Goal: Task Accomplishment & Management: Complete application form

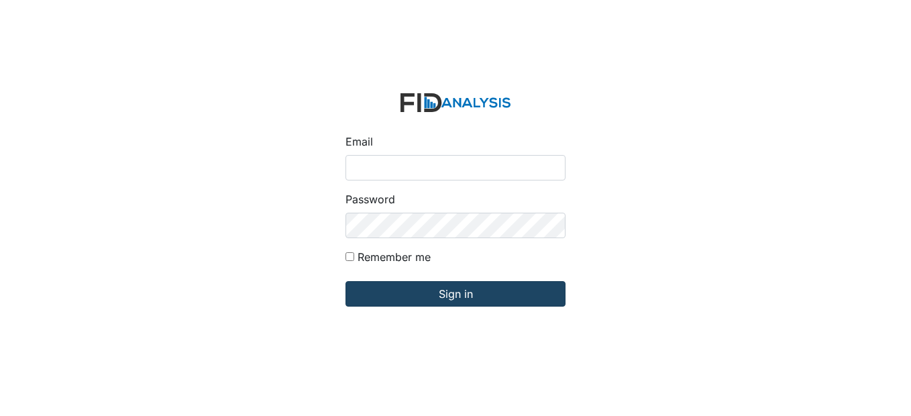
type input "[EMAIL_ADDRESS][DOMAIN_NAME]"
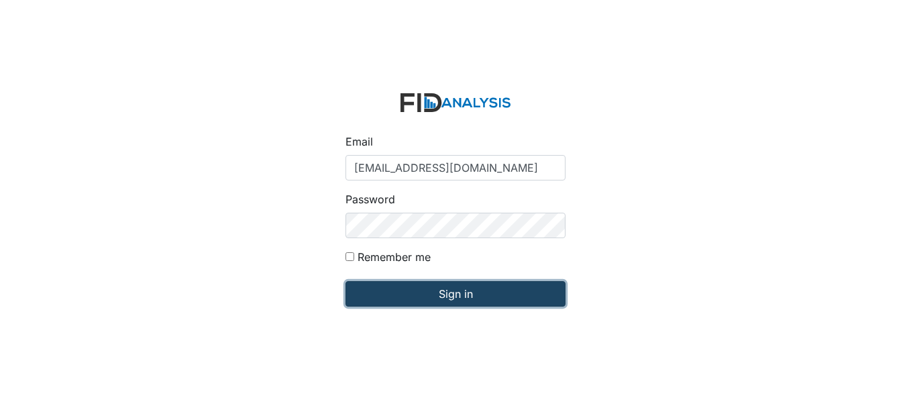
click at [455, 298] on input "Sign in" at bounding box center [455, 293] width 220 height 25
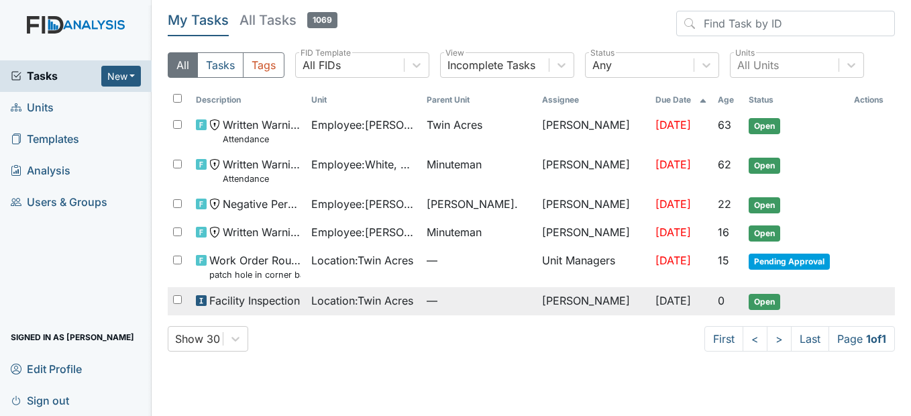
click at [381, 302] on span "Location : Twin Acres" at bounding box center [362, 300] width 102 height 16
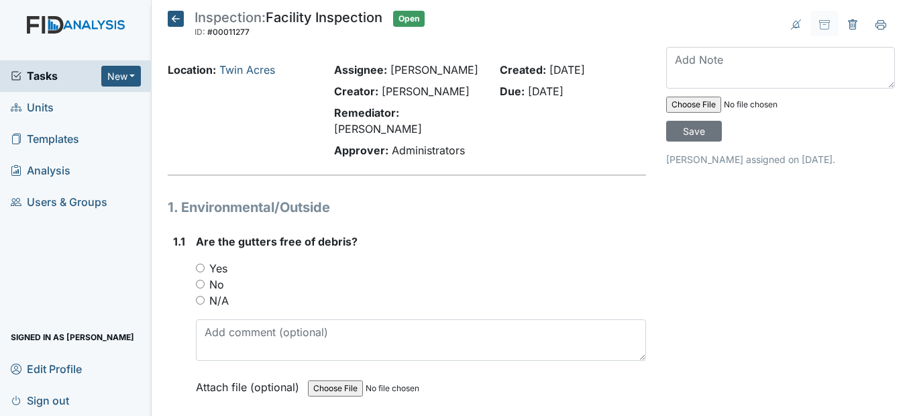
click at [203, 272] on input "Yes" at bounding box center [200, 268] width 9 height 9
radio input "true"
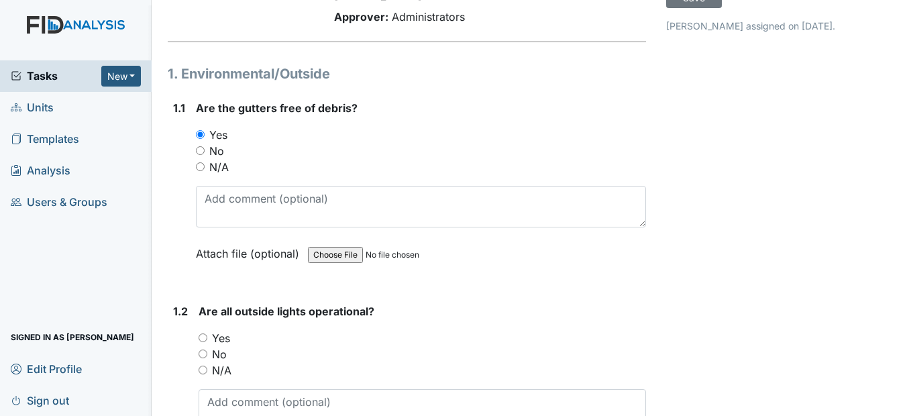
scroll to position [201, 0]
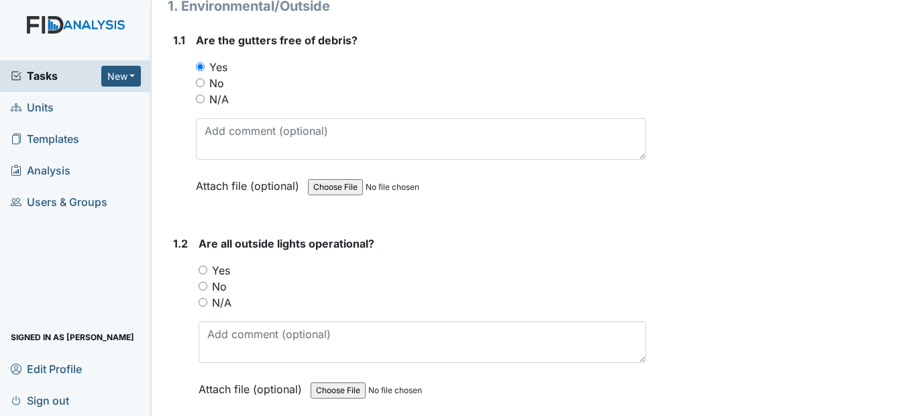
click at [202, 274] on input "Yes" at bounding box center [203, 270] width 9 height 9
radio input "true"
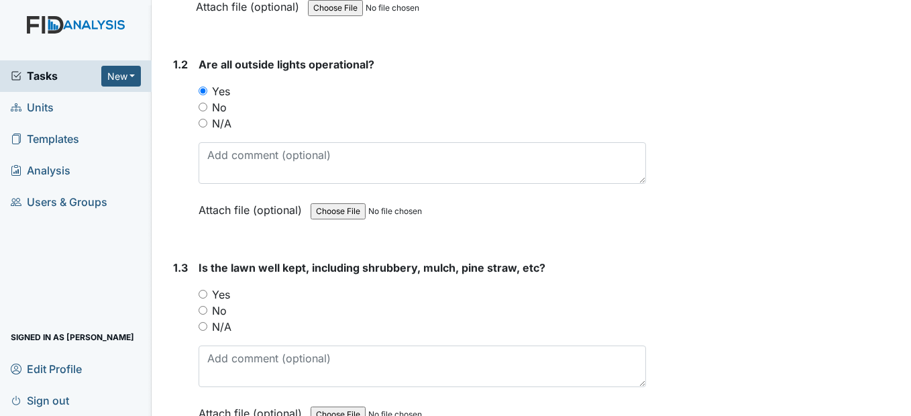
scroll to position [402, 0]
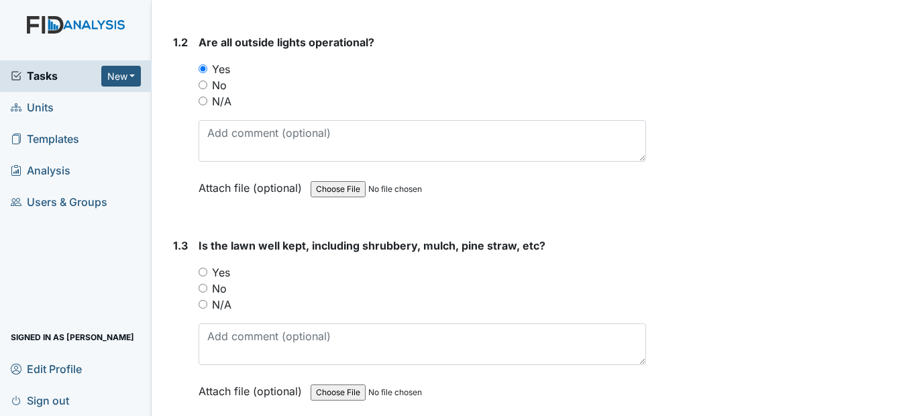
click at [202, 280] on div "Yes" at bounding box center [422, 272] width 447 height 16
click at [206, 276] on input "Yes" at bounding box center [203, 272] width 9 height 9
radio input "true"
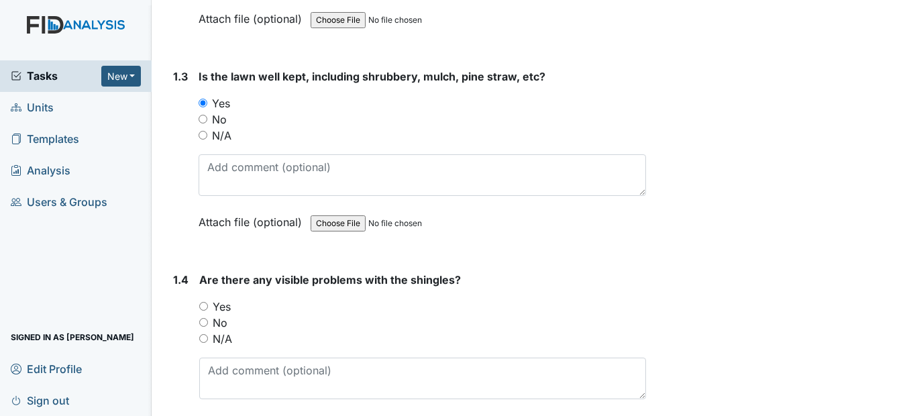
scroll to position [604, 0]
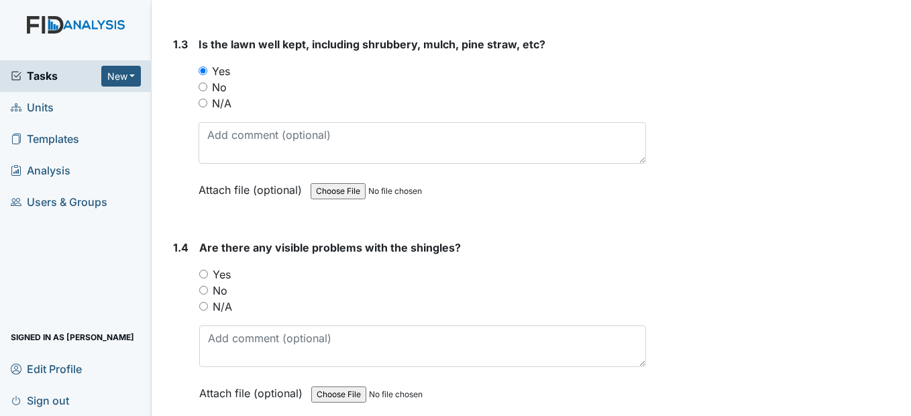
click at [204, 294] on input "No" at bounding box center [203, 290] width 9 height 9
radio input "true"
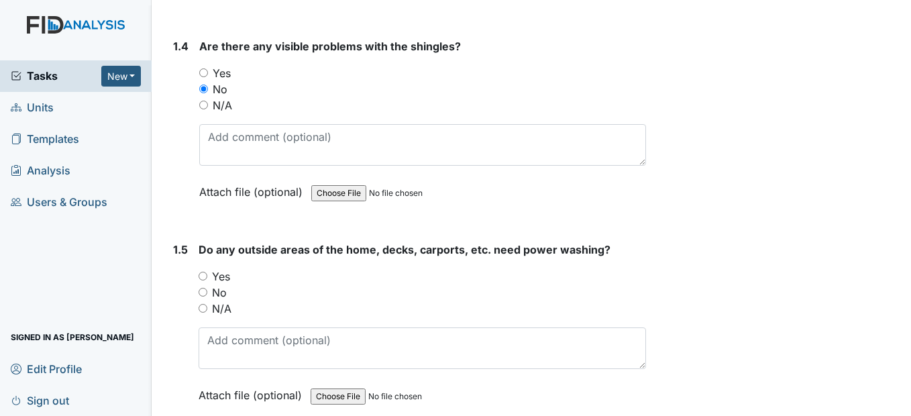
scroll to position [872, 0]
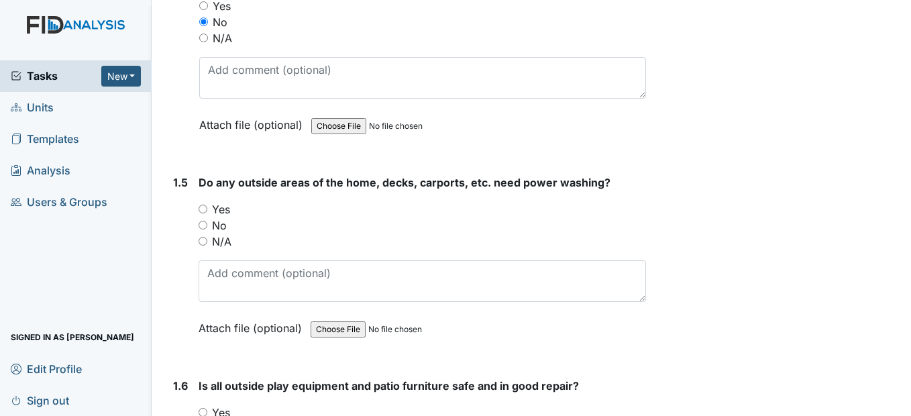
click at [206, 229] on input "No" at bounding box center [203, 225] width 9 height 9
radio input "true"
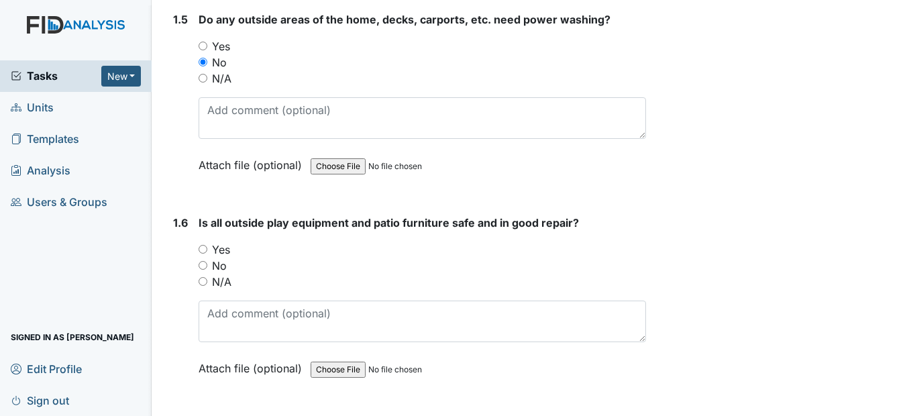
scroll to position [1073, 0]
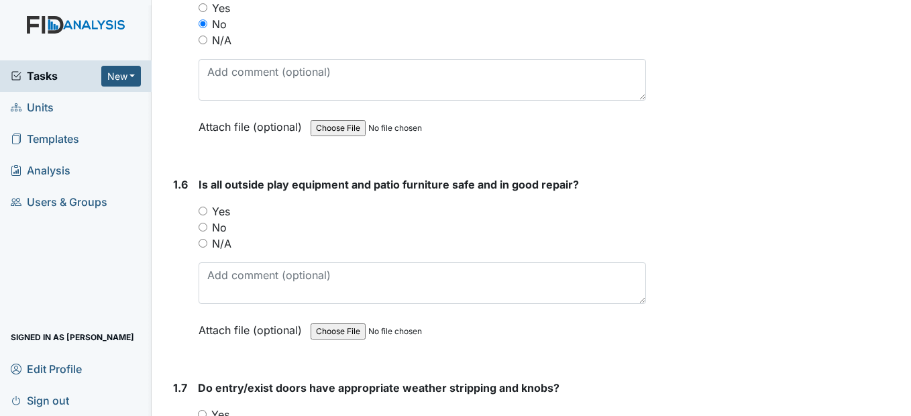
click at [207, 215] on input "Yes" at bounding box center [203, 211] width 9 height 9
radio input "true"
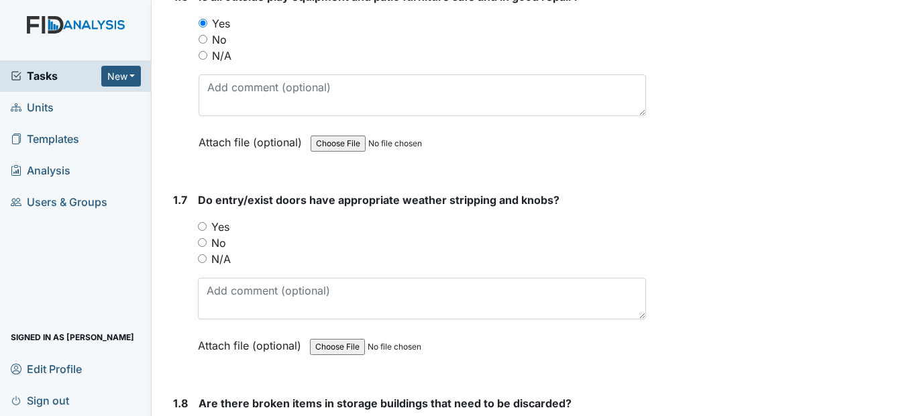
scroll to position [1274, 0]
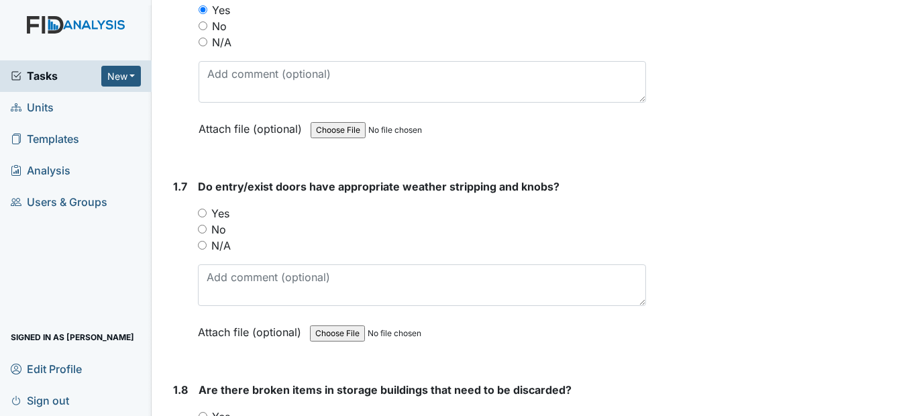
click at [204, 217] on input "Yes" at bounding box center [202, 213] width 9 height 9
radio input "true"
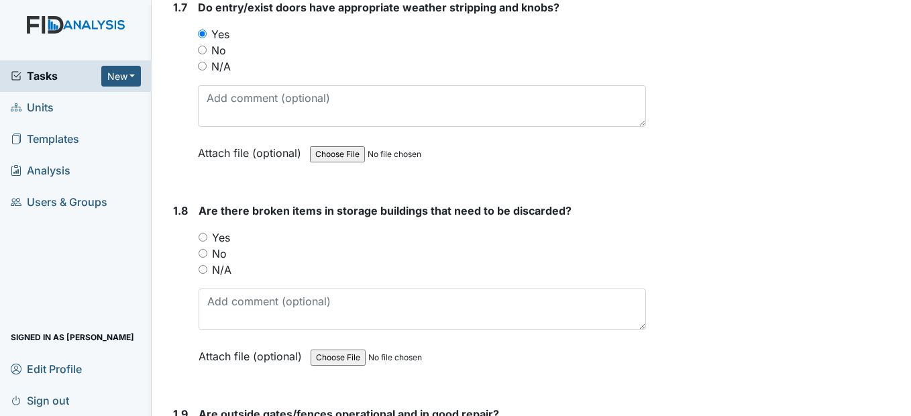
scroll to position [1476, 0]
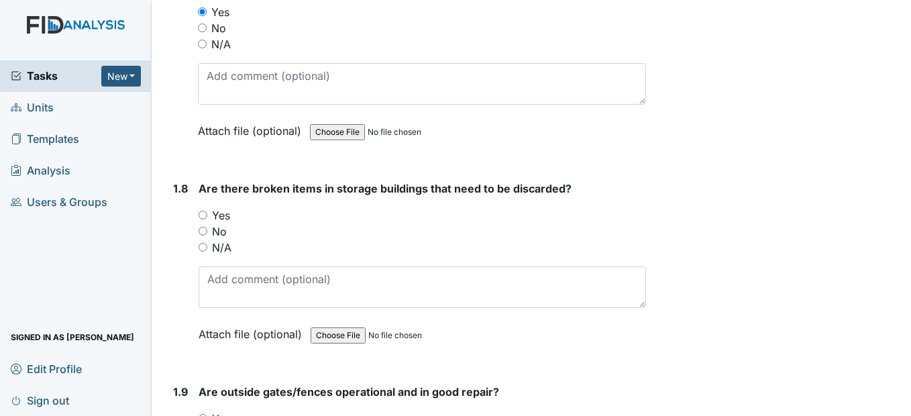
click at [203, 235] on input "No" at bounding box center [203, 231] width 9 height 9
radio input "true"
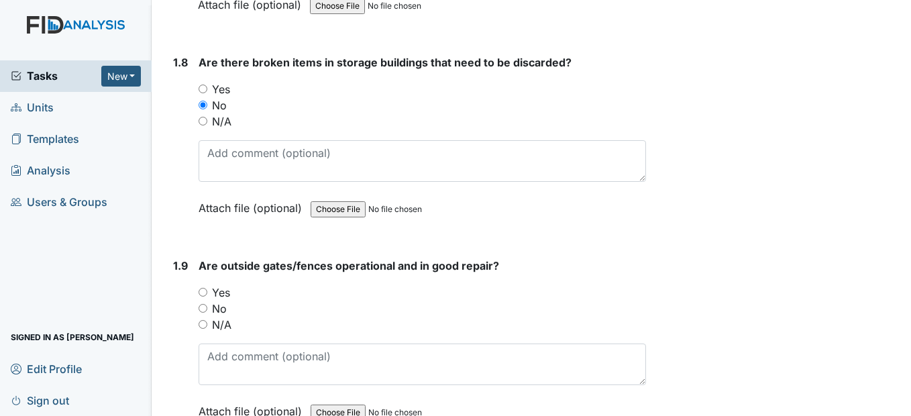
scroll to position [1610, 0]
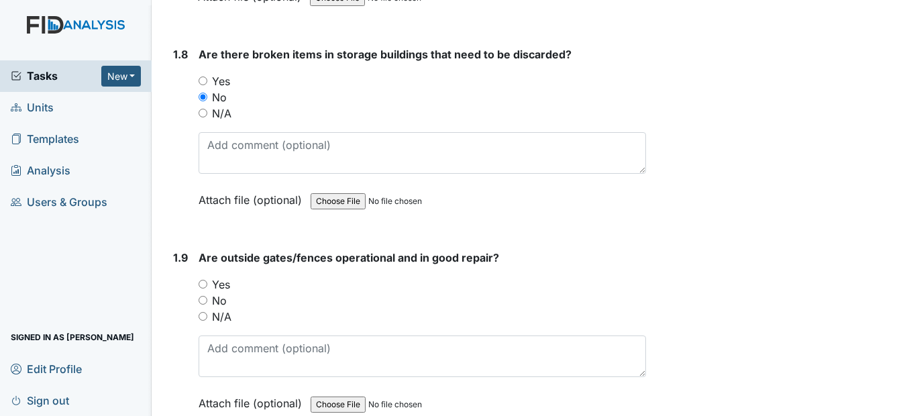
click at [203, 288] on input "Yes" at bounding box center [203, 284] width 9 height 9
radio input "true"
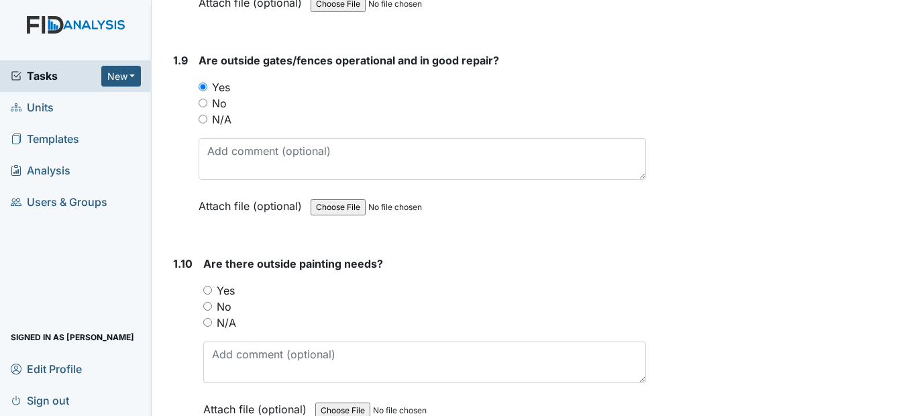
scroll to position [1811, 0]
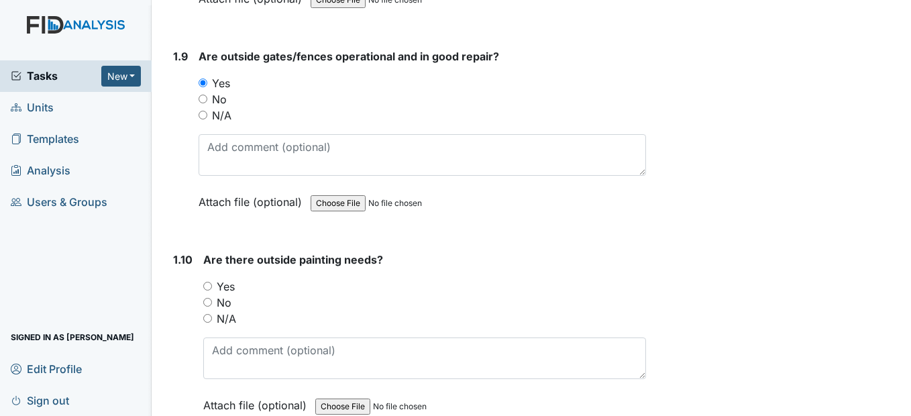
click at [207, 307] on input "No" at bounding box center [207, 302] width 9 height 9
radio input "true"
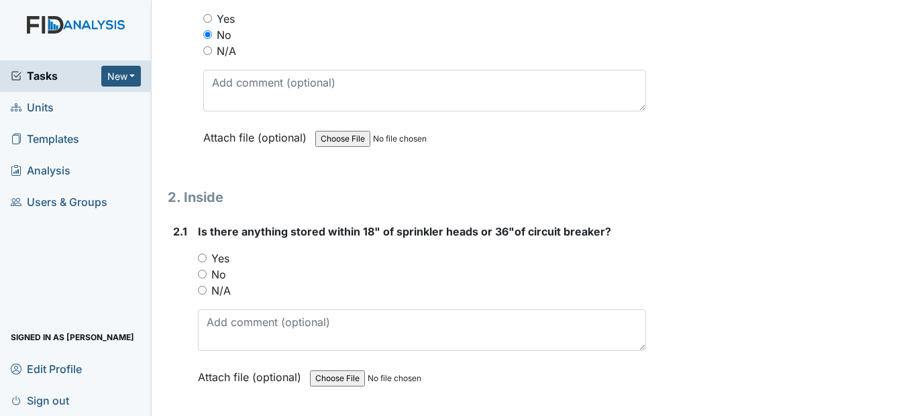
scroll to position [2079, 0]
click at [206, 278] on input "No" at bounding box center [202, 273] width 9 height 9
radio input "true"
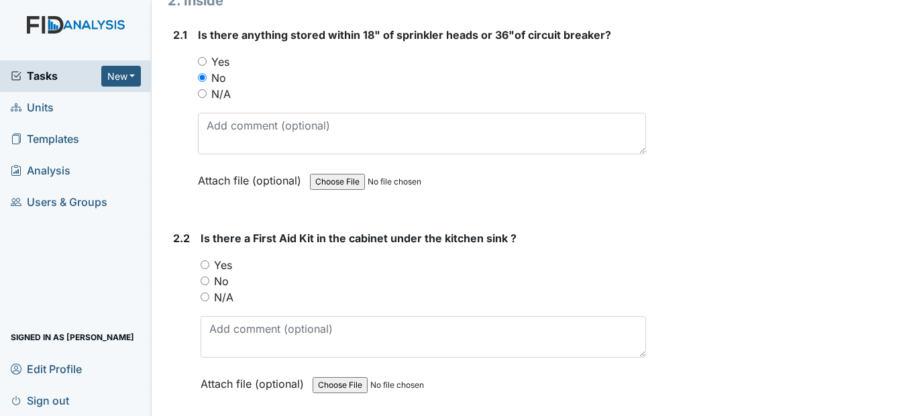
scroll to position [2281, 0]
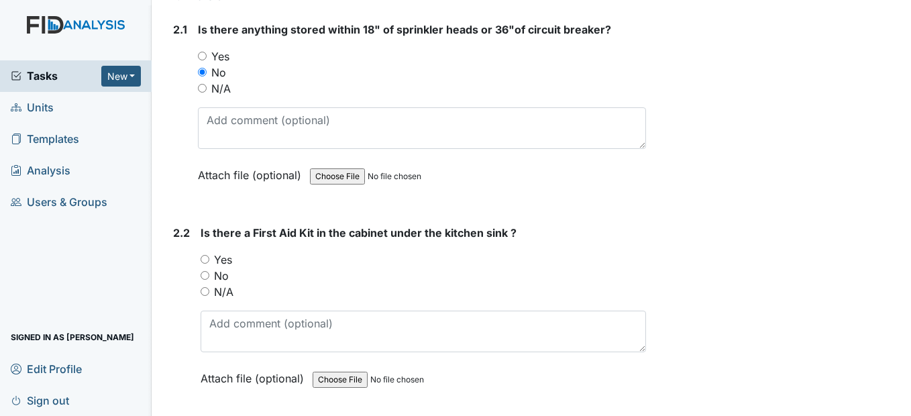
click at [209, 264] on input "Yes" at bounding box center [205, 259] width 9 height 9
radio input "true"
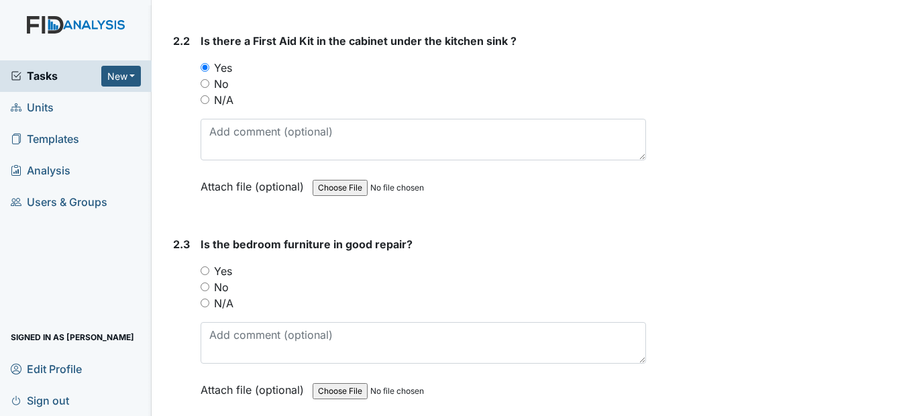
scroll to position [2482, 0]
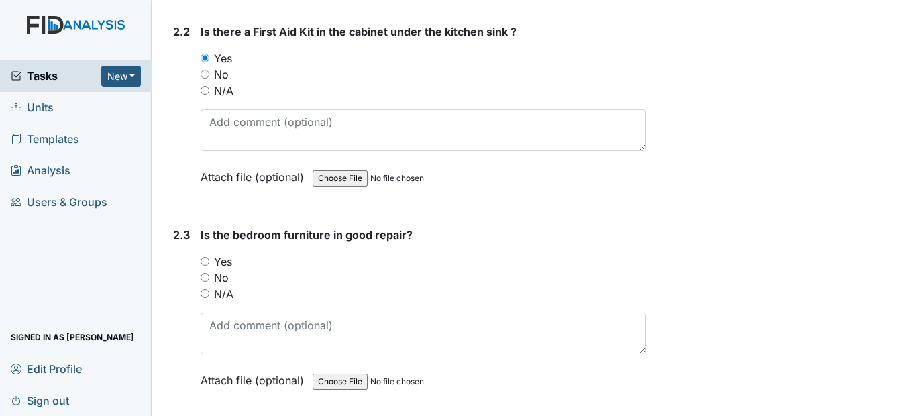
click at [203, 270] on div "Yes" at bounding box center [423, 262] width 445 height 16
click at [207, 266] on input "Yes" at bounding box center [205, 261] width 9 height 9
radio input "true"
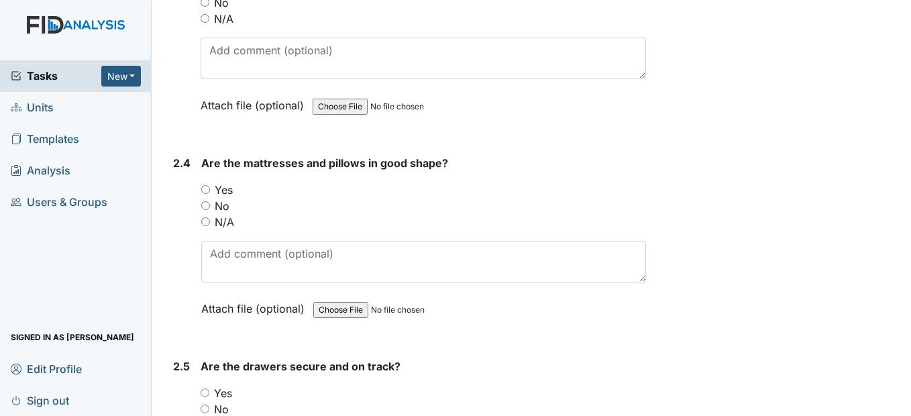
scroll to position [2817, 0]
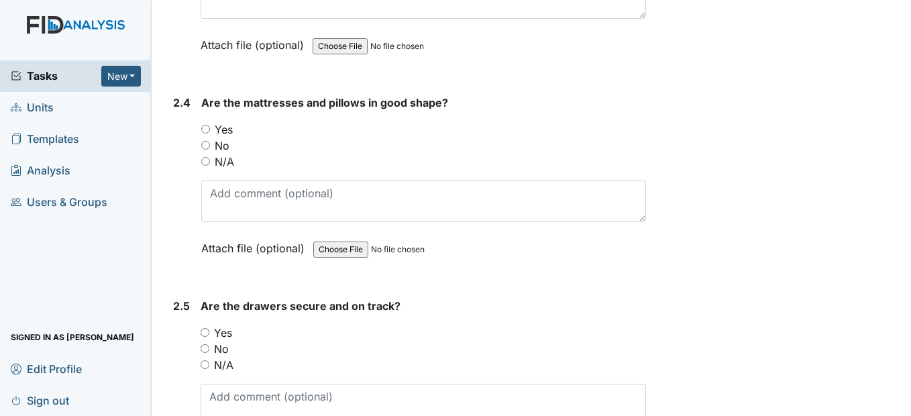
click at [209, 133] on input "Yes" at bounding box center [205, 129] width 9 height 9
radio input "true"
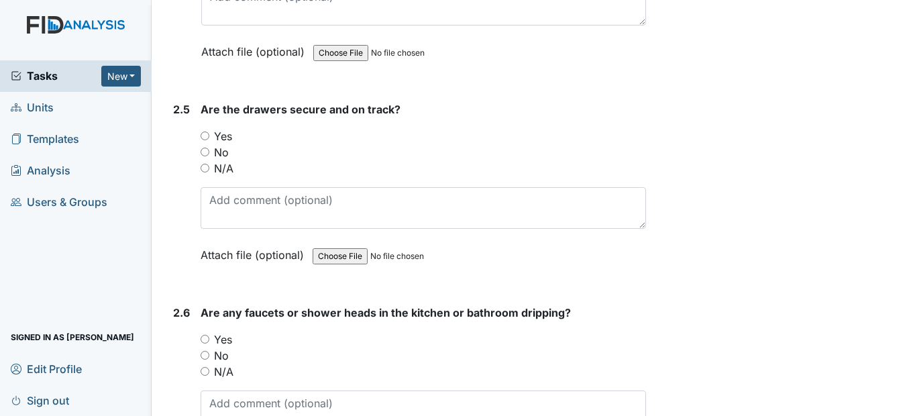
scroll to position [3018, 0]
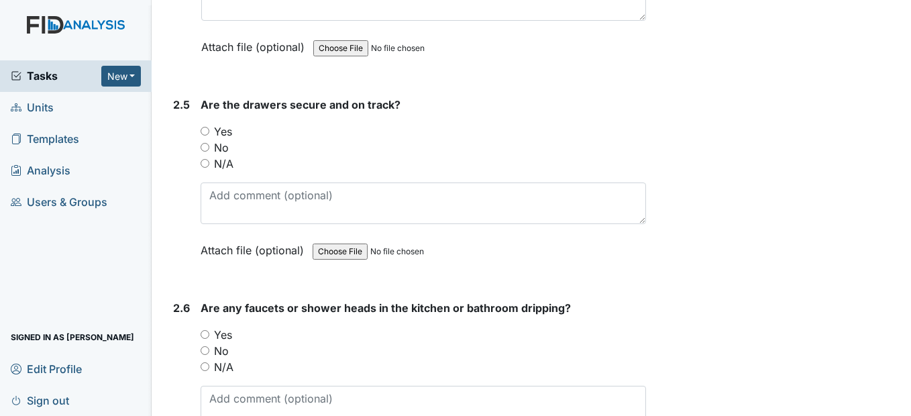
click at [208, 135] on input "Yes" at bounding box center [205, 131] width 9 height 9
radio input "true"
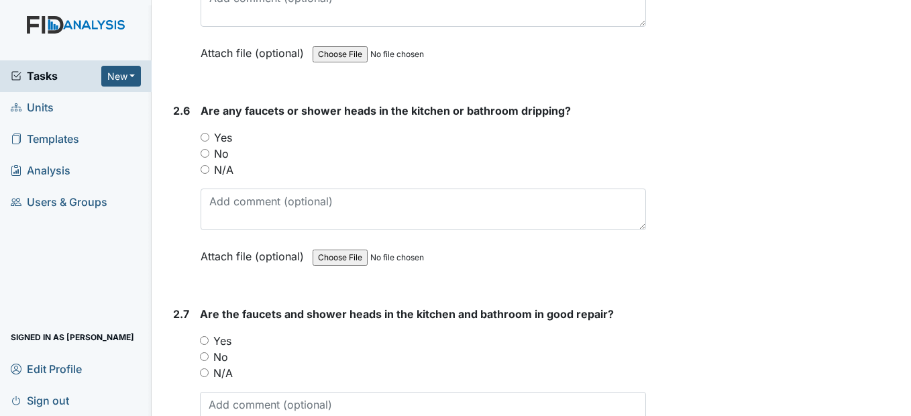
scroll to position [3220, 0]
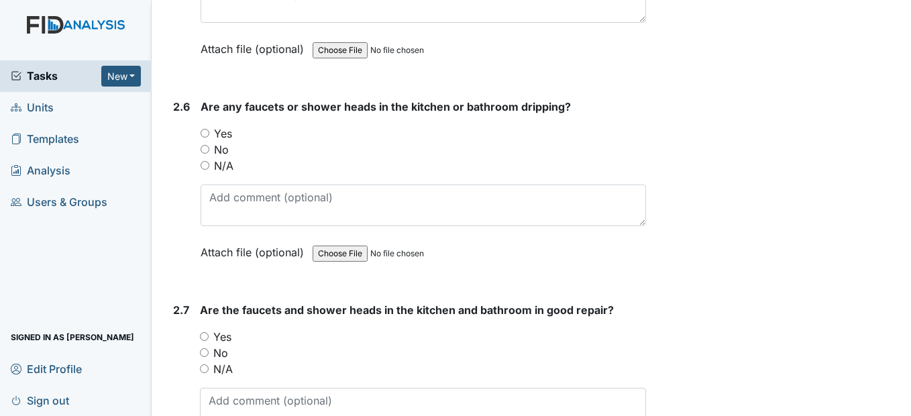
click at [206, 154] on input "No" at bounding box center [205, 149] width 9 height 9
radio input "true"
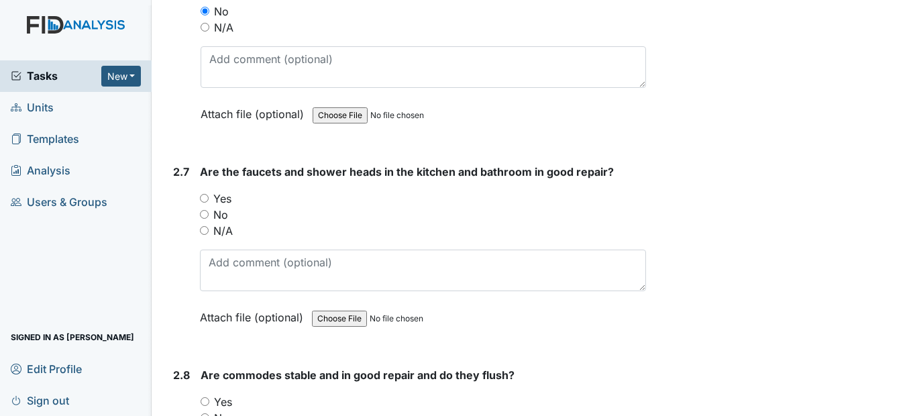
scroll to position [3421, 0]
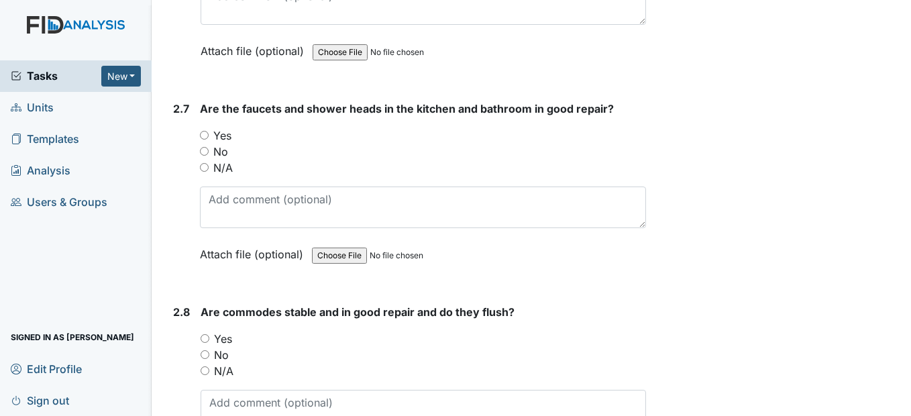
click at [208, 343] on input "Yes" at bounding box center [205, 338] width 9 height 9
radio input "true"
click at [200, 140] on input "Yes" at bounding box center [204, 135] width 9 height 9
radio input "true"
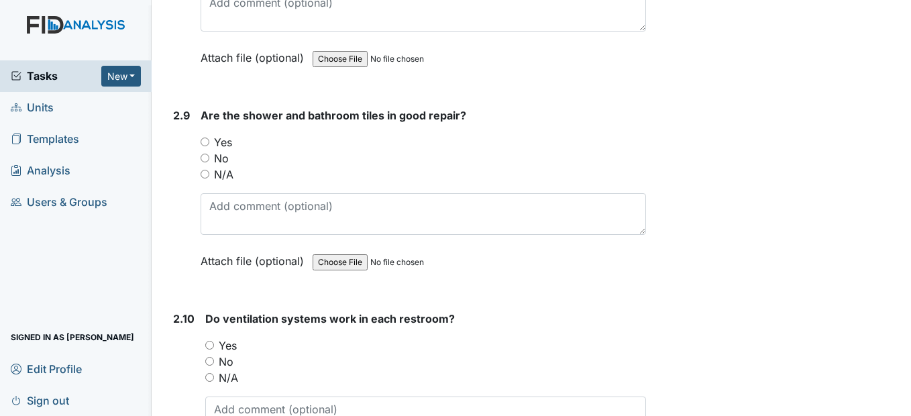
scroll to position [3823, 0]
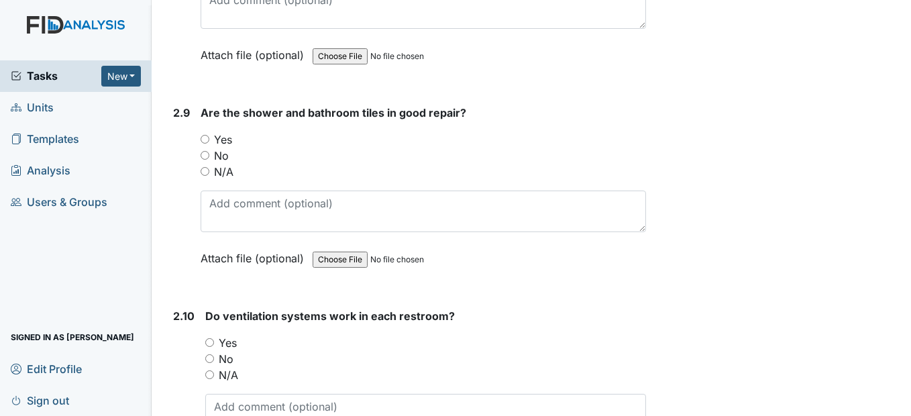
click at [209, 144] on input "Yes" at bounding box center [205, 139] width 9 height 9
radio input "true"
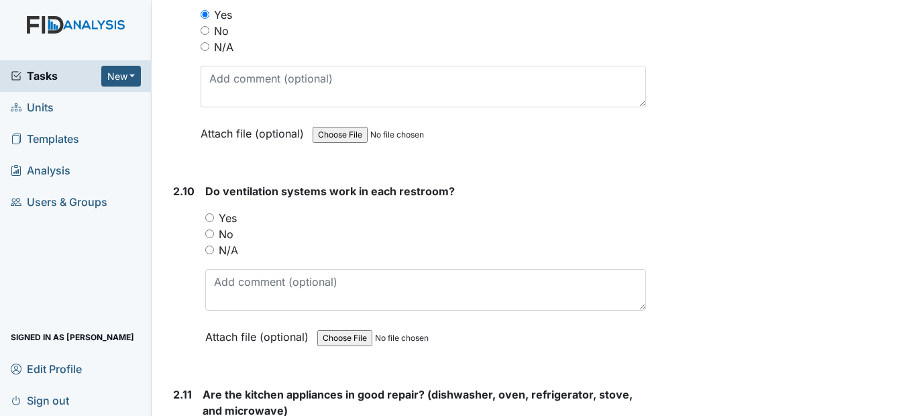
scroll to position [4025, 0]
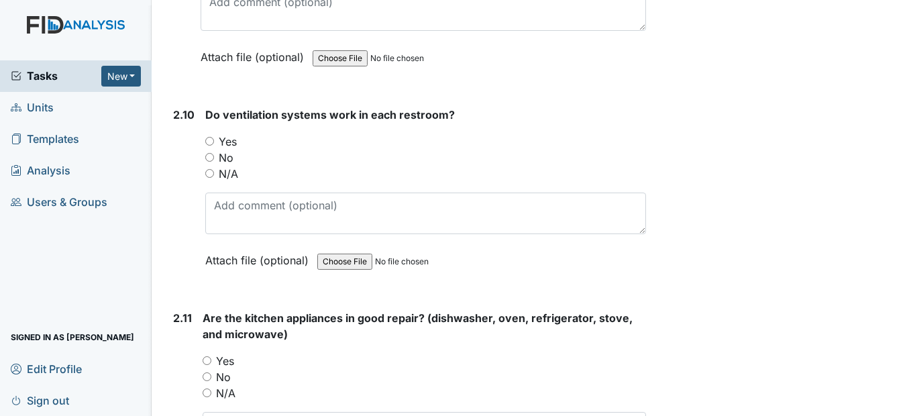
click at [209, 146] on input "Yes" at bounding box center [209, 141] width 9 height 9
radio input "true"
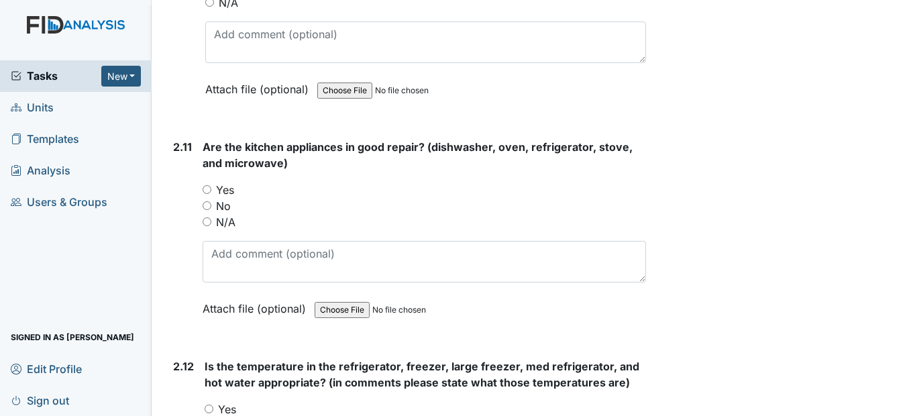
scroll to position [4226, 0]
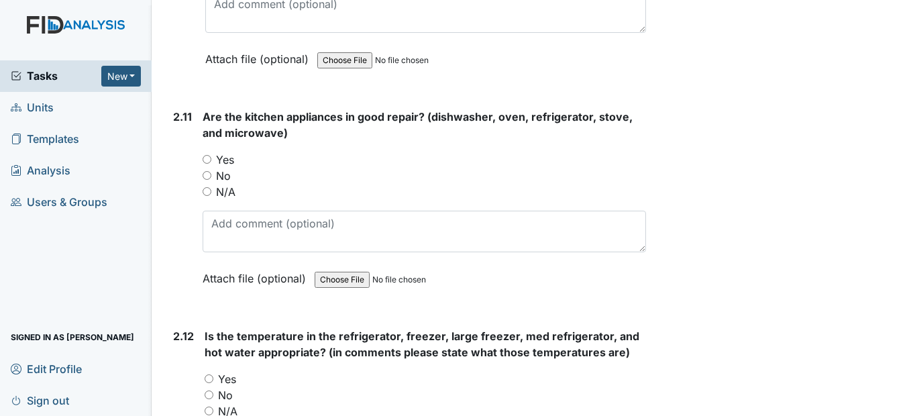
click at [210, 164] on input "Yes" at bounding box center [207, 159] width 9 height 9
radio input "true"
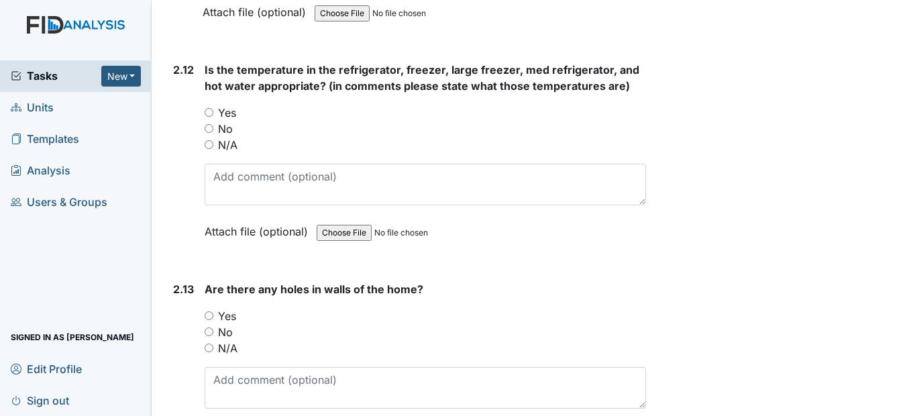
scroll to position [4494, 0]
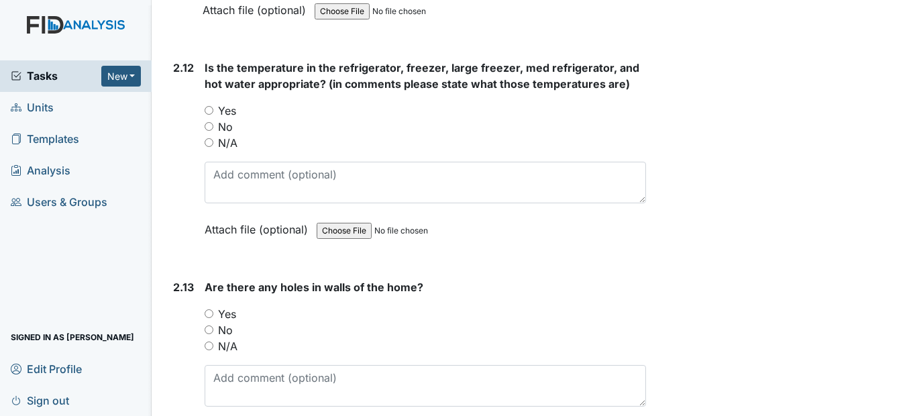
click at [211, 115] on input "Yes" at bounding box center [209, 110] width 9 height 9
radio input "true"
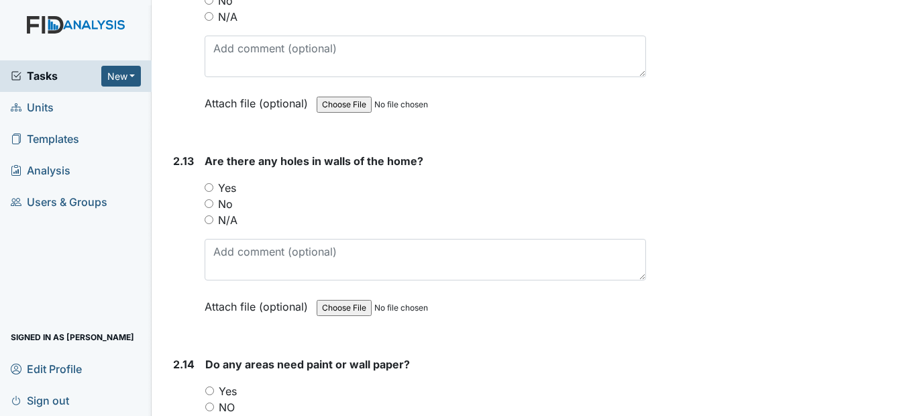
scroll to position [4628, 0]
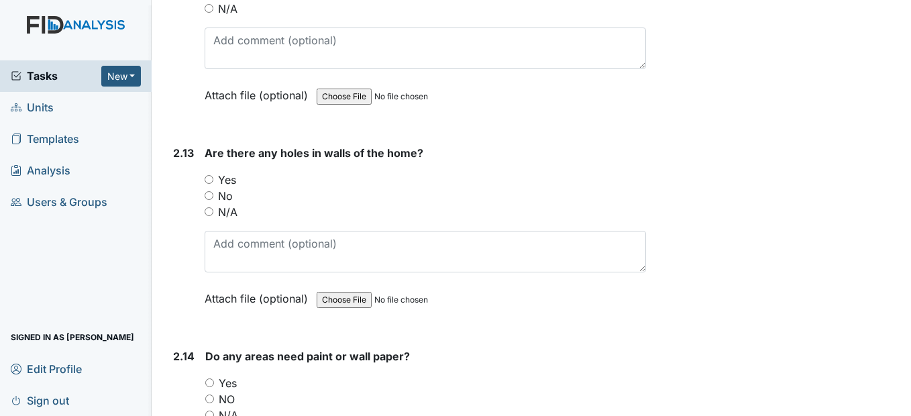
click at [208, 200] on input "No" at bounding box center [209, 195] width 9 height 9
radio input "true"
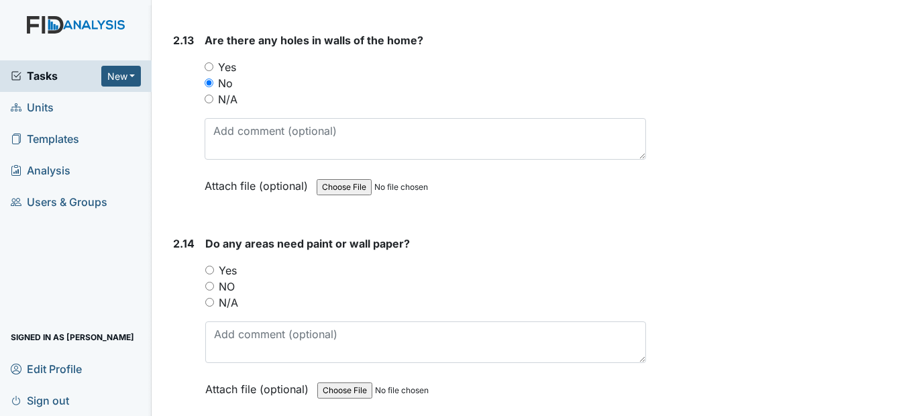
scroll to position [4762, 0]
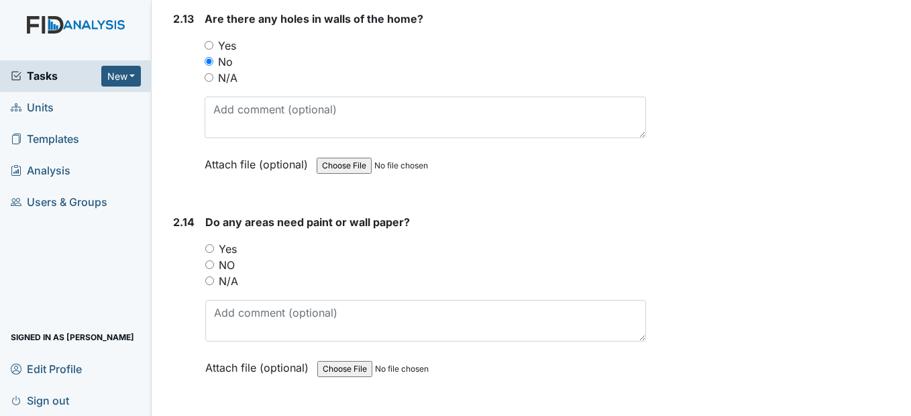
click at [208, 269] on input "NO" at bounding box center [209, 264] width 9 height 9
radio input "true"
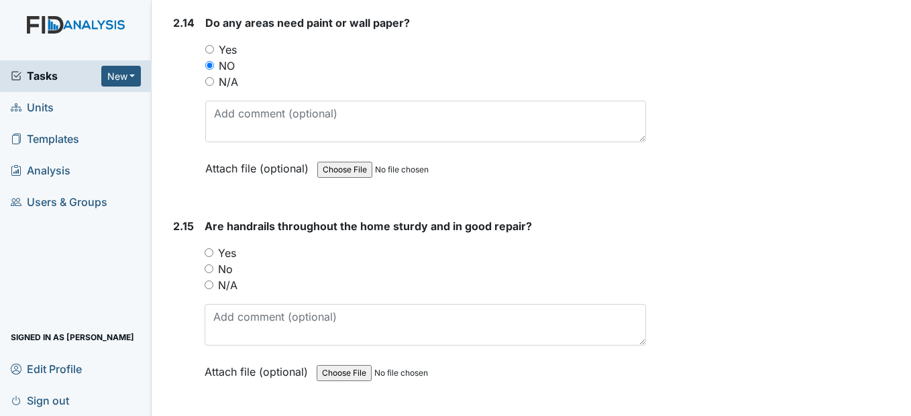
scroll to position [4964, 0]
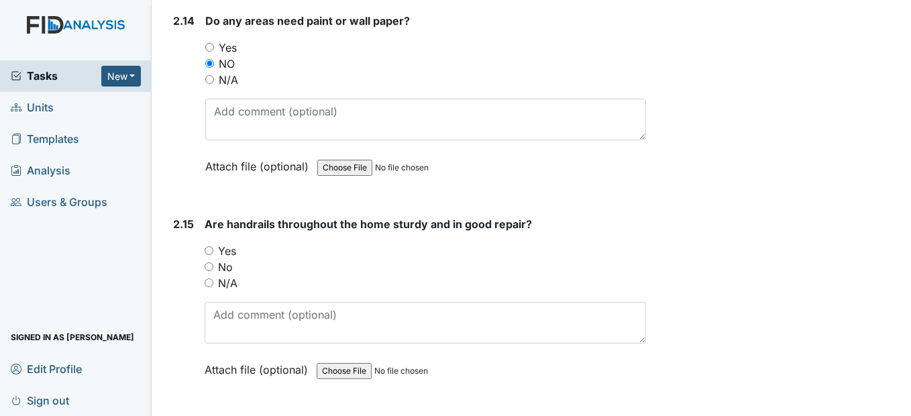
click at [209, 287] on input "N/A" at bounding box center [209, 282] width 9 height 9
radio input "true"
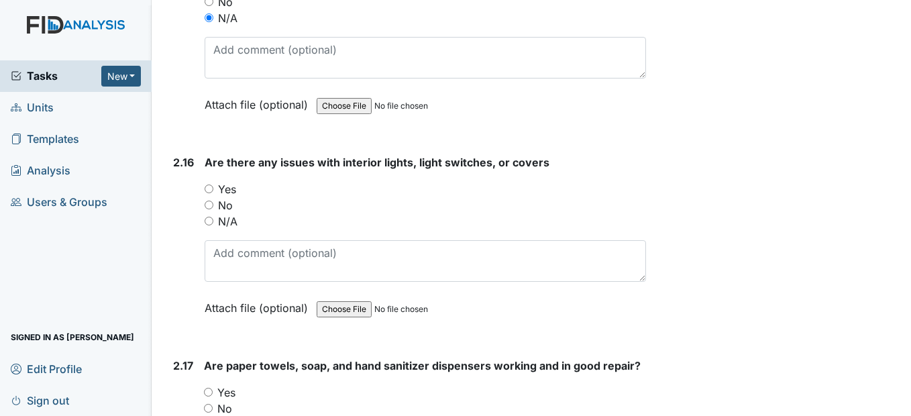
scroll to position [5232, 0]
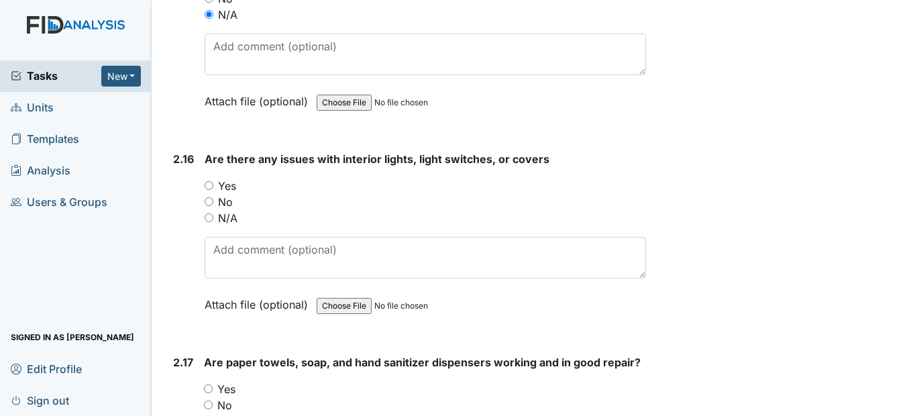
click at [210, 206] on input "No" at bounding box center [209, 201] width 9 height 9
radio input "true"
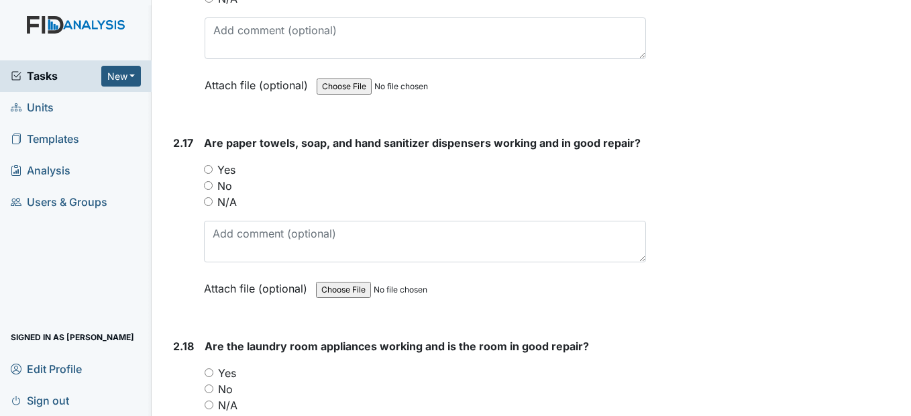
scroll to position [5500, 0]
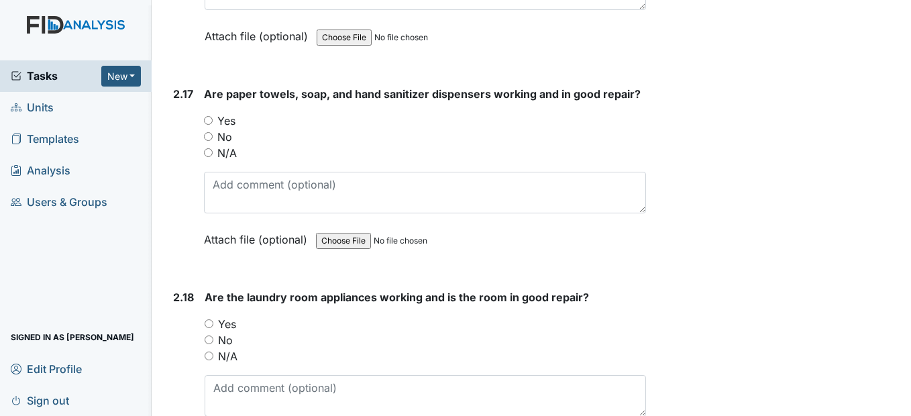
click at [213, 125] on input "Yes" at bounding box center [208, 120] width 9 height 9
radio input "true"
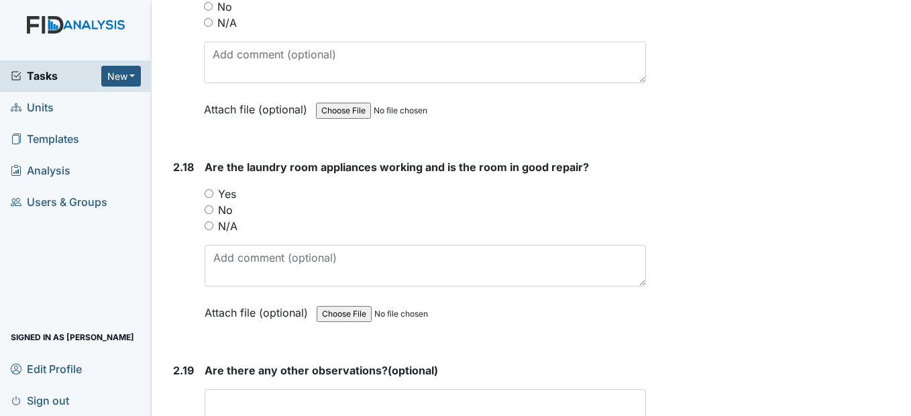
scroll to position [5634, 0]
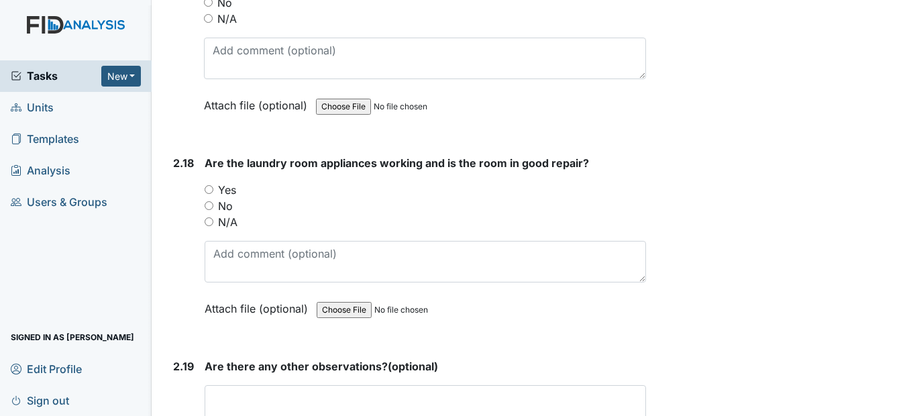
click at [209, 194] on input "Yes" at bounding box center [209, 189] width 9 height 9
radio input "true"
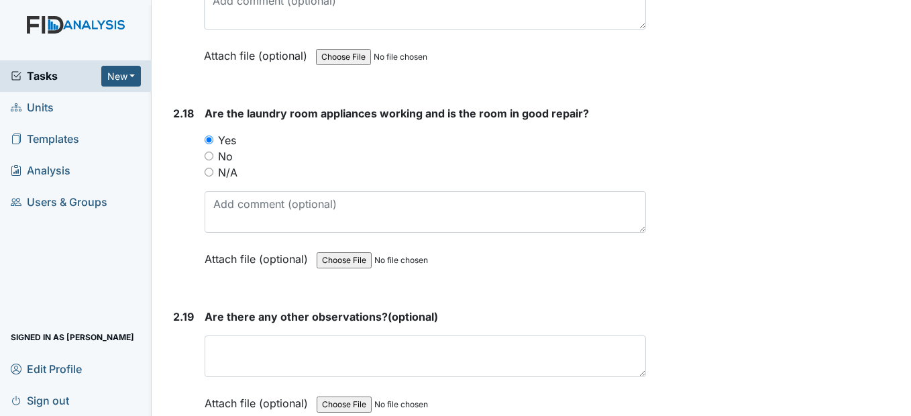
scroll to position [5836, 0]
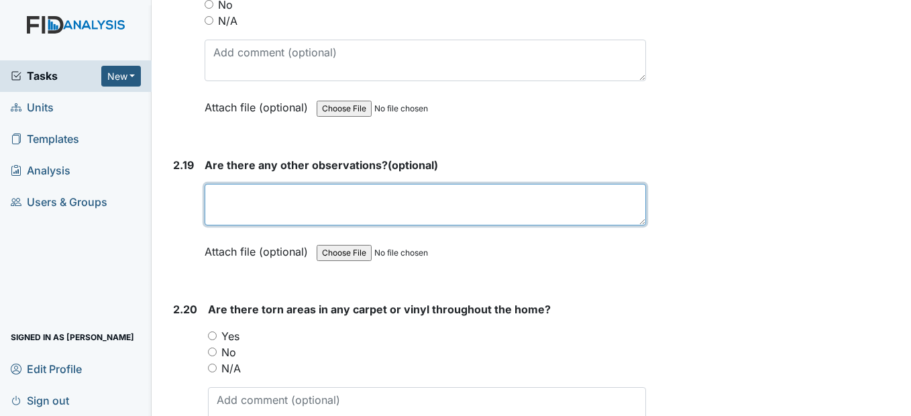
click at [213, 203] on textarea at bounding box center [425, 205] width 441 height 42
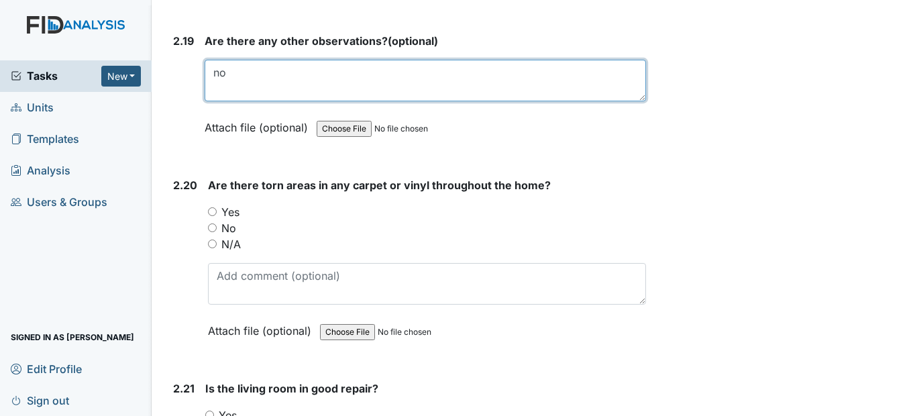
scroll to position [5970, 0]
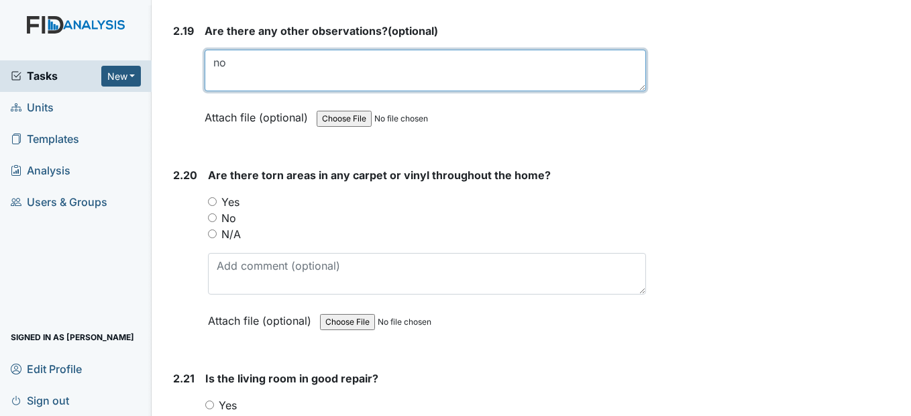
type textarea "no"
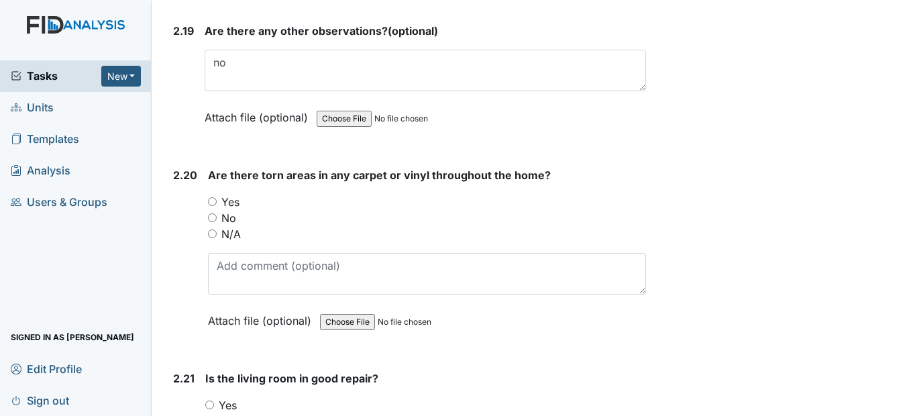
click at [213, 222] on input "No" at bounding box center [212, 217] width 9 height 9
radio input "true"
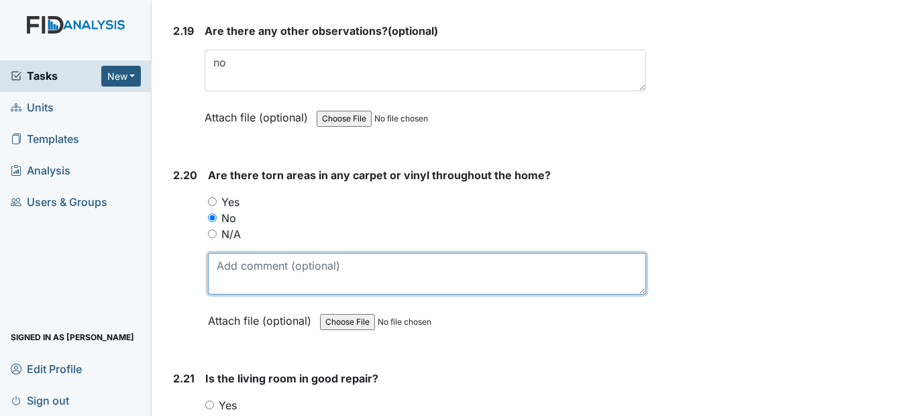
click at [226, 282] on textarea at bounding box center [426, 274] width 437 height 42
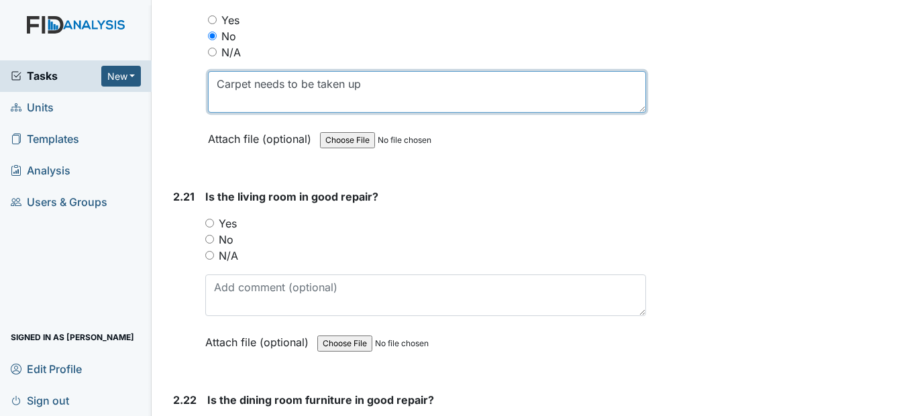
scroll to position [6171, 0]
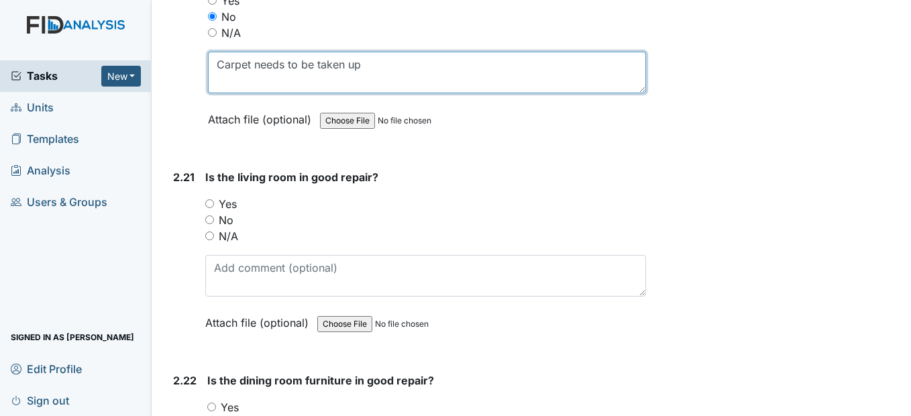
type textarea "Carpet needs to be taken up"
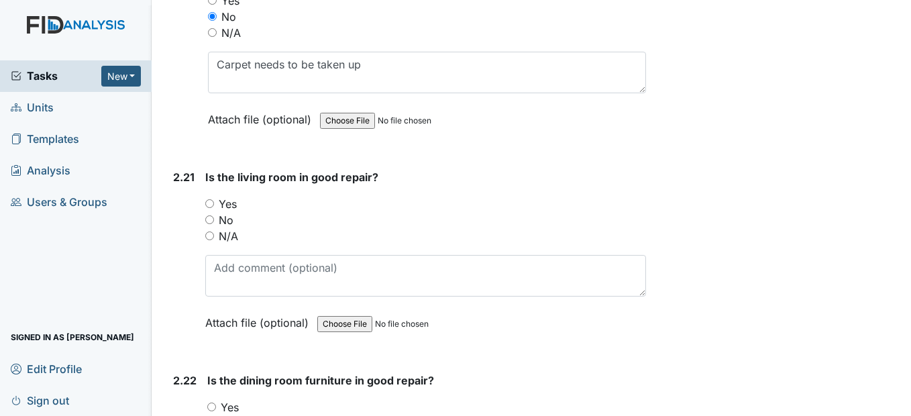
click at [212, 208] on input "Yes" at bounding box center [209, 203] width 9 height 9
radio input "true"
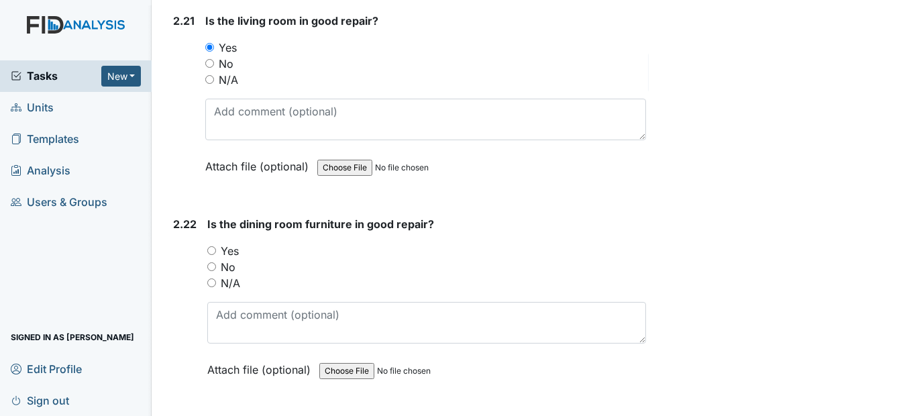
scroll to position [6372, 0]
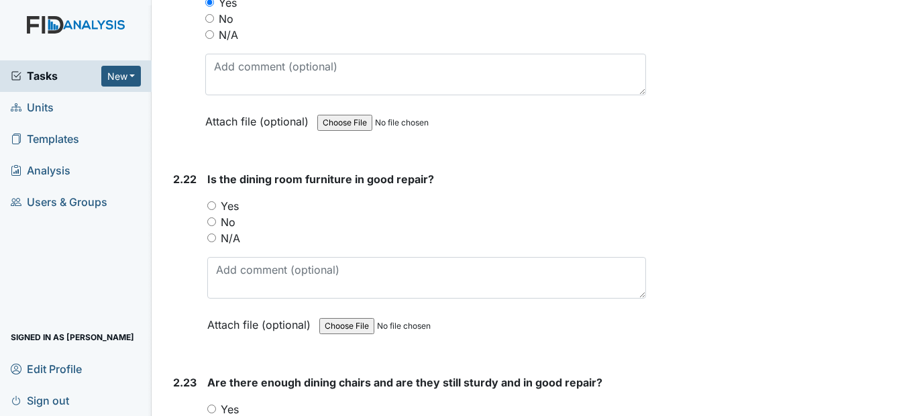
click at [218, 214] on div "Yes" at bounding box center [426, 206] width 438 height 16
click at [213, 210] on input "Yes" at bounding box center [211, 205] width 9 height 9
radio input "true"
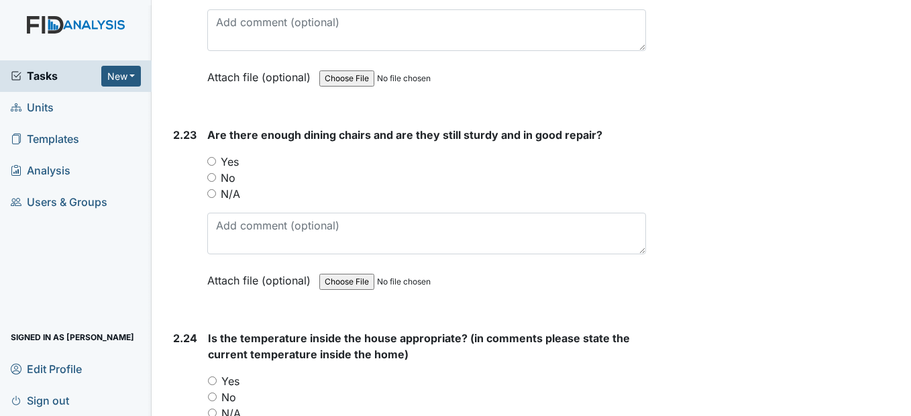
scroll to position [6641, 0]
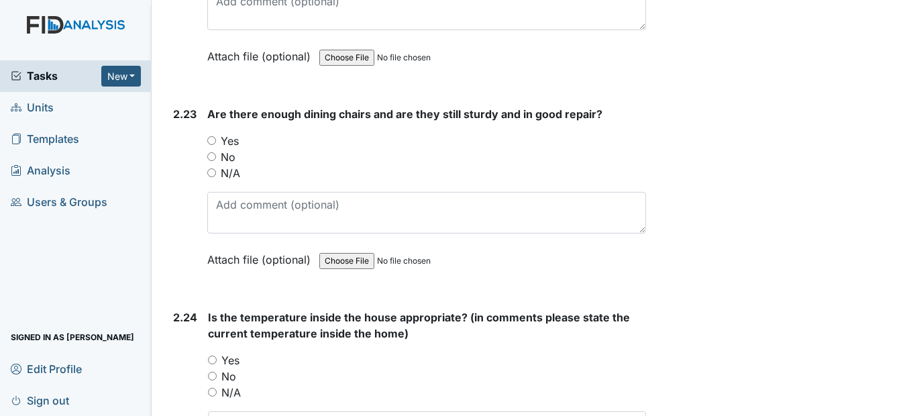
click at [214, 145] on input "Yes" at bounding box center [211, 140] width 9 height 9
radio input "true"
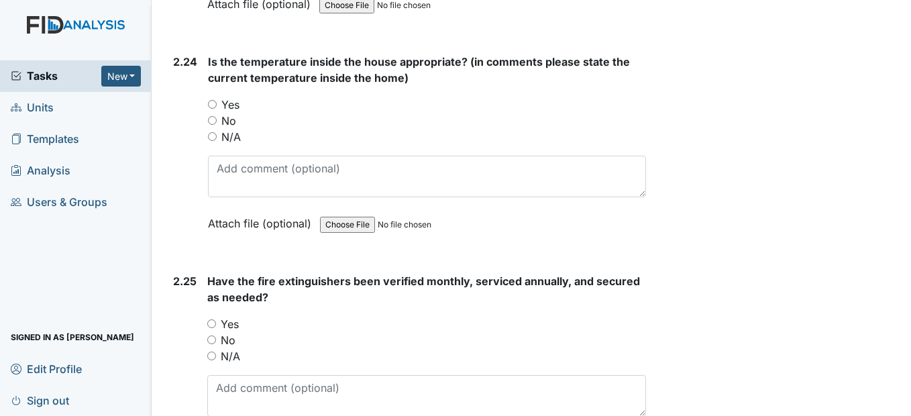
scroll to position [6909, 0]
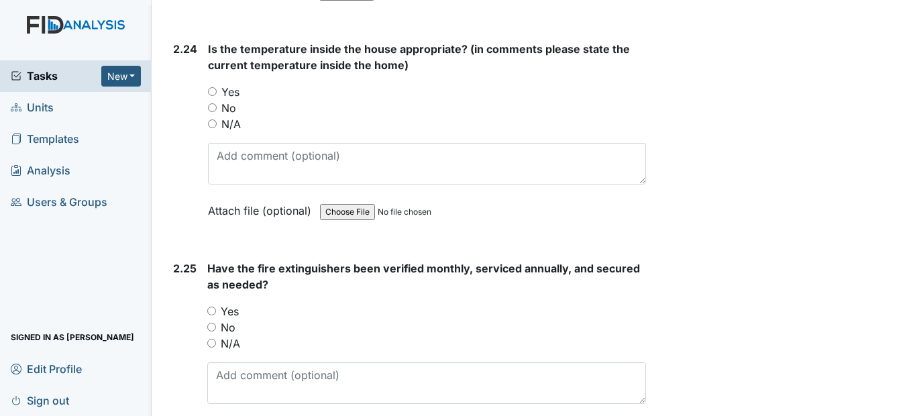
click at [210, 96] on input "Yes" at bounding box center [212, 91] width 9 height 9
radio input "true"
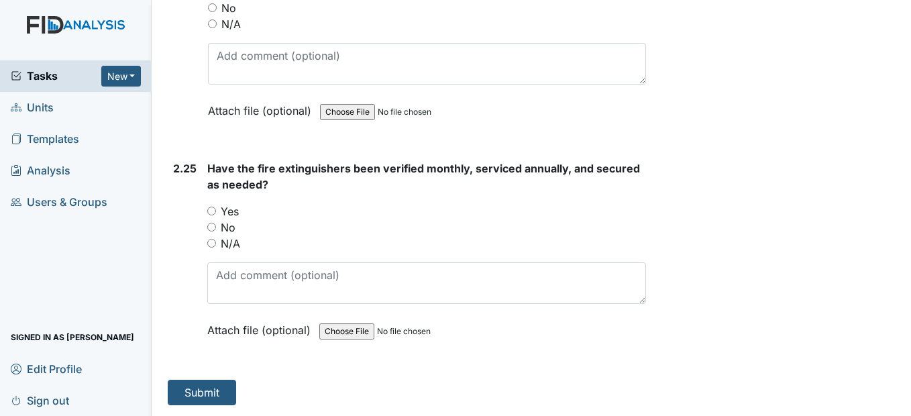
scroll to position [7025, 0]
click at [211, 211] on input "Yes" at bounding box center [211, 211] width 9 height 9
radio input "true"
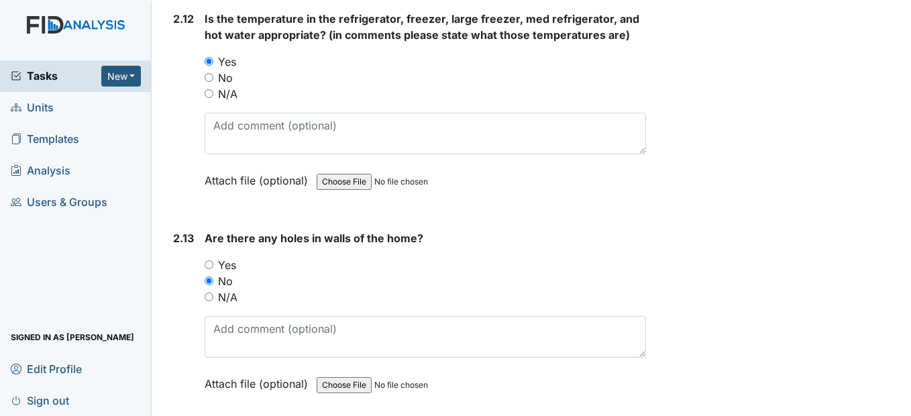
scroll to position [4476, 0]
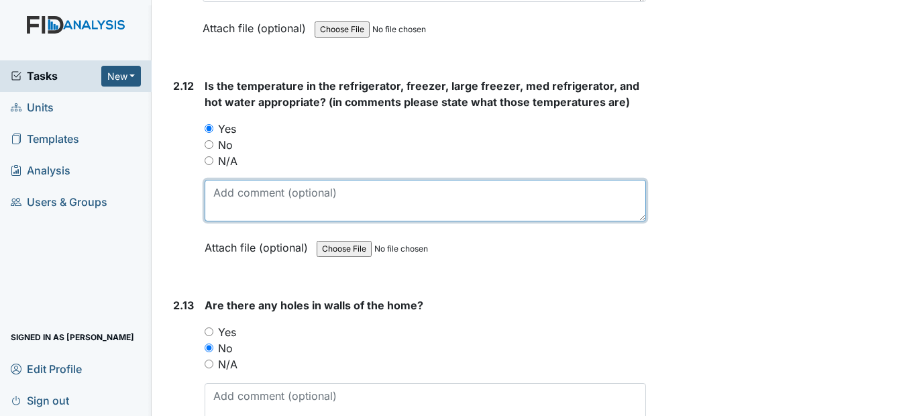
click at [233, 216] on textarea at bounding box center [425, 201] width 441 height 42
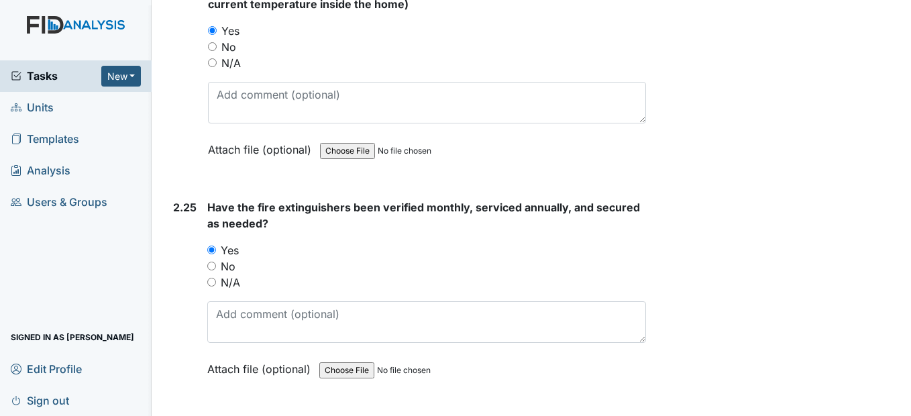
scroll to position [7025, 0]
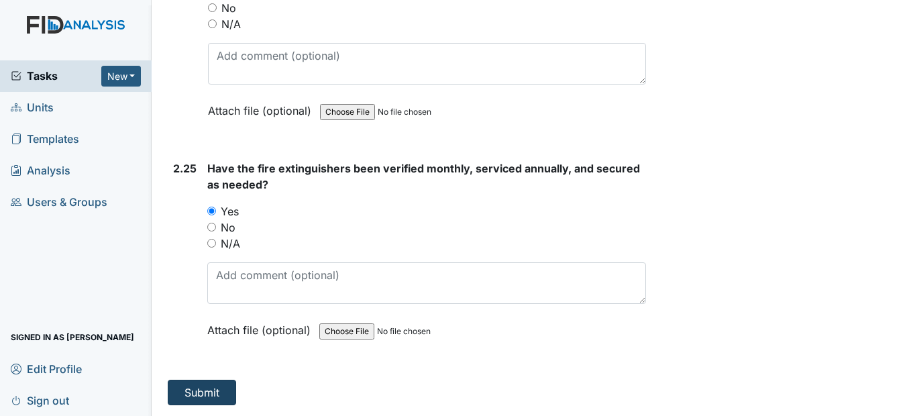
type textarea "refrigerator 40 degrees Freezer 0 degrees Large Freezer 0 degrees"
click at [205, 392] on button "Submit" at bounding box center [202, 392] width 68 height 25
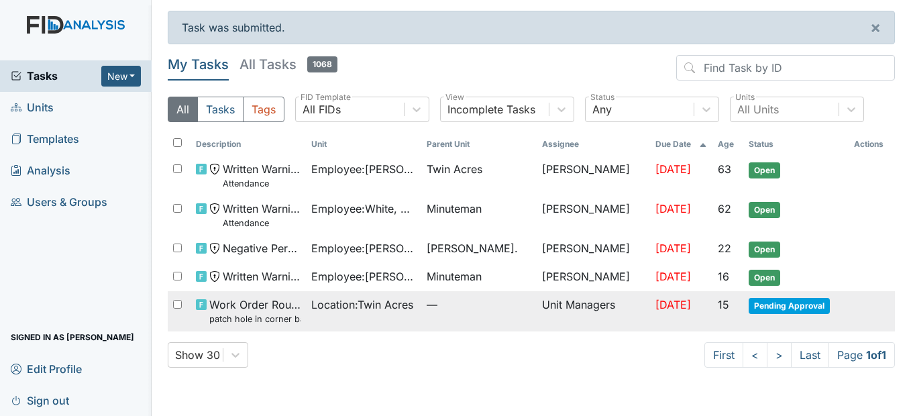
click at [543, 298] on td "Unit Managers" at bounding box center [593, 311] width 113 height 40
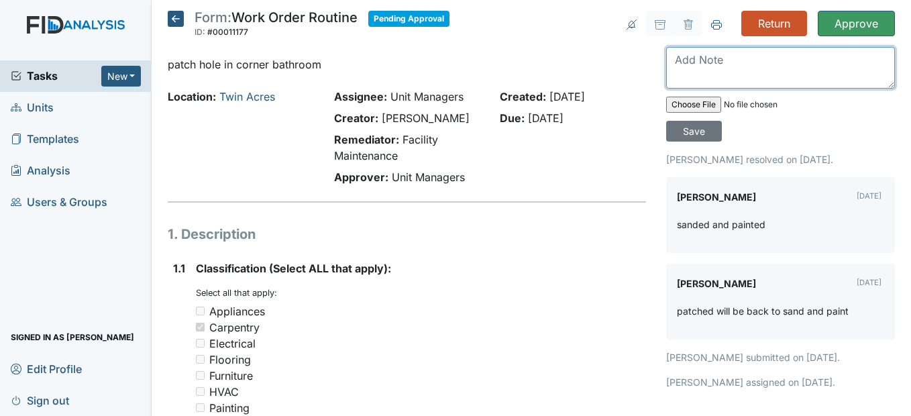
click at [706, 67] on textarea at bounding box center [780, 68] width 229 height 42
type textarea "I checked and it was done"
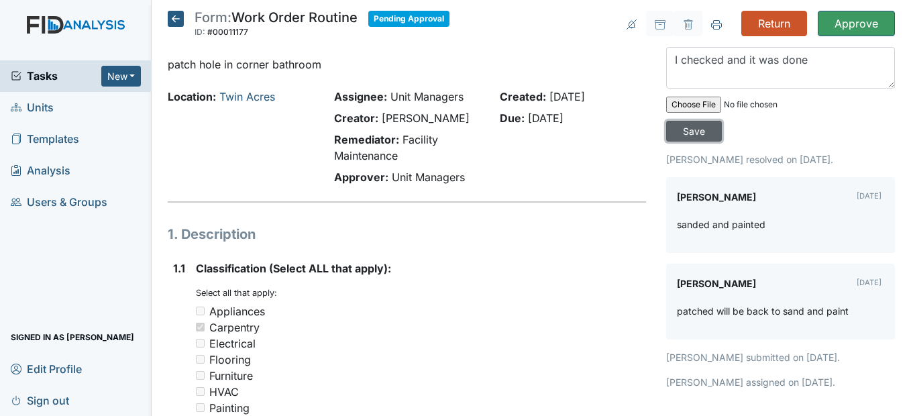
click at [698, 138] on input "Save" at bounding box center [694, 131] width 56 height 21
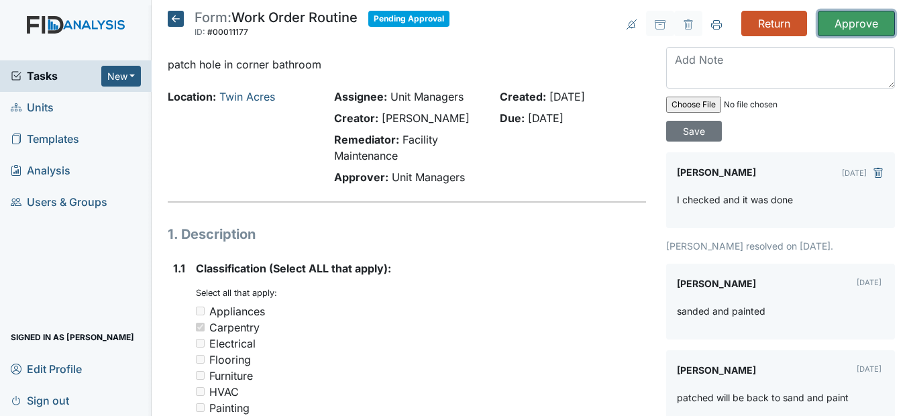
click at [833, 25] on input "Approve" at bounding box center [856, 23] width 77 height 25
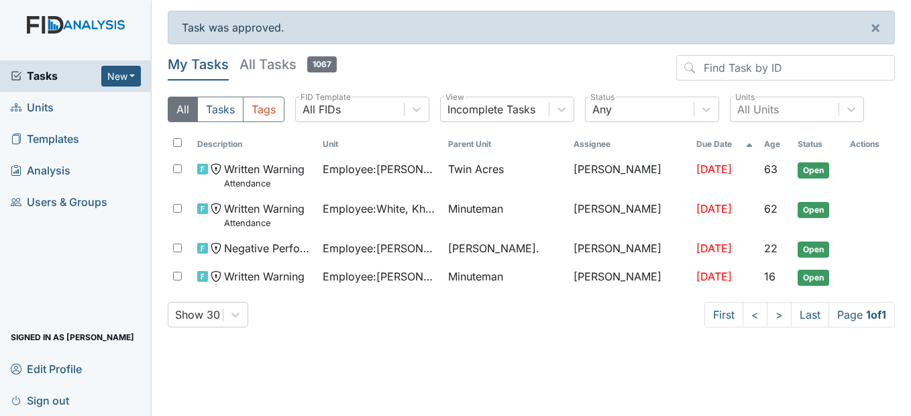
click at [60, 145] on span "Templates" at bounding box center [45, 139] width 68 height 21
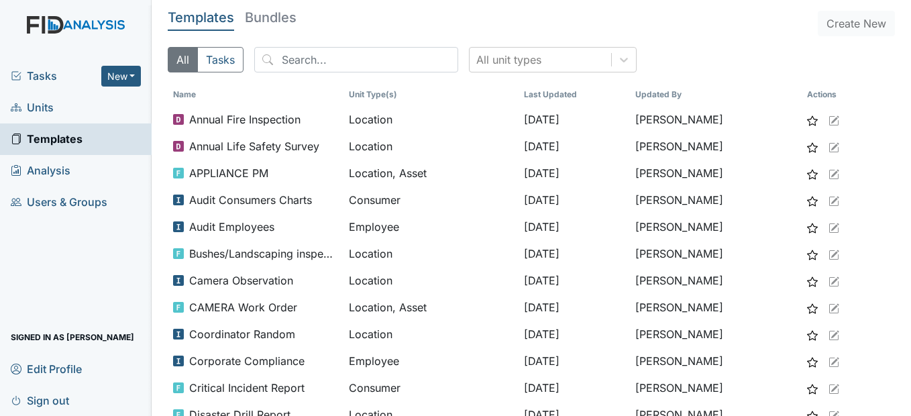
click at [52, 109] on span "Units" at bounding box center [32, 107] width 43 height 21
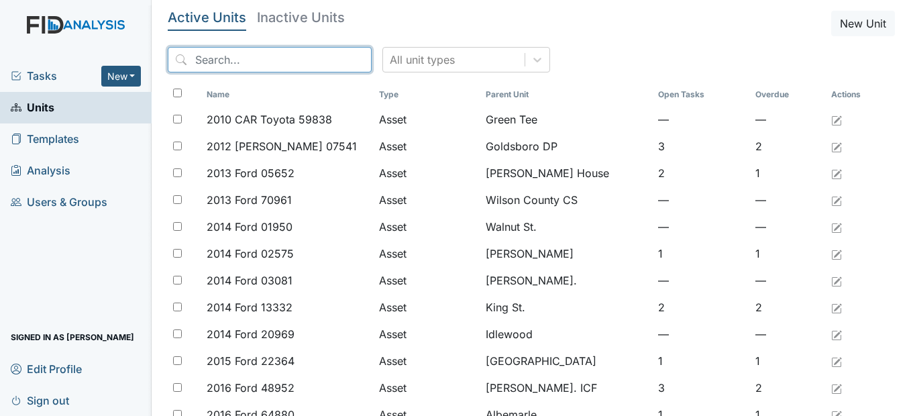
click at [250, 49] on input "search" at bounding box center [270, 59] width 204 height 25
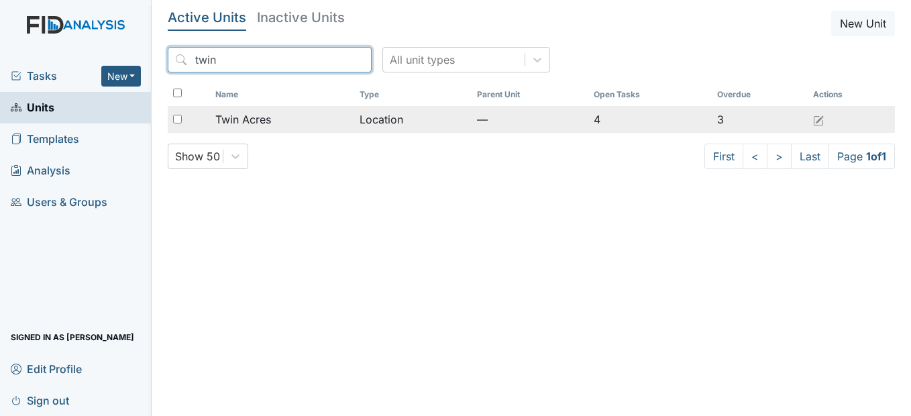
type input "twin"
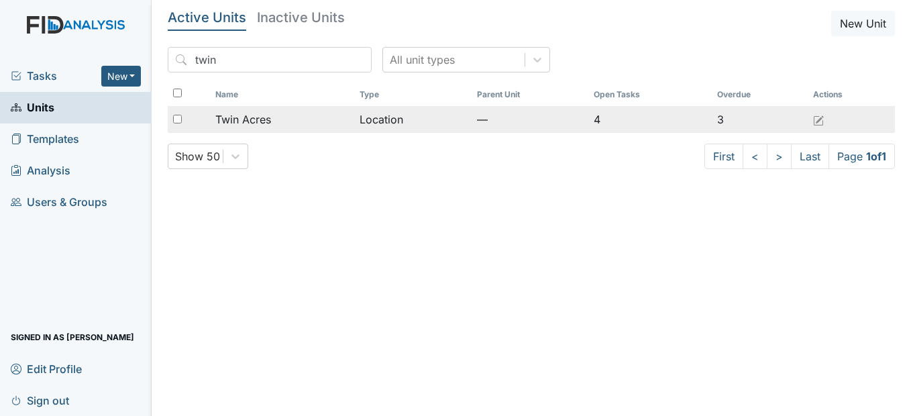
click at [260, 119] on span "Twin Acres" at bounding box center [243, 119] width 56 height 16
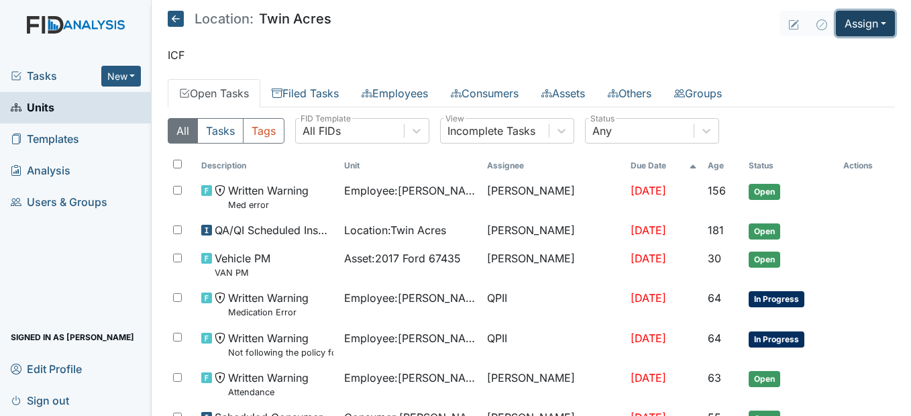
click at [879, 22] on button "Assign" at bounding box center [865, 23] width 59 height 25
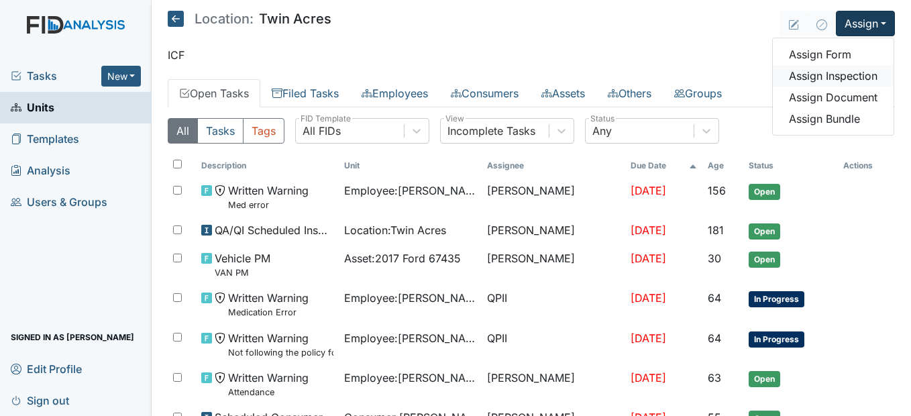
click at [842, 79] on link "Assign Inspection" at bounding box center [833, 75] width 121 height 21
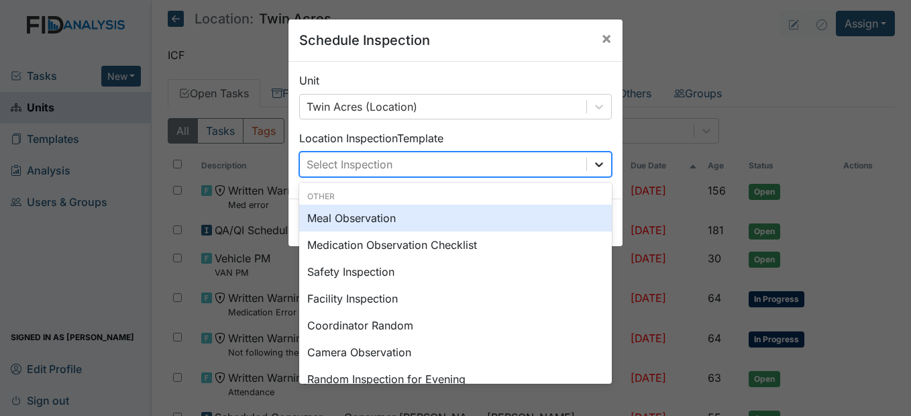
click at [592, 158] on icon at bounding box center [598, 164] width 13 height 13
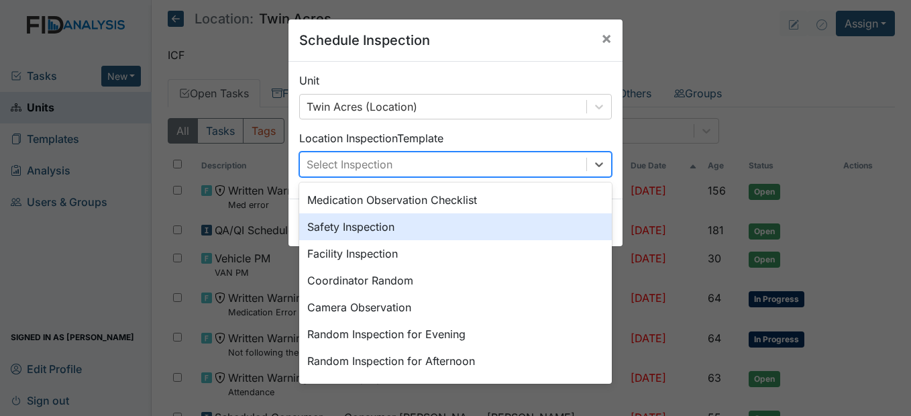
scroll to position [67, 0]
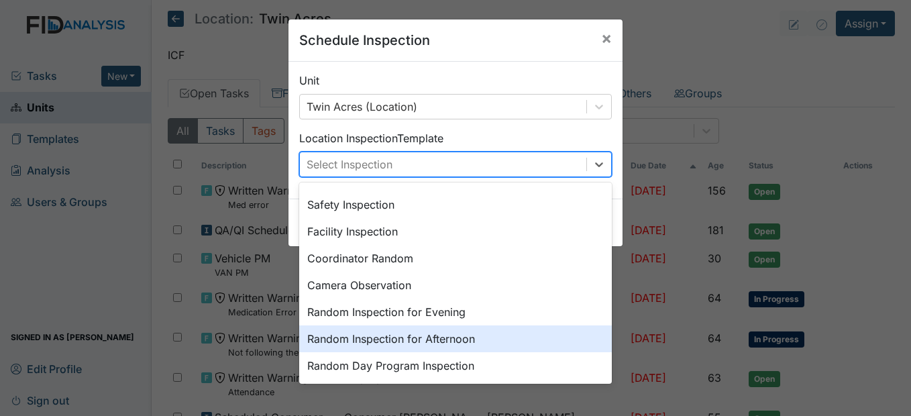
click at [414, 338] on div "Random Inspection for Afternoon" at bounding box center [455, 338] width 313 height 27
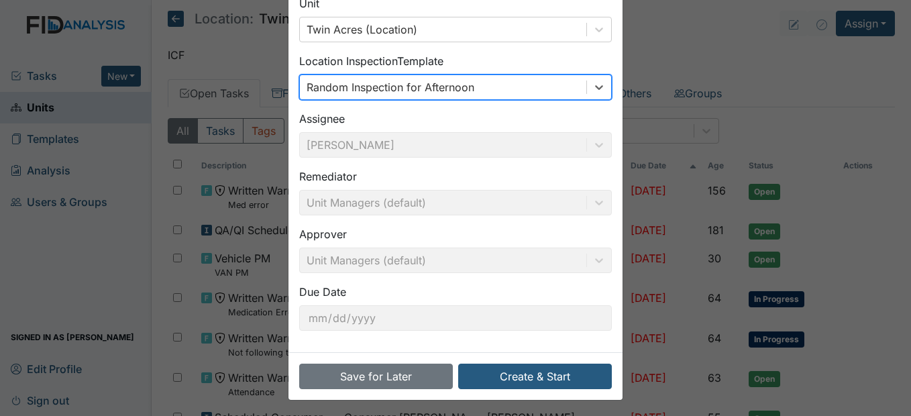
scroll to position [80, 0]
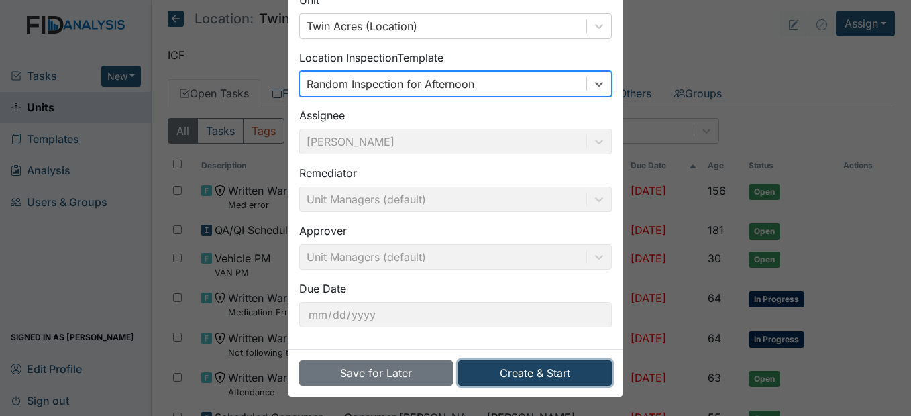
click at [561, 368] on button "Create & Start" at bounding box center [535, 372] width 154 height 25
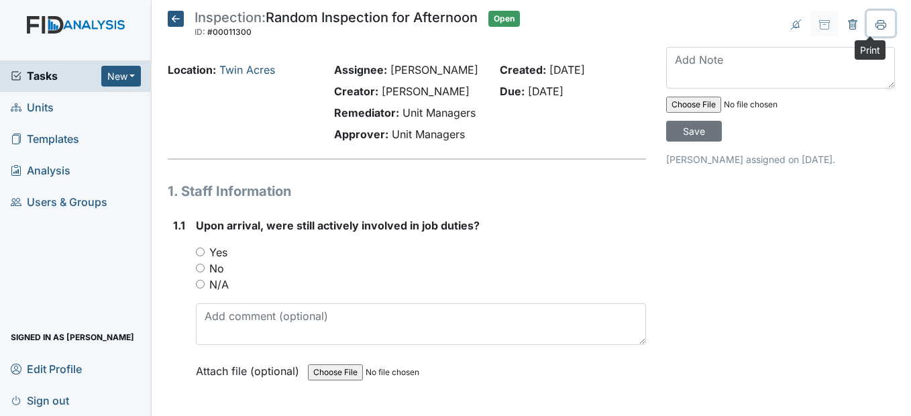
click at [875, 25] on icon at bounding box center [880, 24] width 11 height 11
click at [200, 256] on input "Yes" at bounding box center [200, 252] width 9 height 9
radio input "true"
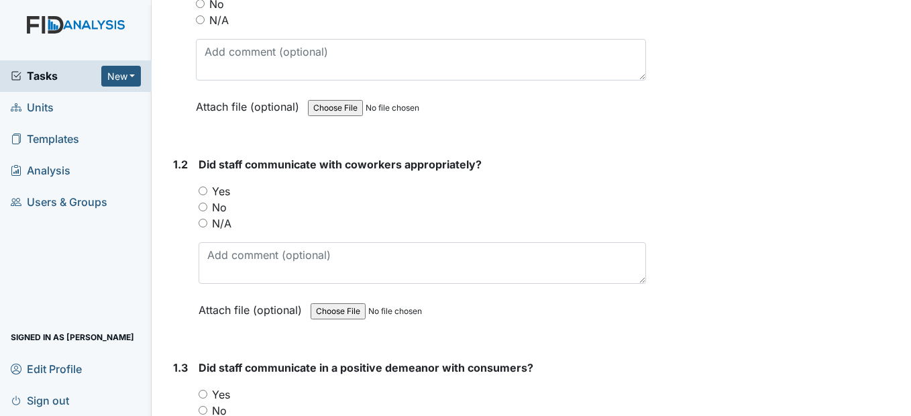
scroll to position [268, 0]
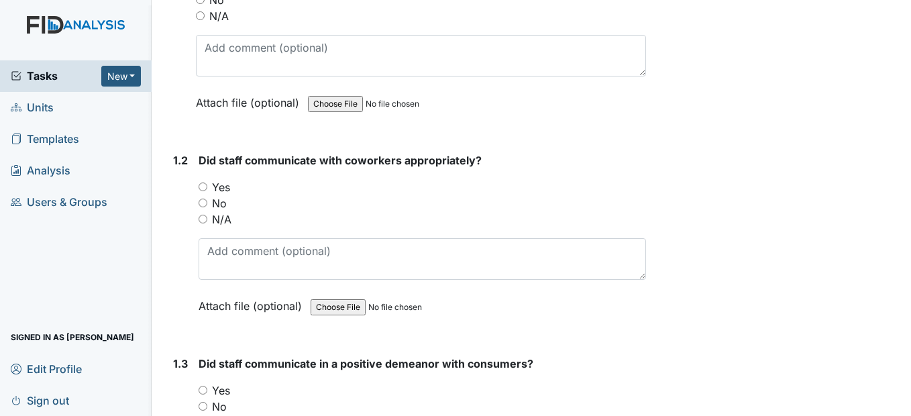
click at [206, 191] on input "Yes" at bounding box center [203, 186] width 9 height 9
radio input "true"
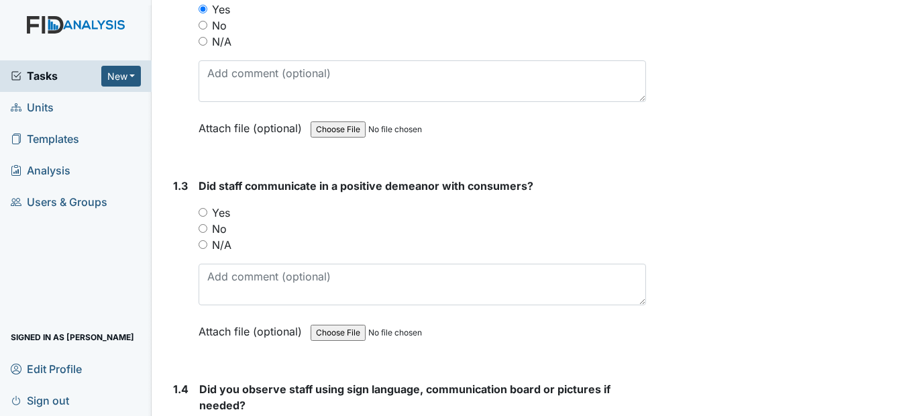
scroll to position [470, 0]
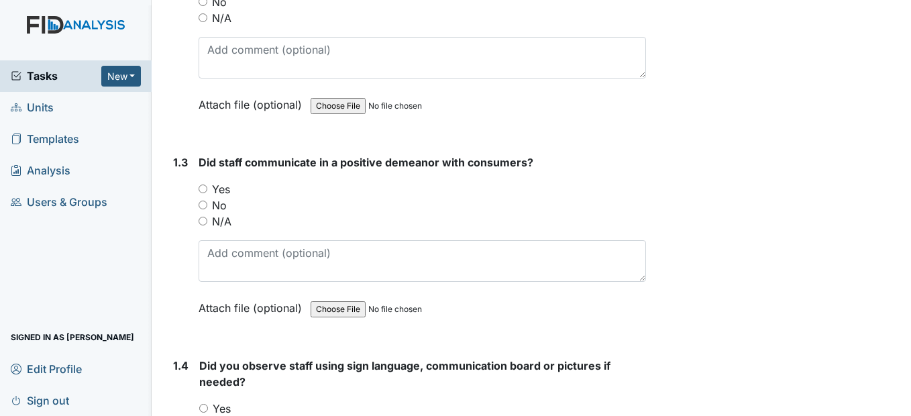
click at [204, 193] on input "Yes" at bounding box center [203, 188] width 9 height 9
radio input "true"
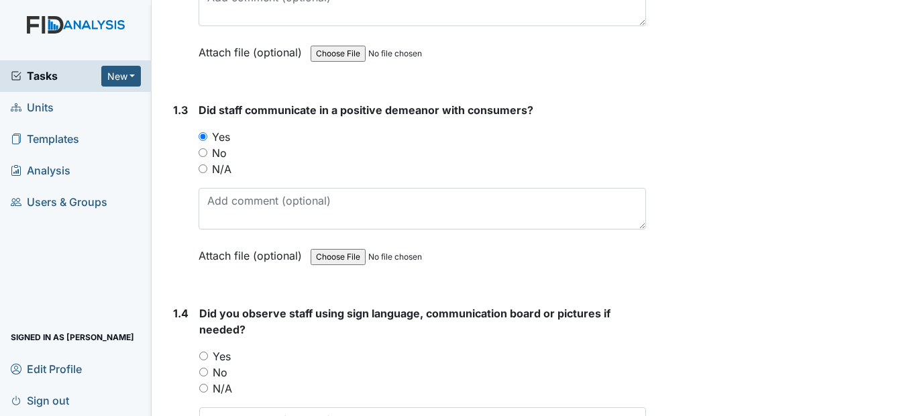
scroll to position [604, 0]
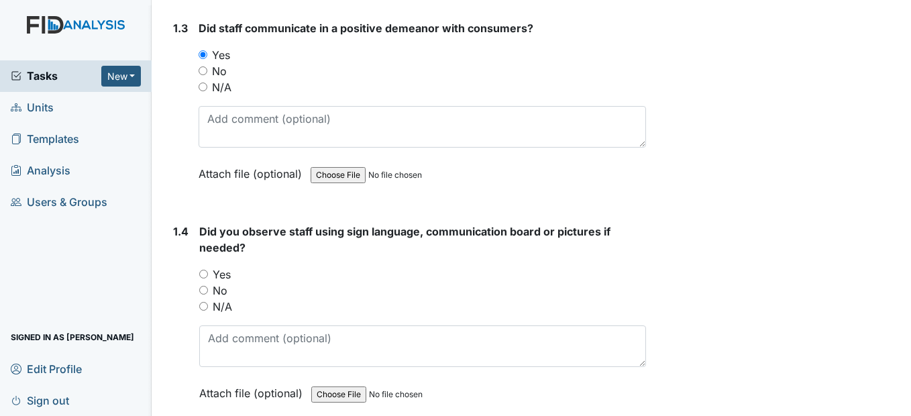
click at [201, 278] on input "Yes" at bounding box center [203, 274] width 9 height 9
radio input "true"
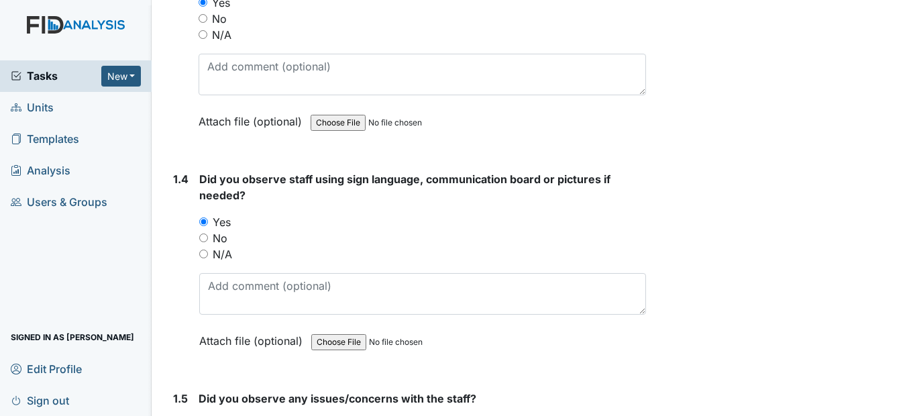
scroll to position [805, 0]
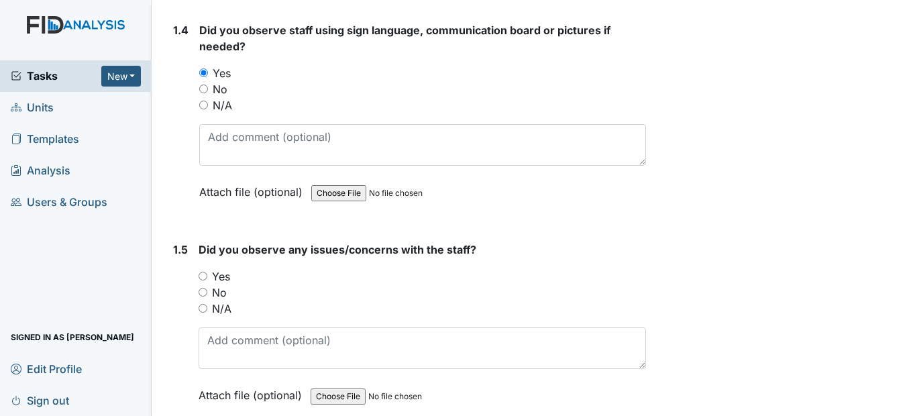
click at [203, 296] on input "No" at bounding box center [203, 292] width 9 height 9
radio input "true"
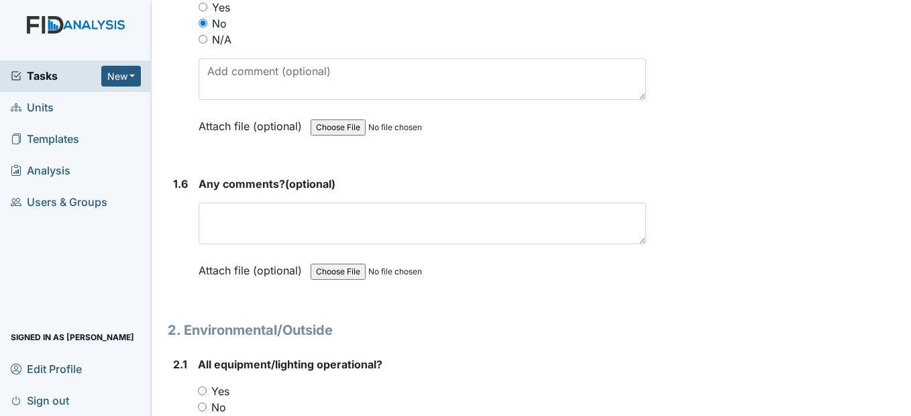
scroll to position [1140, 0]
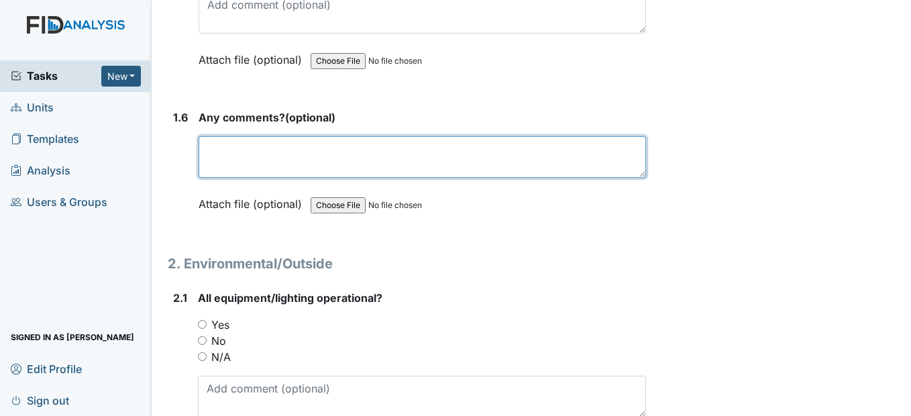
click at [267, 178] on textarea at bounding box center [422, 157] width 447 height 42
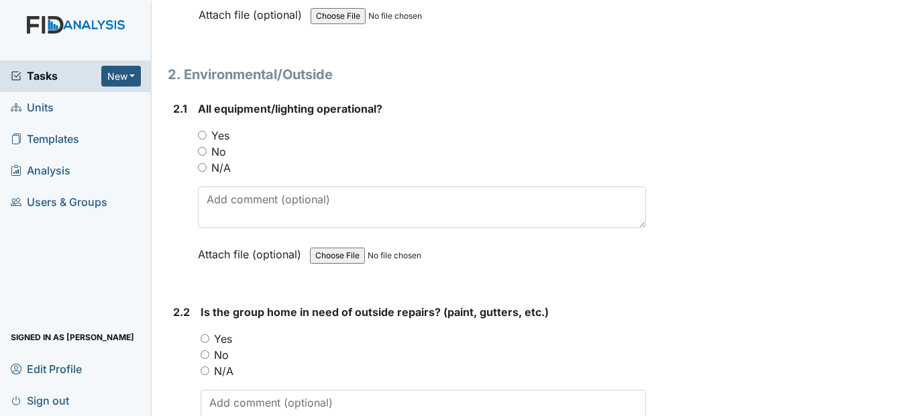
scroll to position [1342, 0]
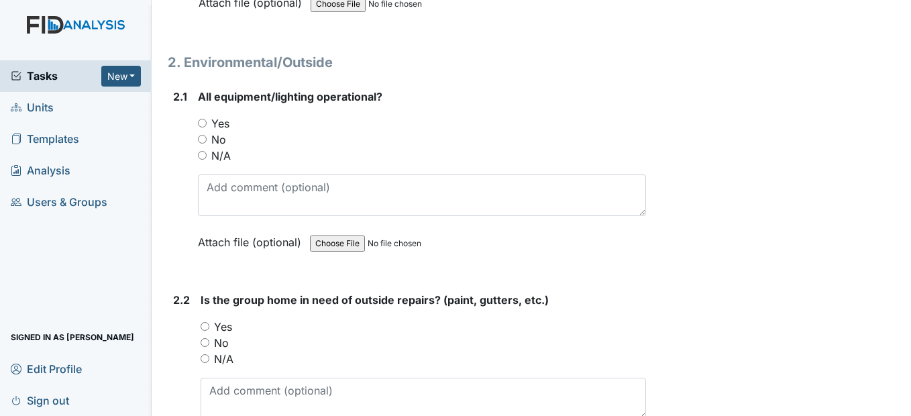
type textarea "None"
click at [207, 127] on input "Yes" at bounding box center [202, 123] width 9 height 9
radio input "true"
click at [205, 127] on input "Yes" at bounding box center [202, 123] width 9 height 9
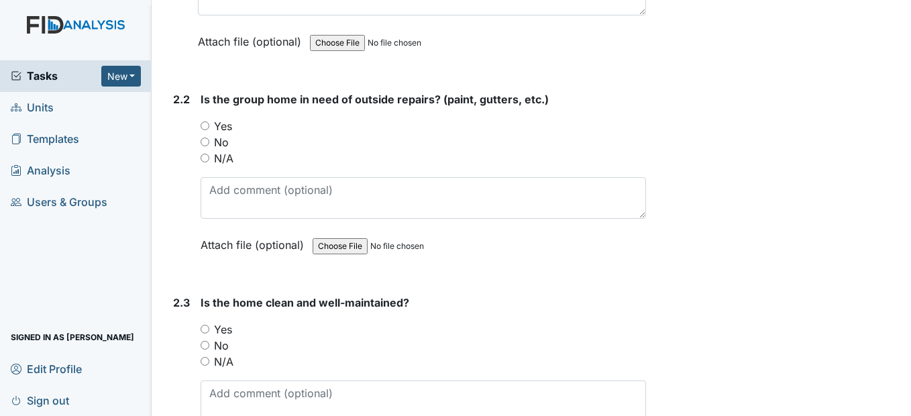
scroll to position [1543, 0]
click at [205, 146] on input "No" at bounding box center [205, 141] width 9 height 9
radio input "true"
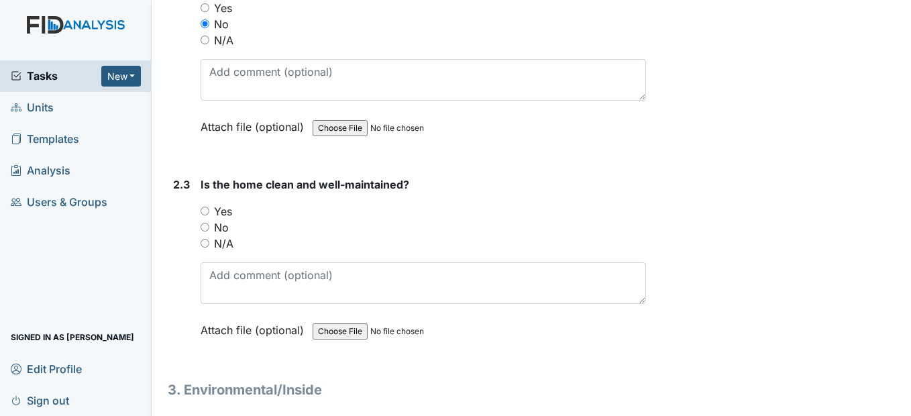
scroll to position [1677, 0]
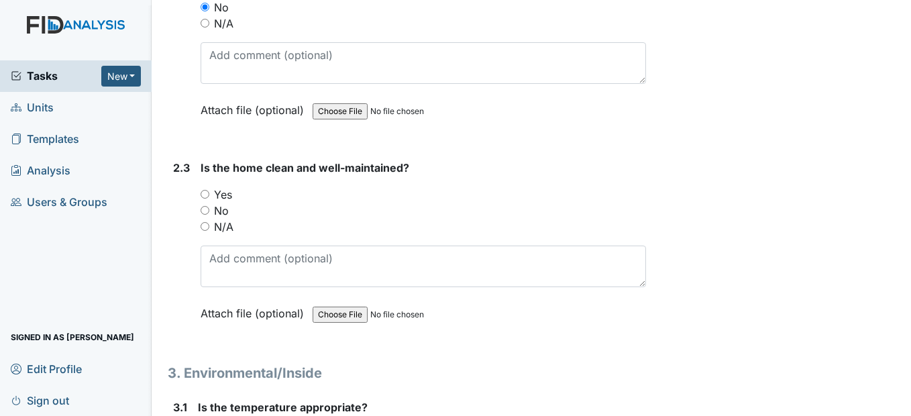
click at [207, 199] on input "Yes" at bounding box center [205, 194] width 9 height 9
radio input "true"
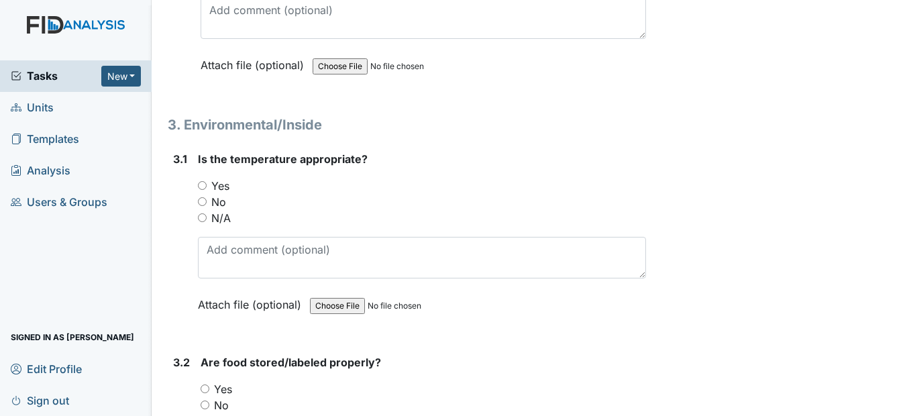
scroll to position [1945, 0]
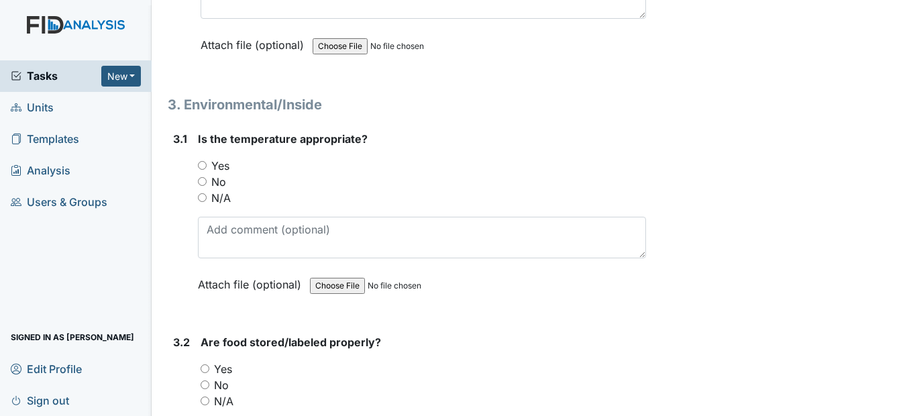
click at [204, 170] on input "Yes" at bounding box center [202, 165] width 9 height 9
radio input "true"
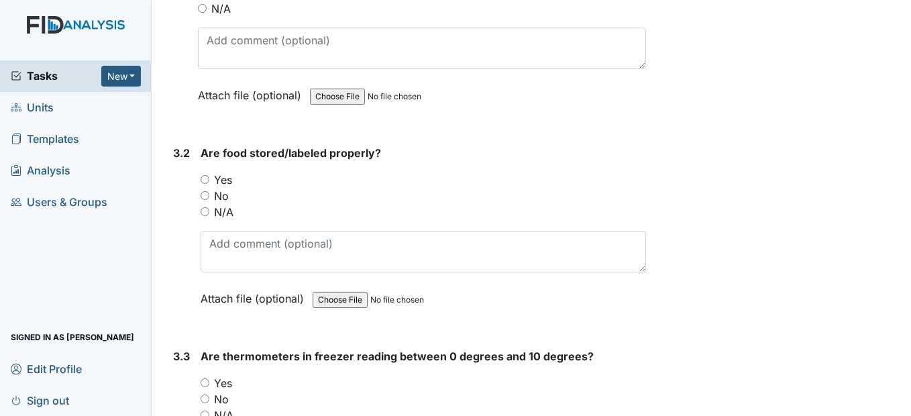
scroll to position [2146, 0]
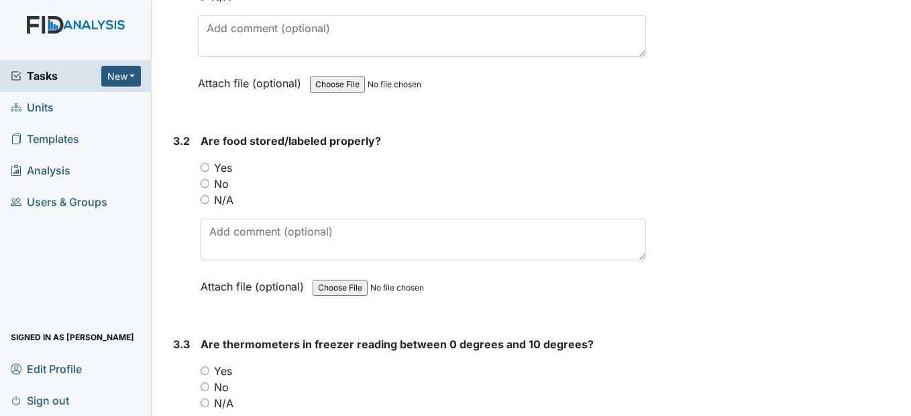
click at [208, 176] on div "Yes" at bounding box center [423, 168] width 445 height 16
click at [205, 172] on input "Yes" at bounding box center [205, 167] width 9 height 9
radio input "true"
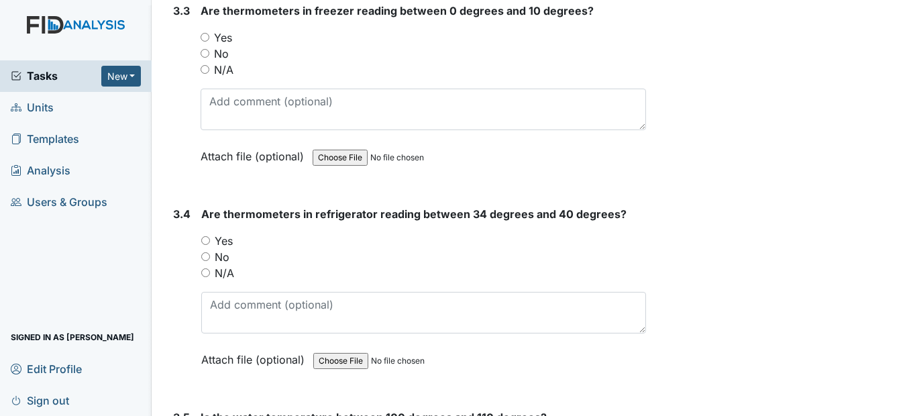
scroll to position [2482, 0]
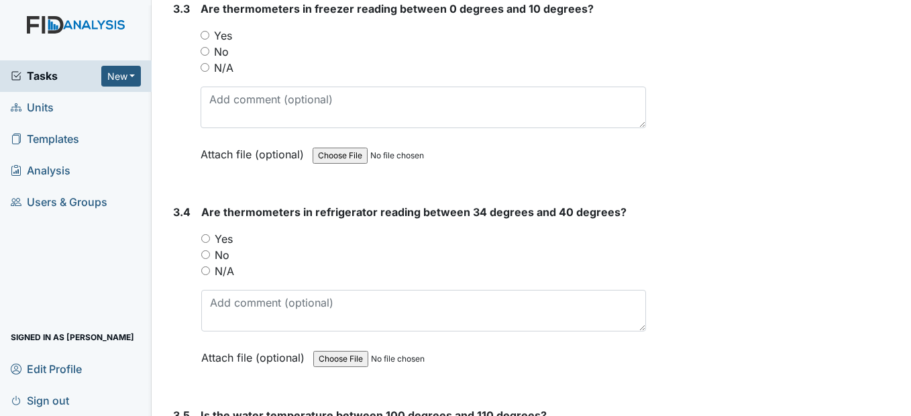
click at [210, 44] on div "Yes" at bounding box center [423, 36] width 445 height 16
click at [200, 71] on div "3.3 Are thermometers in freezer reading between 0 degrees and 10 degrees? You m…" at bounding box center [407, 92] width 478 height 182
click at [205, 40] on input "Yes" at bounding box center [205, 35] width 9 height 9
radio input "true"
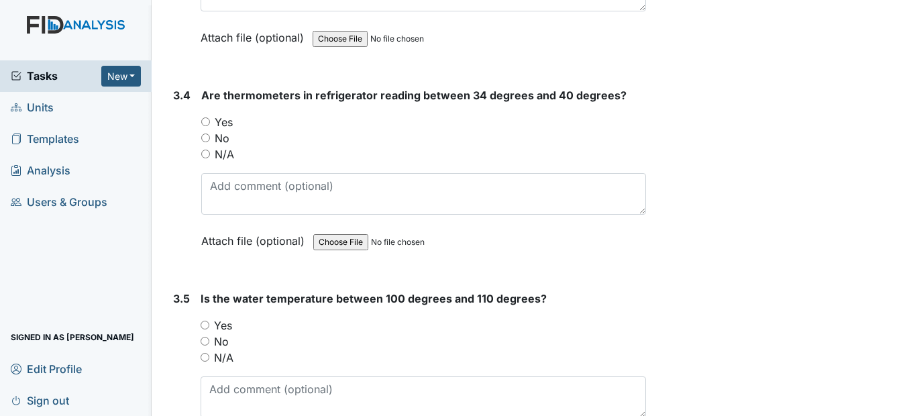
scroll to position [2616, 0]
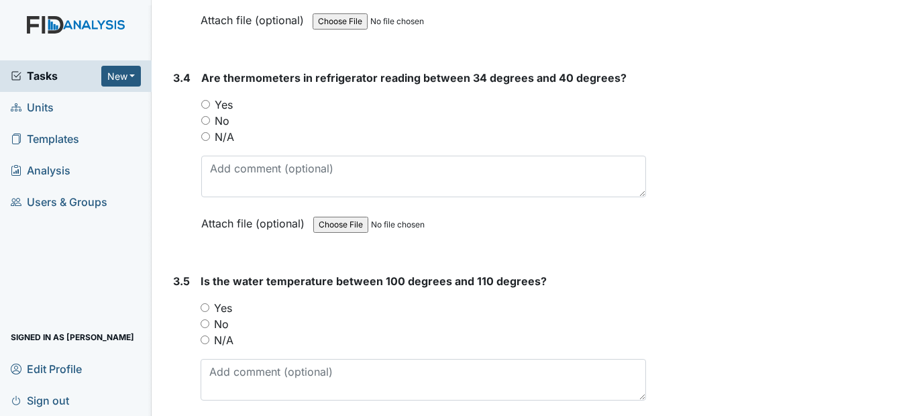
click at [207, 109] on input "Yes" at bounding box center [205, 104] width 9 height 9
radio input "true"
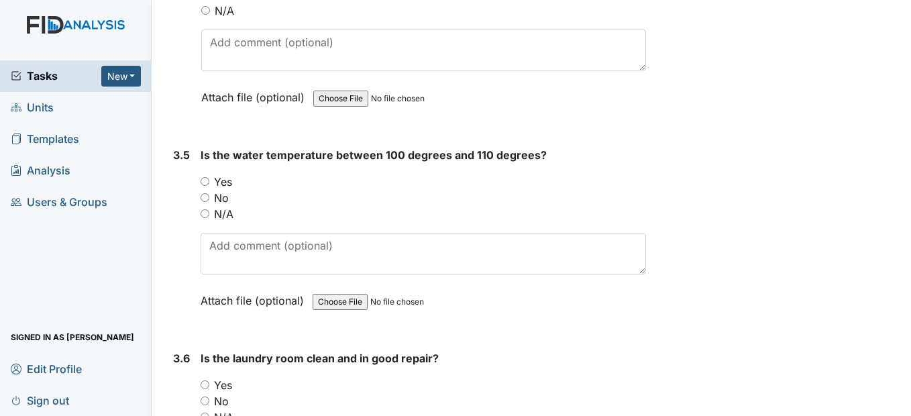
scroll to position [2817, 0]
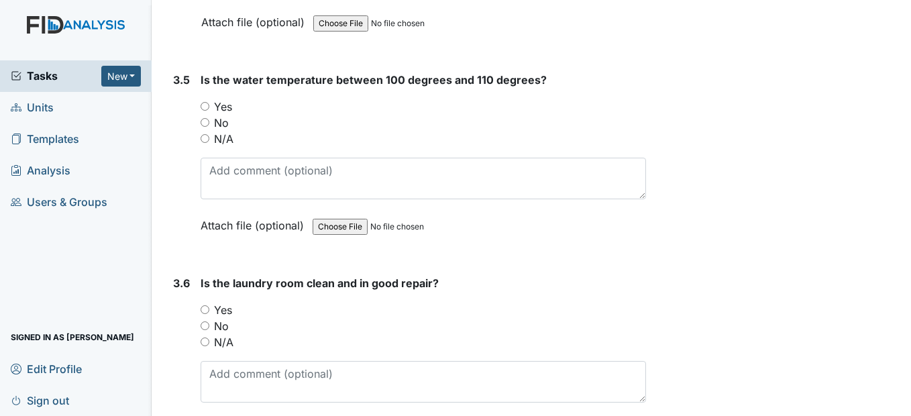
click at [206, 111] on input "Yes" at bounding box center [205, 106] width 9 height 9
radio input "true"
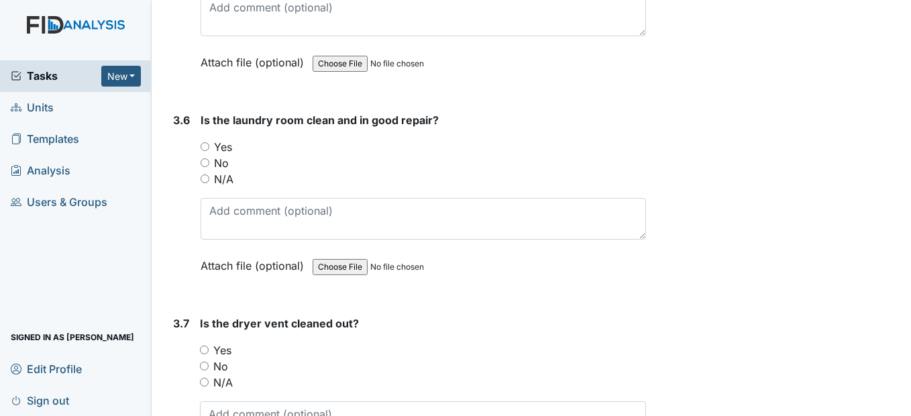
scroll to position [3018, 0]
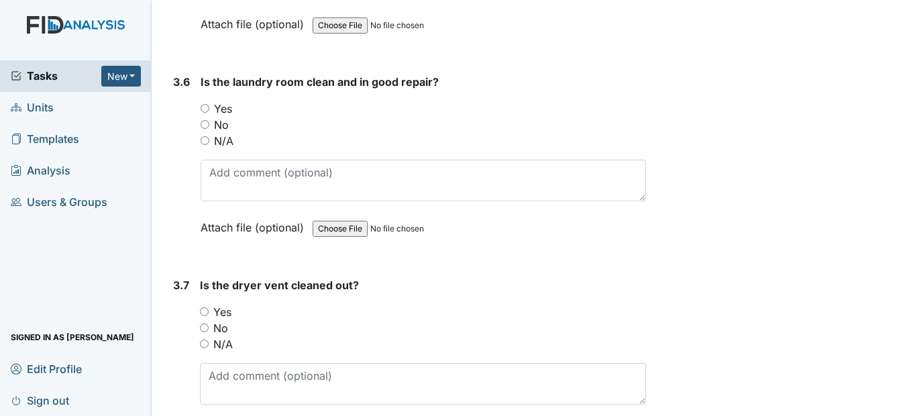
click at [205, 113] on input "Yes" at bounding box center [205, 108] width 9 height 9
radio input "true"
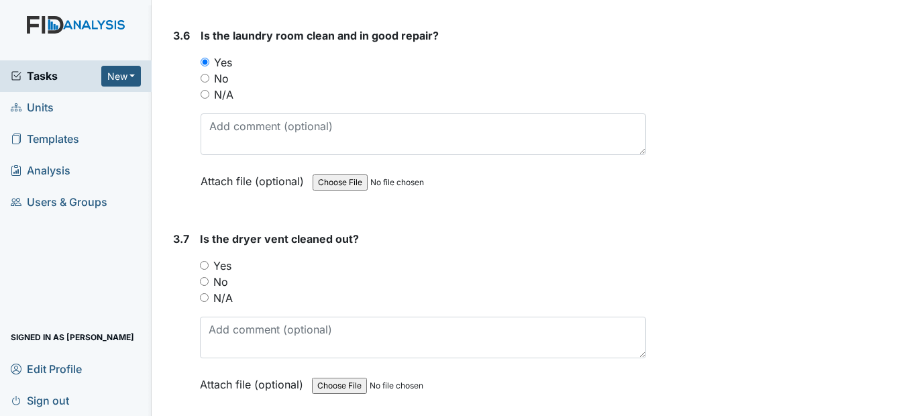
scroll to position [3086, 0]
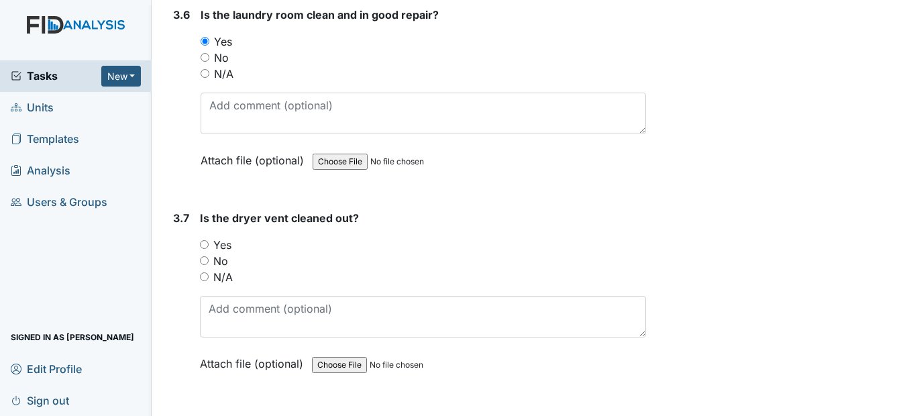
click at [203, 249] on input "Yes" at bounding box center [204, 244] width 9 height 9
radio input "true"
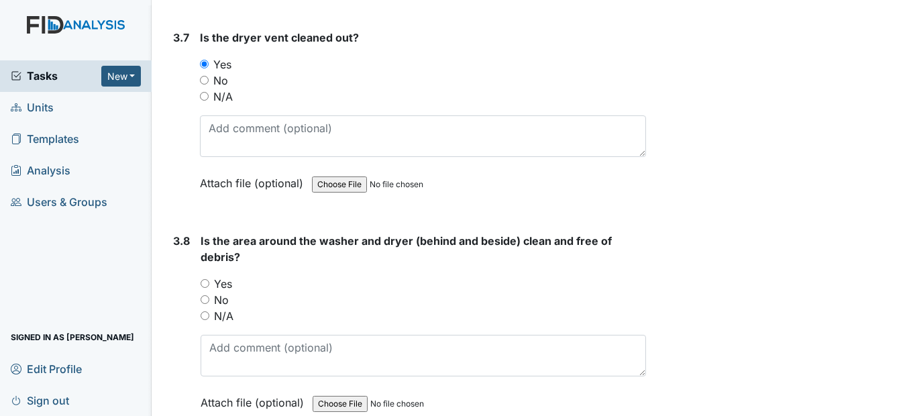
scroll to position [3287, 0]
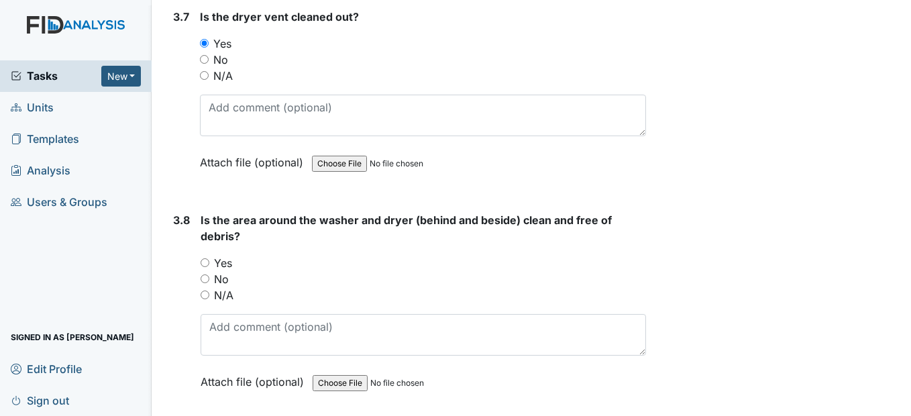
click at [207, 64] on input "No" at bounding box center [204, 59] width 9 height 9
radio input "true"
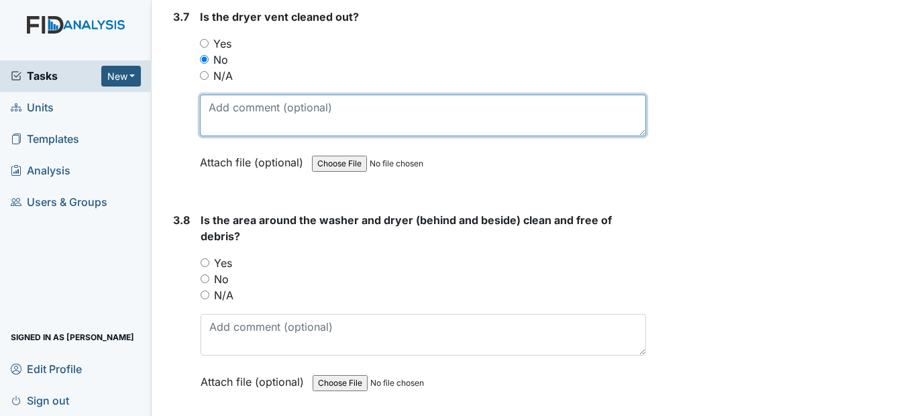
drag, startPoint x: 219, startPoint y: 142, endPoint x: 213, endPoint y: 133, distance: 10.6
click at [217, 136] on textarea at bounding box center [422, 116] width 445 height 42
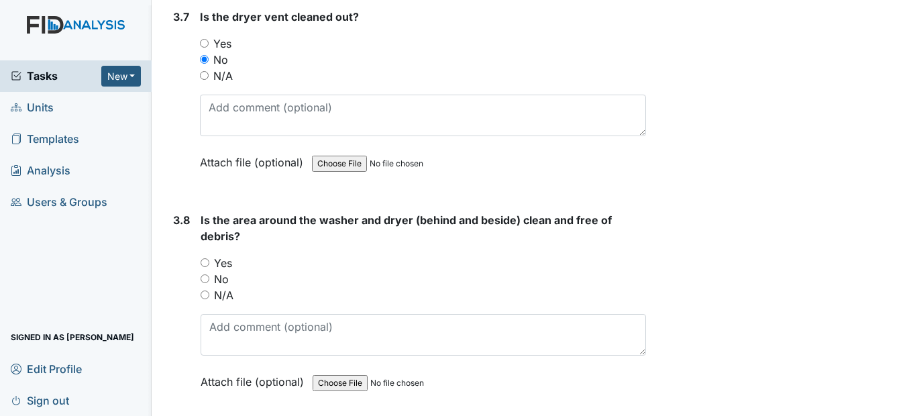
click at [208, 267] on input "Yes" at bounding box center [205, 262] width 9 height 9
radio input "true"
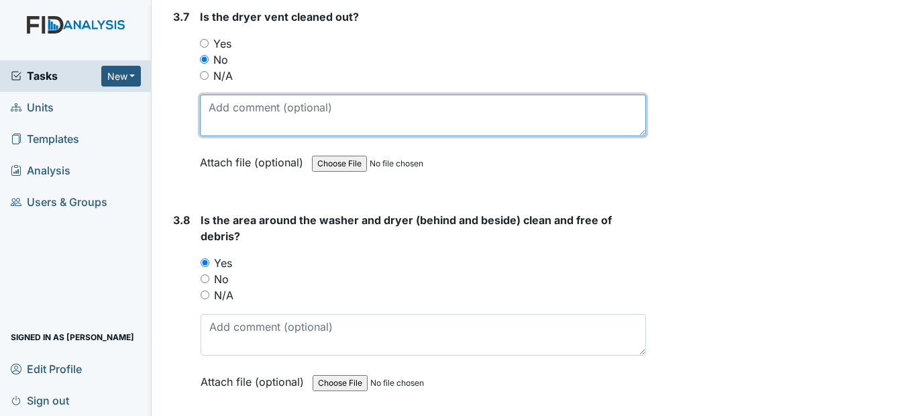
click at [243, 136] on textarea at bounding box center [422, 116] width 445 height 42
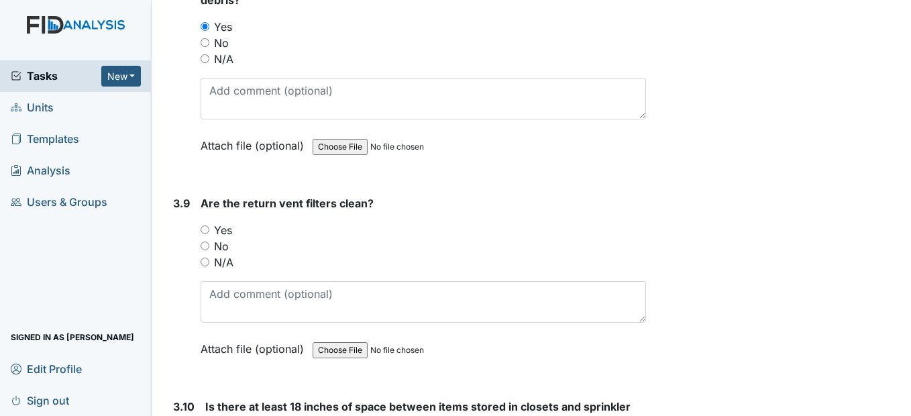
scroll to position [3555, 0]
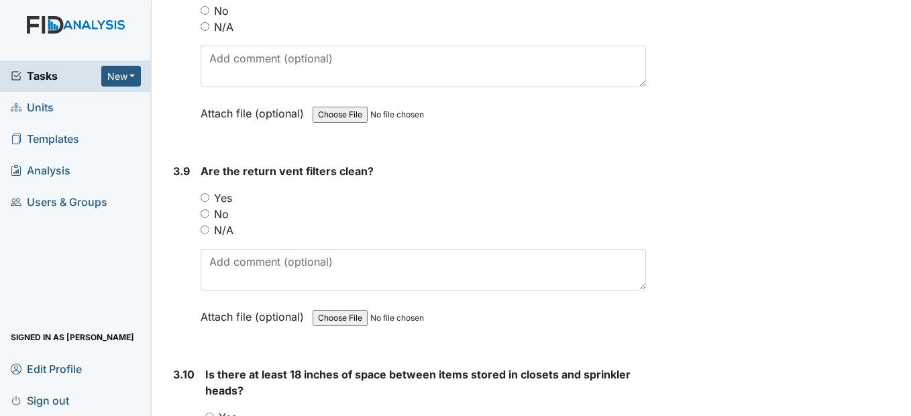
type textarea "Cleaned it out"
click at [209, 202] on input "Yes" at bounding box center [205, 197] width 9 height 9
radio input "true"
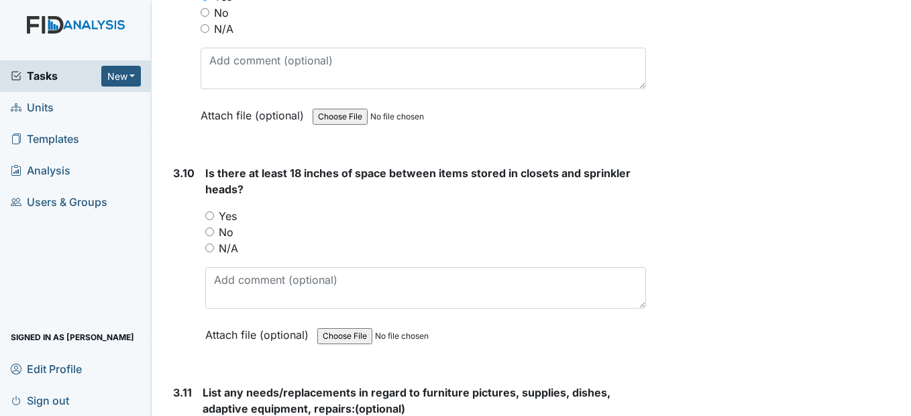
click at [210, 220] on input "Yes" at bounding box center [209, 215] width 9 height 9
radio input "true"
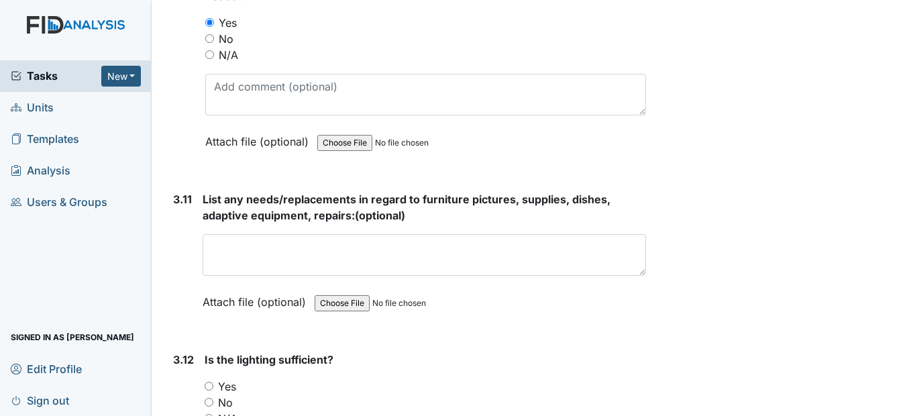
scroll to position [3958, 0]
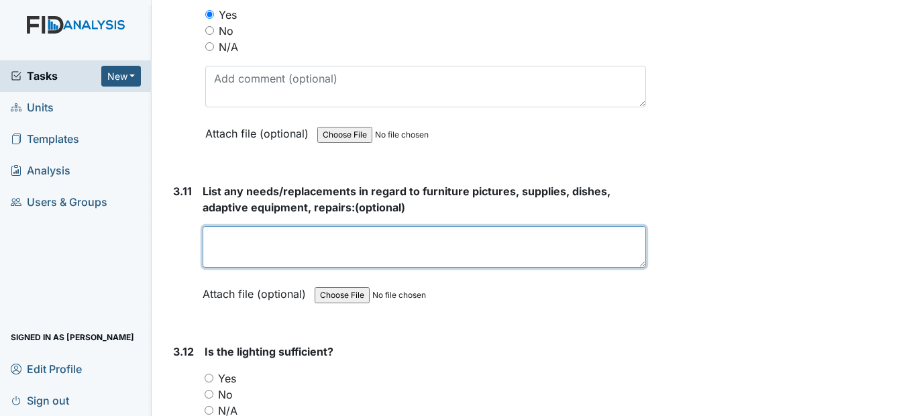
click at [276, 268] on textarea at bounding box center [424, 247] width 443 height 42
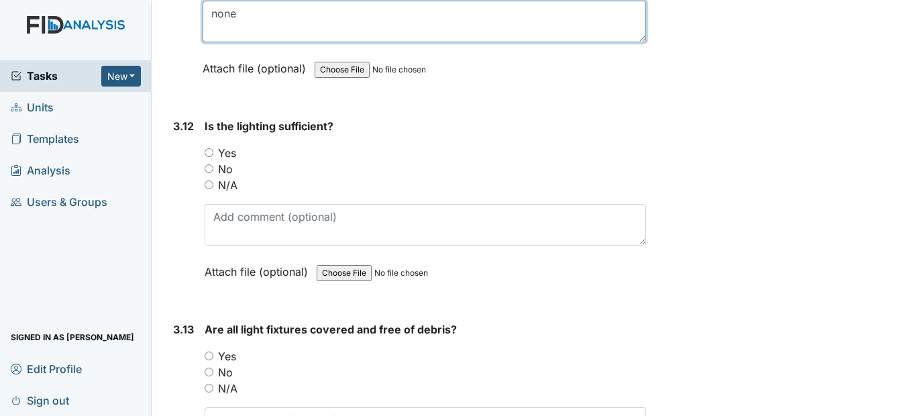
scroll to position [4226, 0]
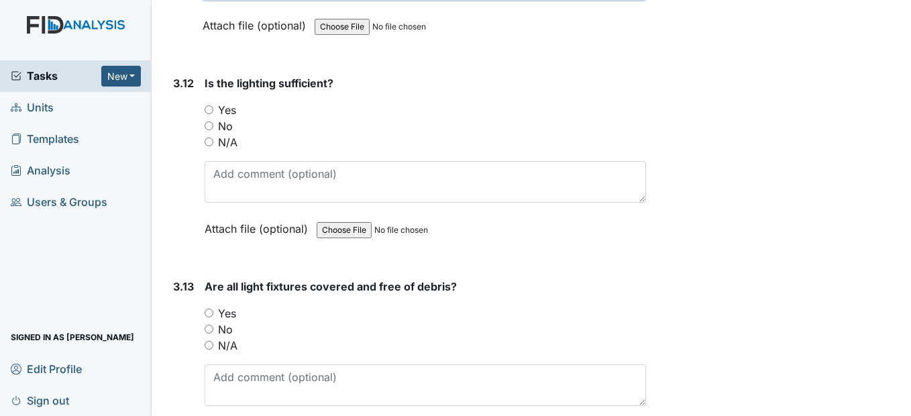
type textarea "none"
click at [211, 114] on input "Yes" at bounding box center [209, 109] width 9 height 9
radio input "true"
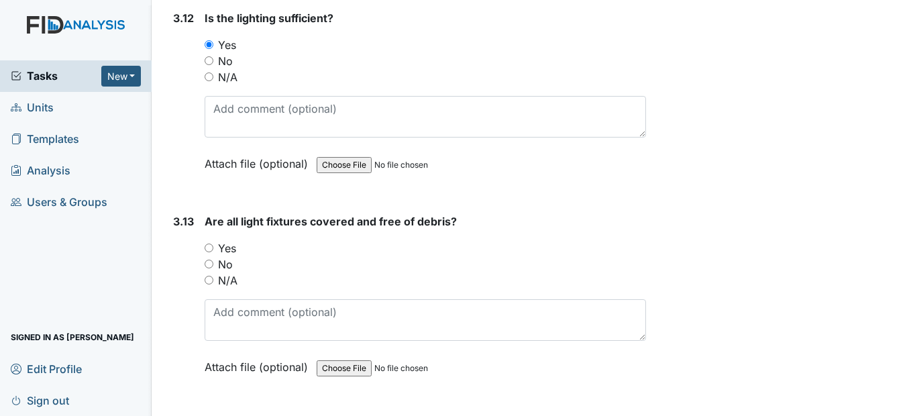
scroll to position [4293, 0]
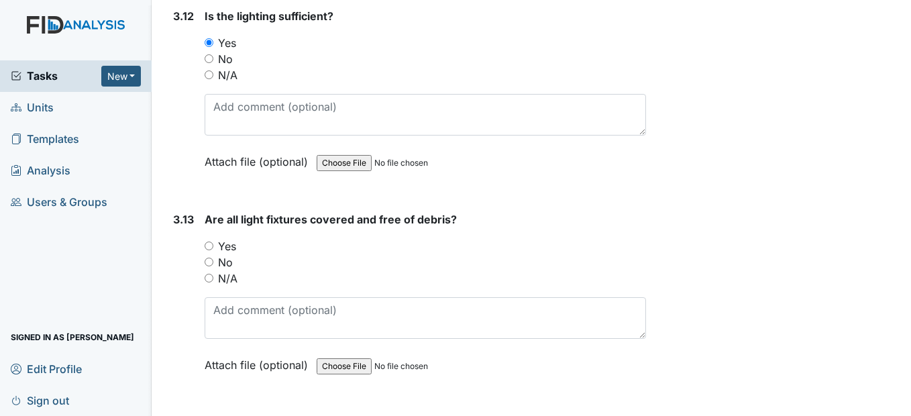
click at [210, 254] on div "Yes" at bounding box center [425, 246] width 441 height 16
click at [210, 250] on input "Yes" at bounding box center [209, 245] width 9 height 9
radio input "true"
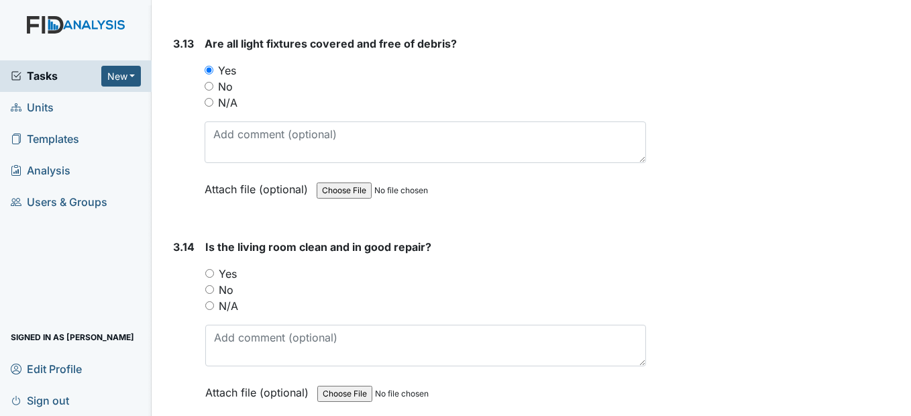
scroll to position [4494, 0]
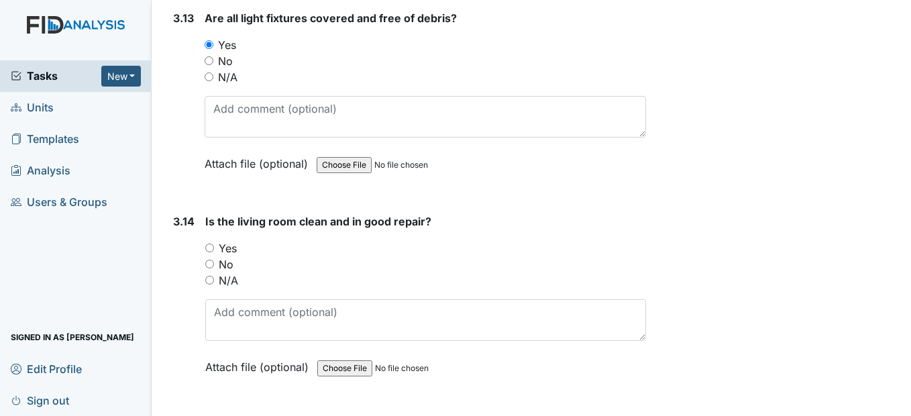
click at [209, 252] on input "Yes" at bounding box center [209, 247] width 9 height 9
radio input "true"
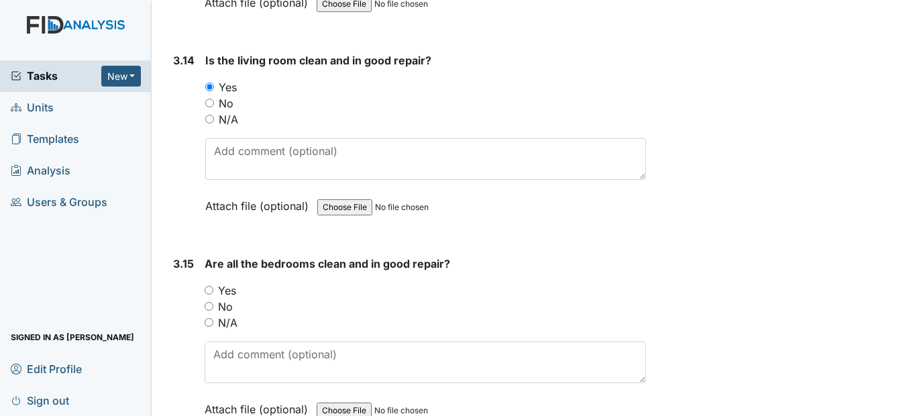
scroll to position [4695, 0]
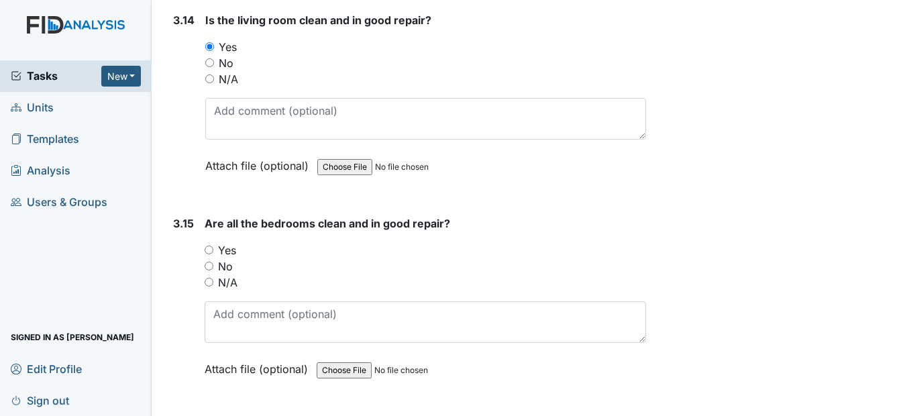
click at [211, 254] on input "Yes" at bounding box center [209, 249] width 9 height 9
radio input "true"
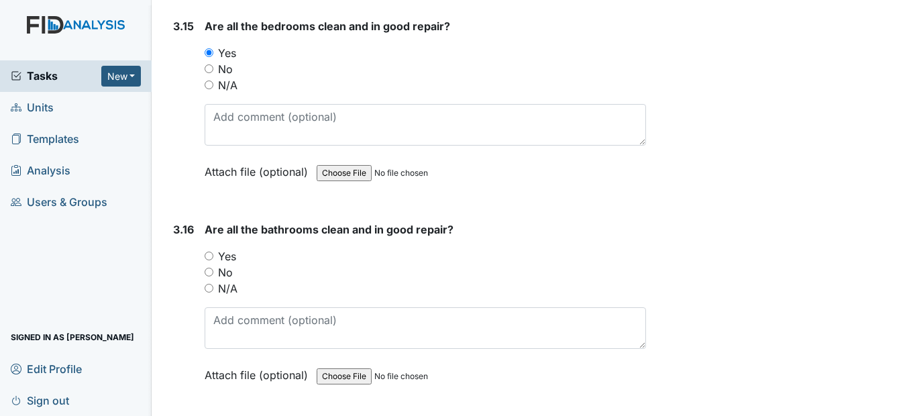
scroll to position [4964, 0]
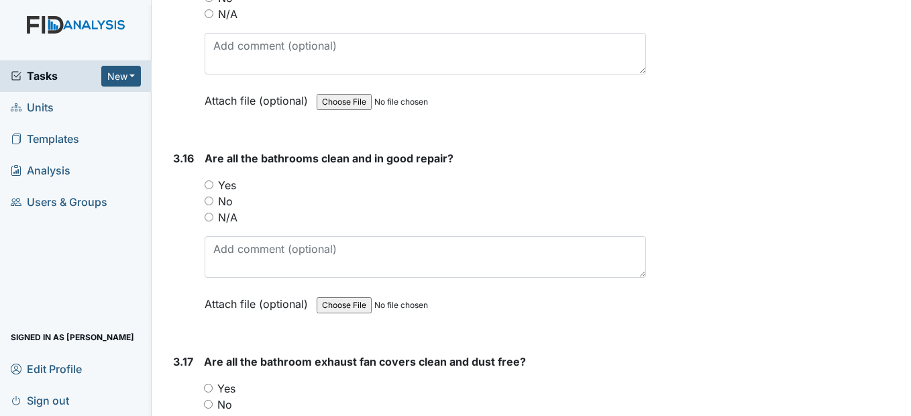
click at [211, 189] on input "Yes" at bounding box center [209, 184] width 9 height 9
radio input "true"
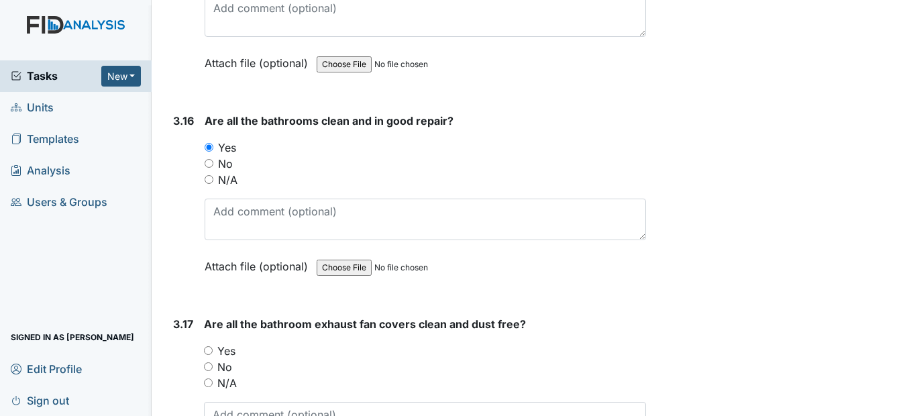
scroll to position [5165, 0]
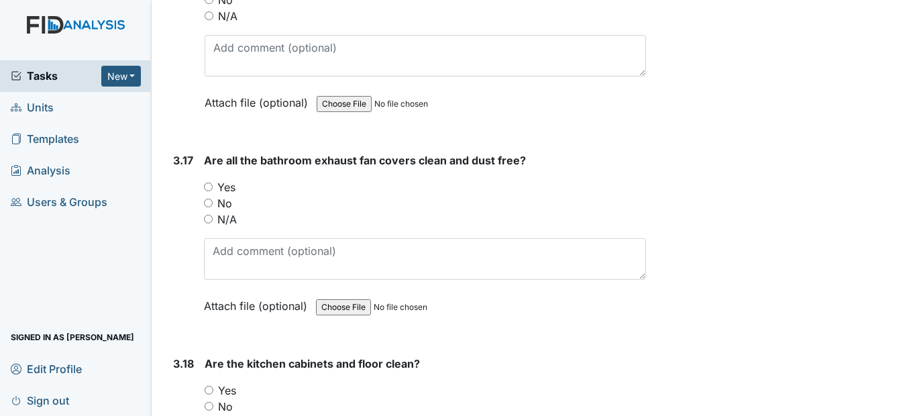
click at [209, 191] on input "Yes" at bounding box center [208, 186] width 9 height 9
radio input "true"
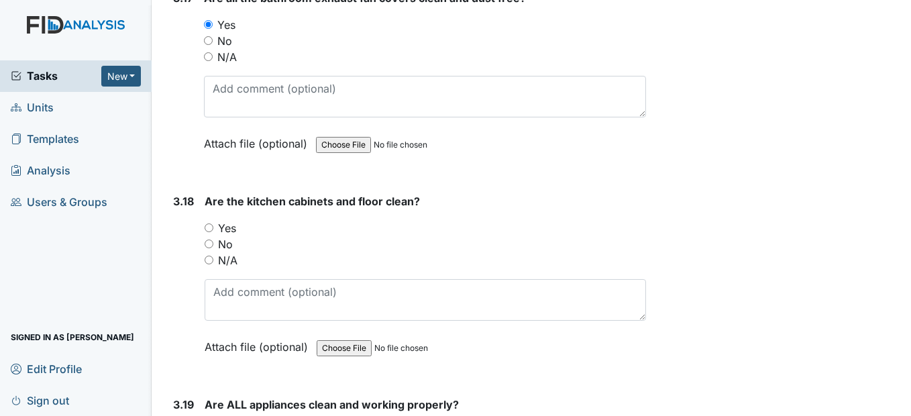
scroll to position [5366, 0]
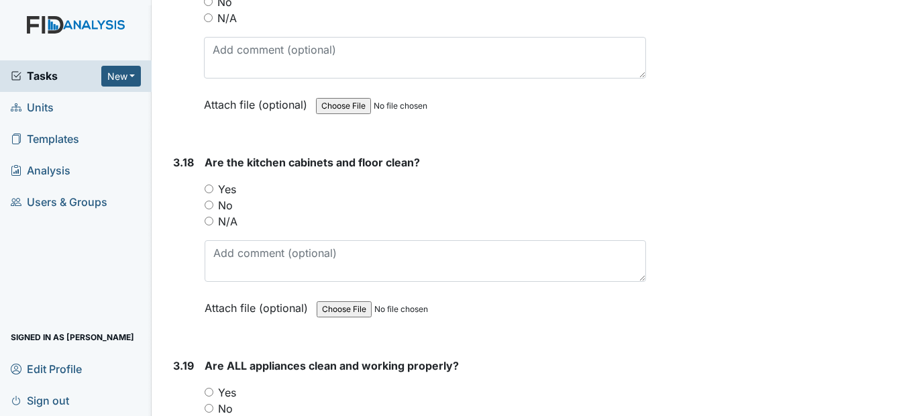
click at [209, 193] on input "Yes" at bounding box center [209, 188] width 9 height 9
radio input "true"
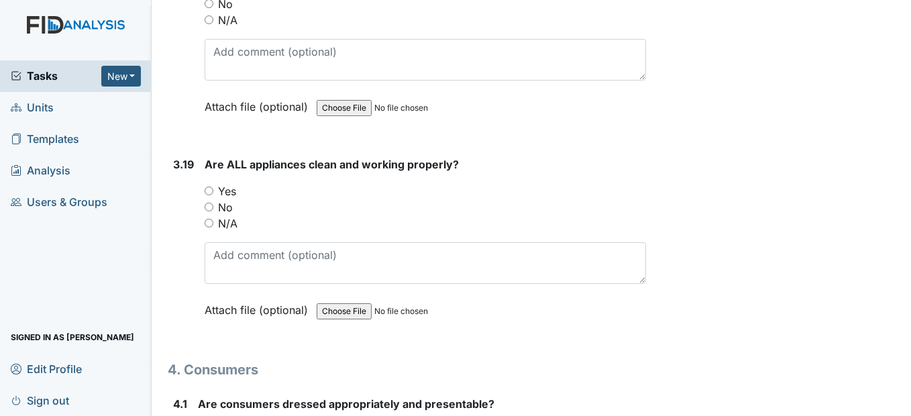
scroll to position [5634, 0]
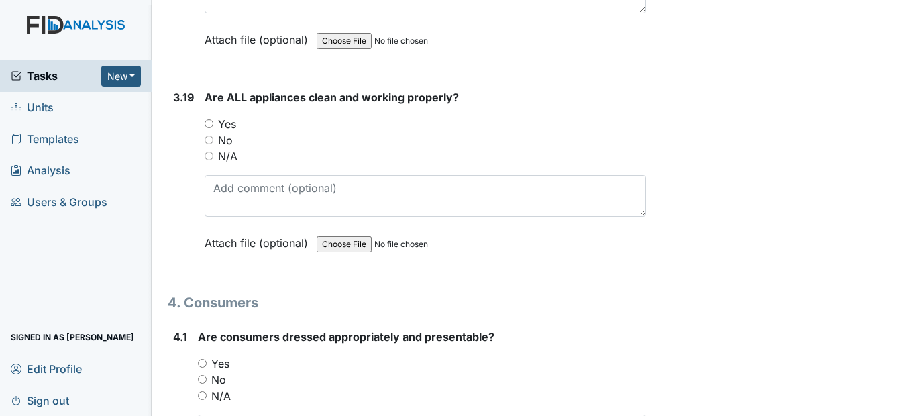
click at [209, 128] on input "Yes" at bounding box center [209, 123] width 9 height 9
radio input "true"
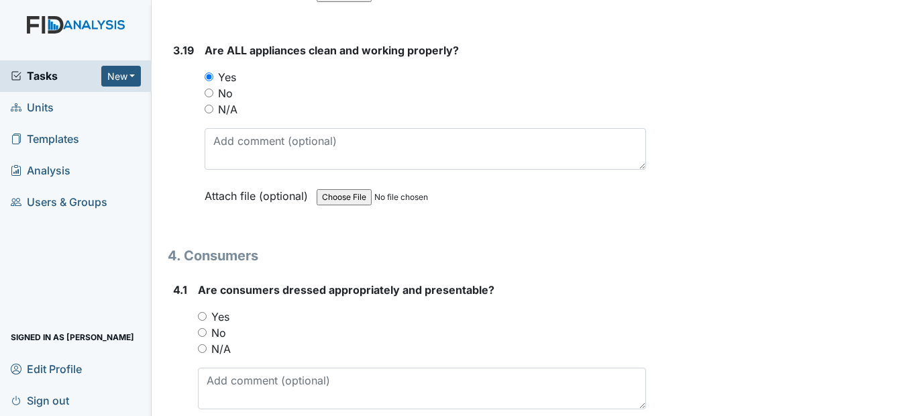
scroll to position [5836, 0]
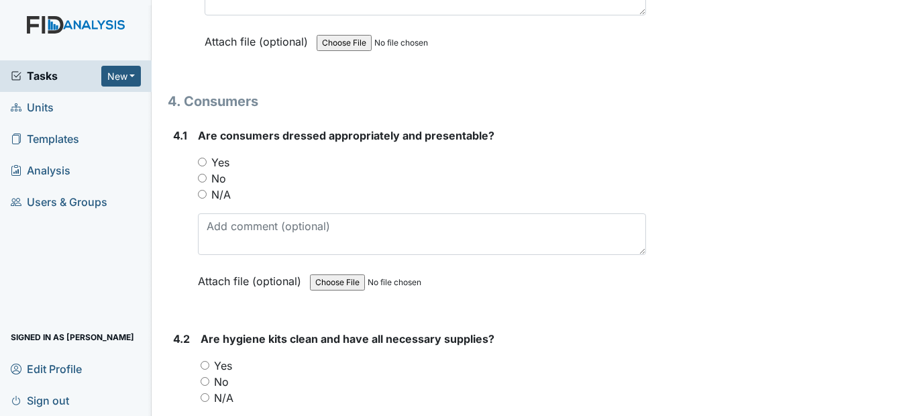
click at [207, 166] on input "Yes" at bounding box center [202, 162] width 9 height 9
radio input "true"
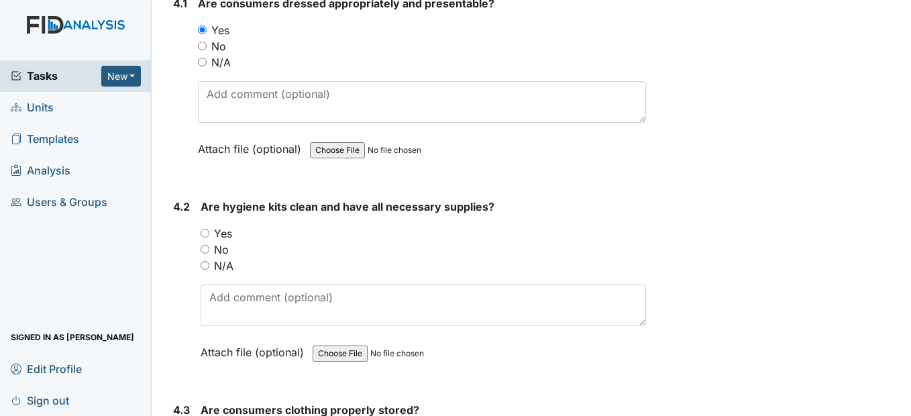
scroll to position [5970, 0]
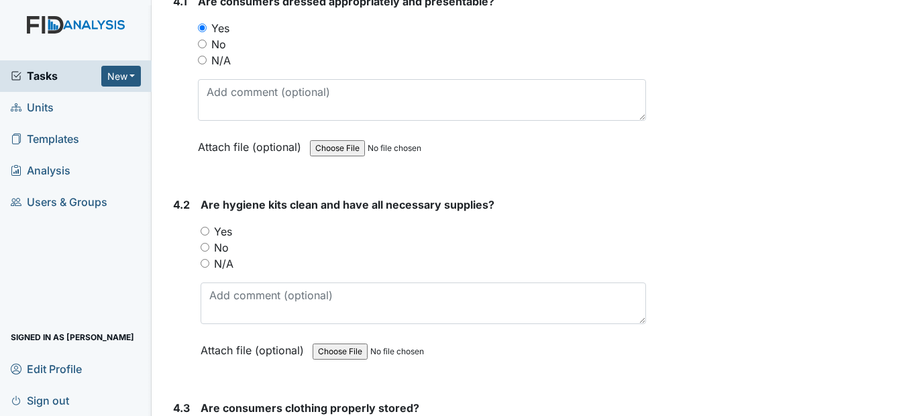
click at [205, 235] on input "Yes" at bounding box center [205, 231] width 9 height 9
radio input "true"
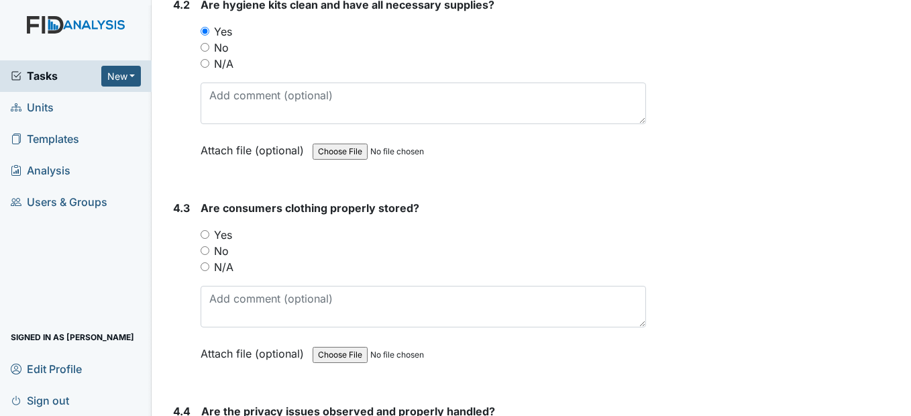
scroll to position [6171, 0]
click at [203, 237] on input "Yes" at bounding box center [205, 233] width 9 height 9
radio input "true"
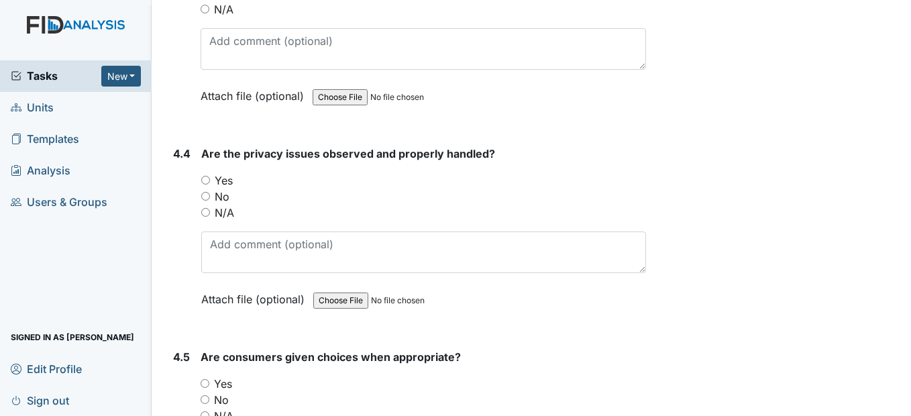
scroll to position [6439, 0]
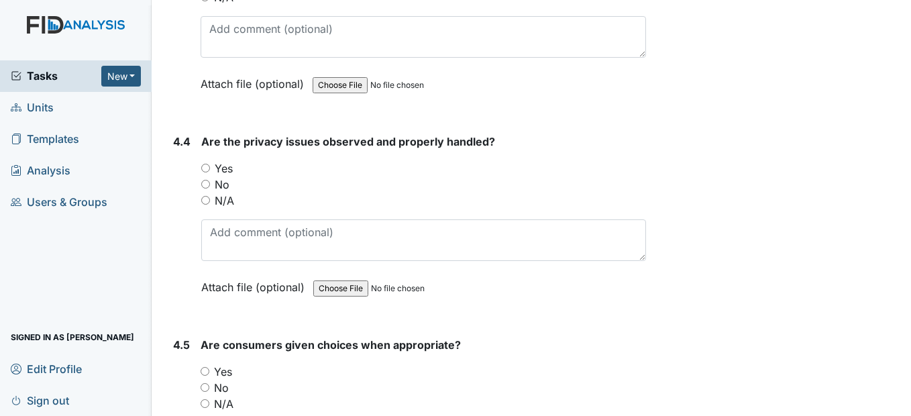
click at [208, 172] on input "Yes" at bounding box center [205, 168] width 9 height 9
radio input "true"
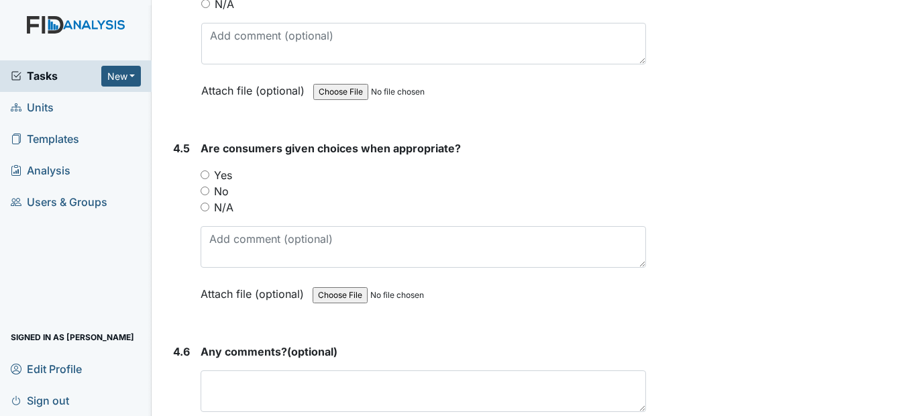
scroll to position [6641, 0]
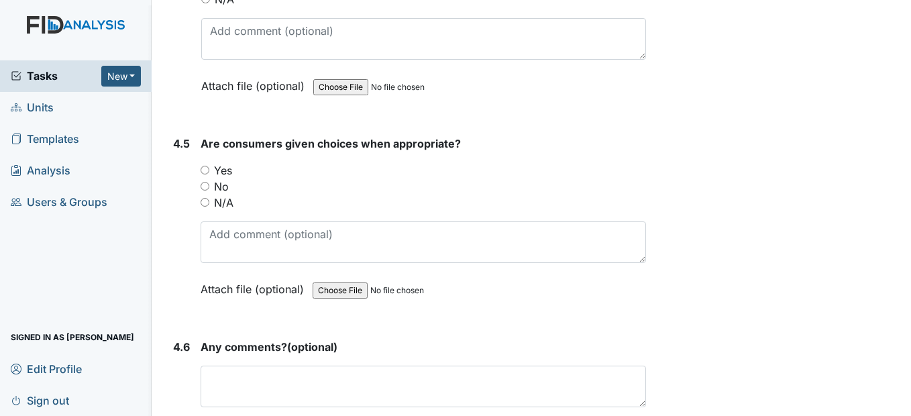
click at [207, 174] on input "Yes" at bounding box center [205, 170] width 9 height 9
radio input "true"
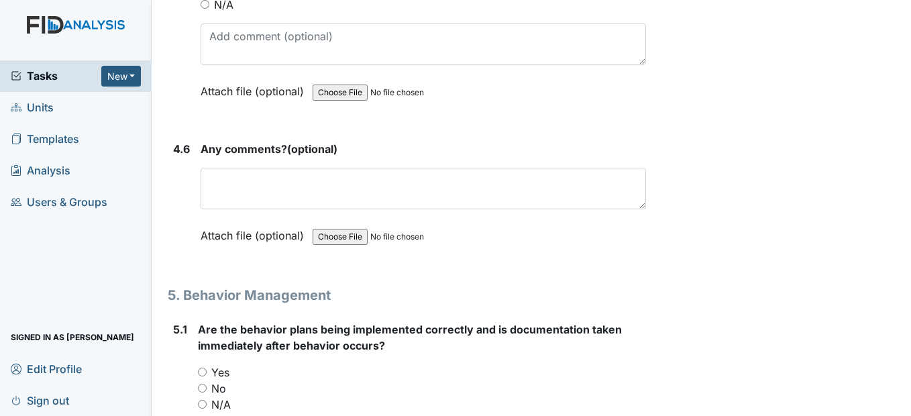
scroll to position [6842, 0]
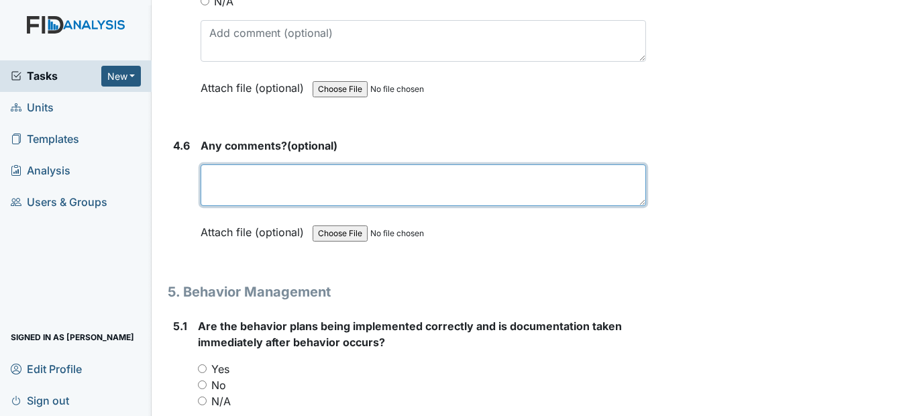
click at [223, 206] on textarea at bounding box center [423, 185] width 445 height 42
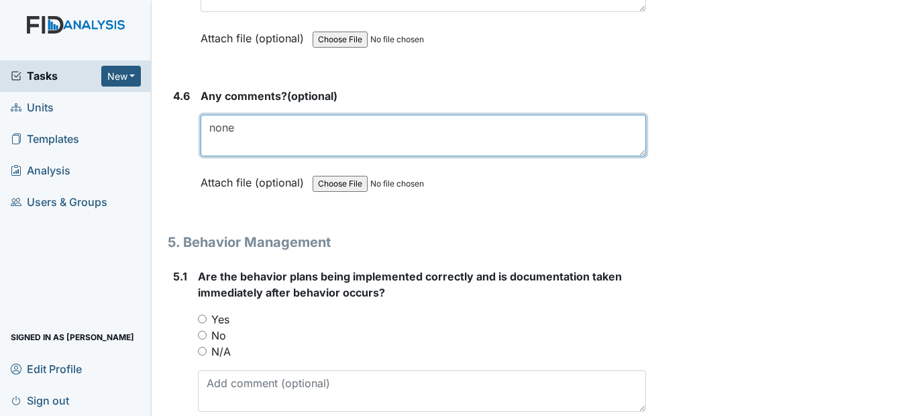
scroll to position [6976, 0]
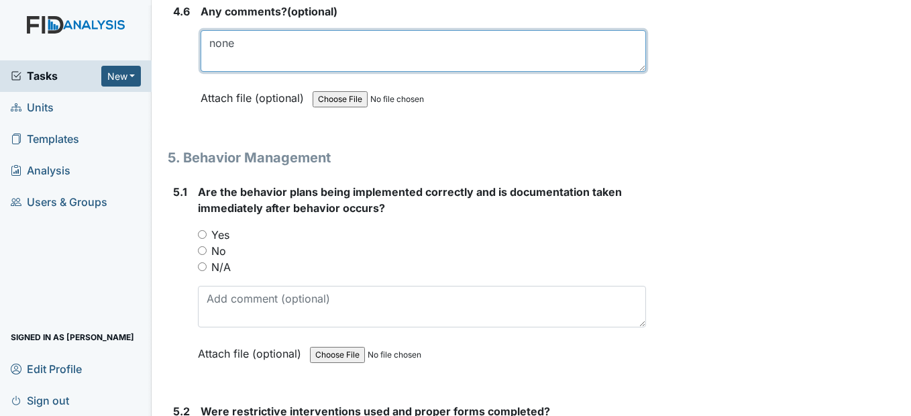
type textarea "none"
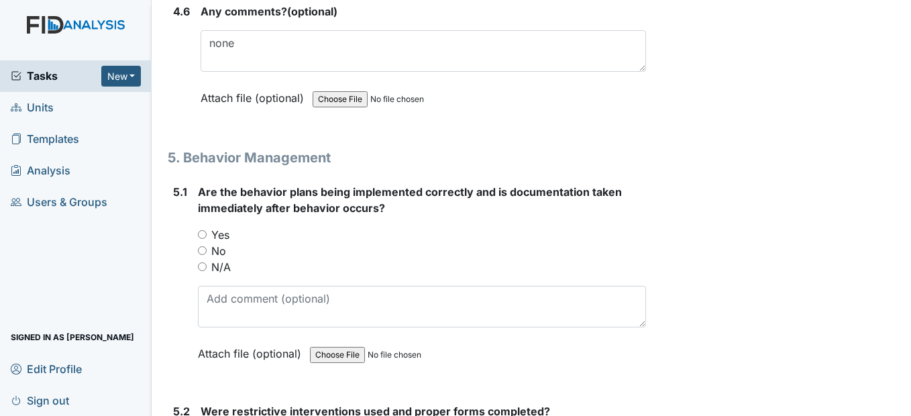
click at [200, 239] on input "Yes" at bounding box center [202, 234] width 9 height 9
radio input "true"
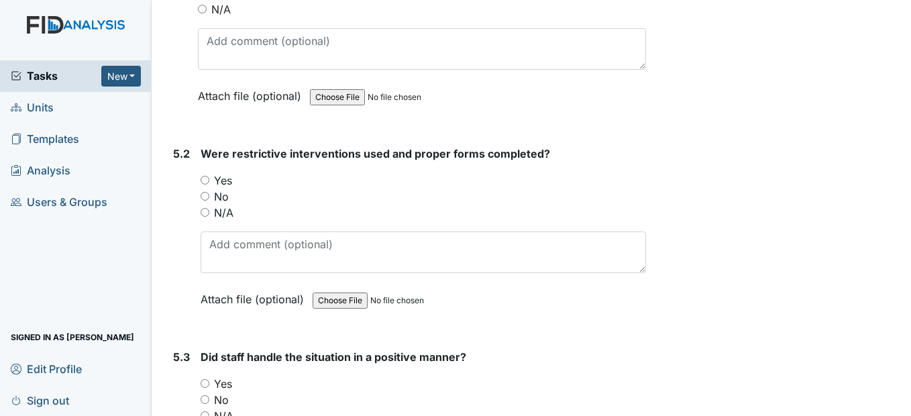
scroll to position [7244, 0]
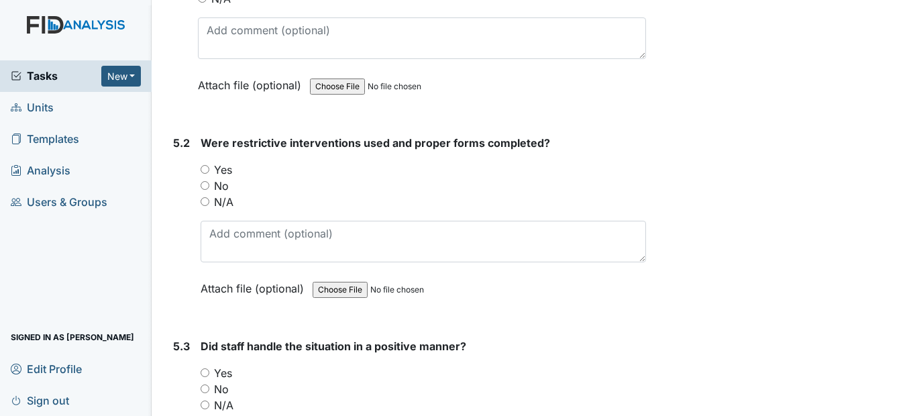
click at [205, 206] on input "N/A" at bounding box center [205, 201] width 9 height 9
radio input "true"
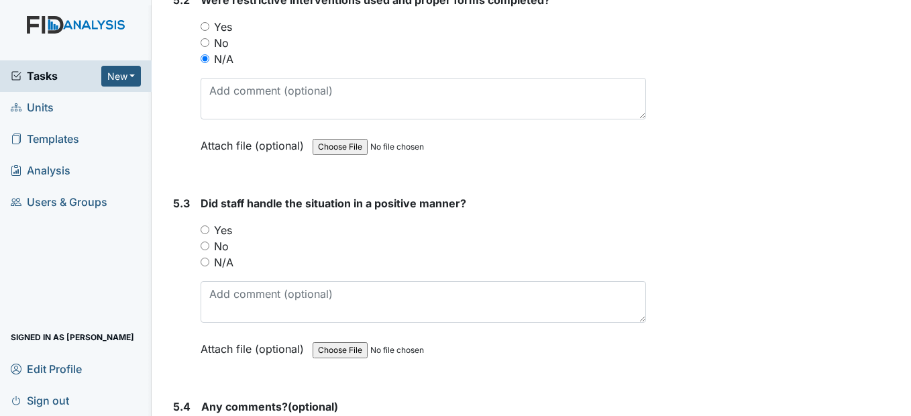
scroll to position [7445, 0]
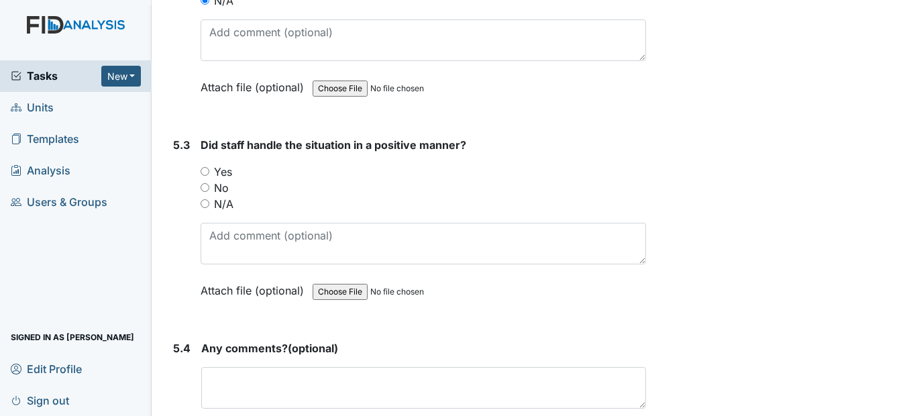
click at [205, 176] on input "Yes" at bounding box center [205, 171] width 9 height 9
radio input "true"
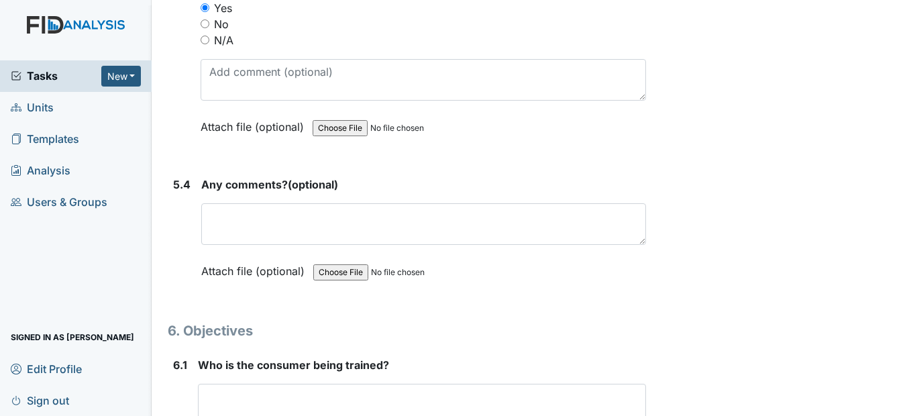
scroll to position [7647, 0]
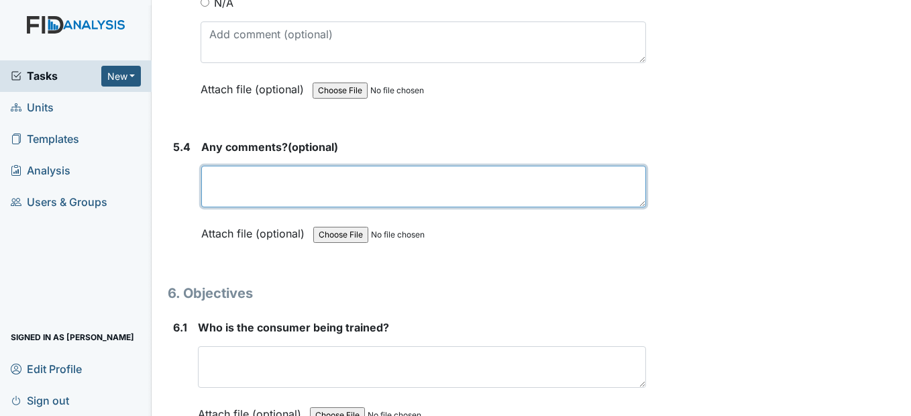
click at [225, 207] on textarea at bounding box center [423, 187] width 444 height 42
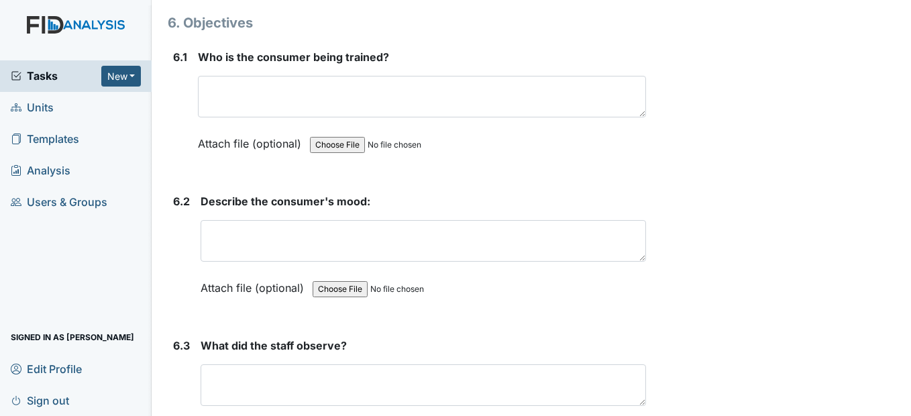
scroll to position [7915, 0]
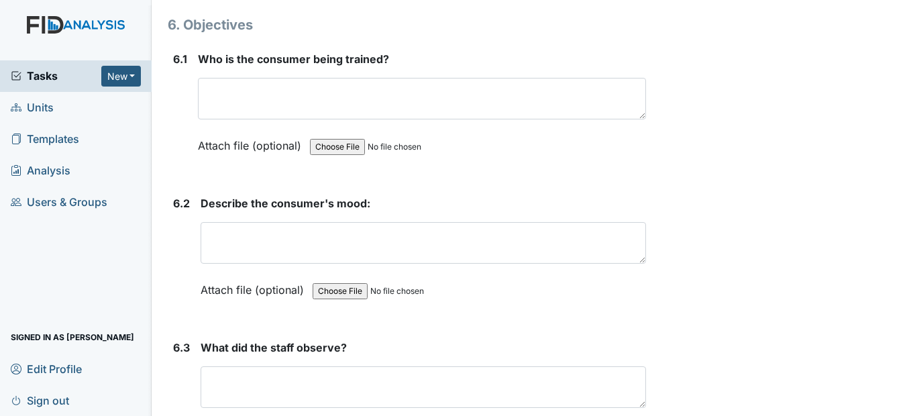
type textarea "none"
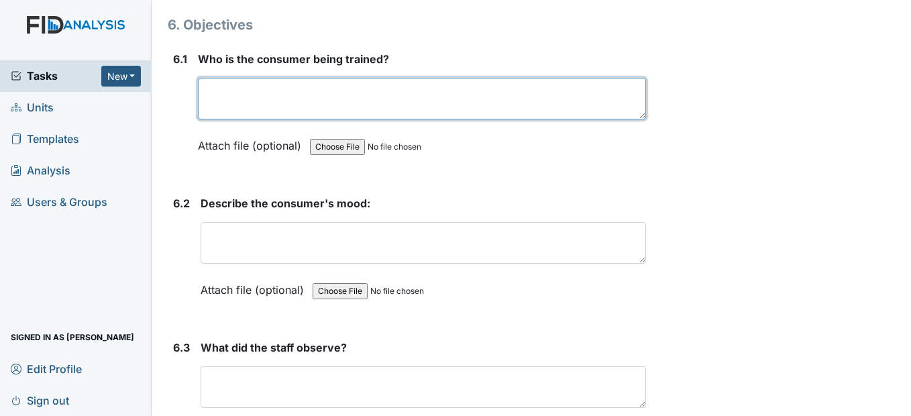
click at [238, 119] on textarea at bounding box center [421, 99] width 447 height 42
type textarea "VH"
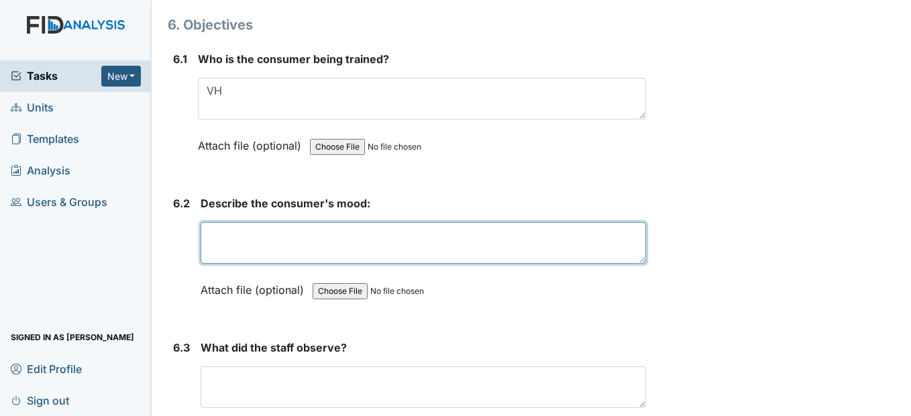
click at [226, 264] on textarea at bounding box center [423, 243] width 445 height 42
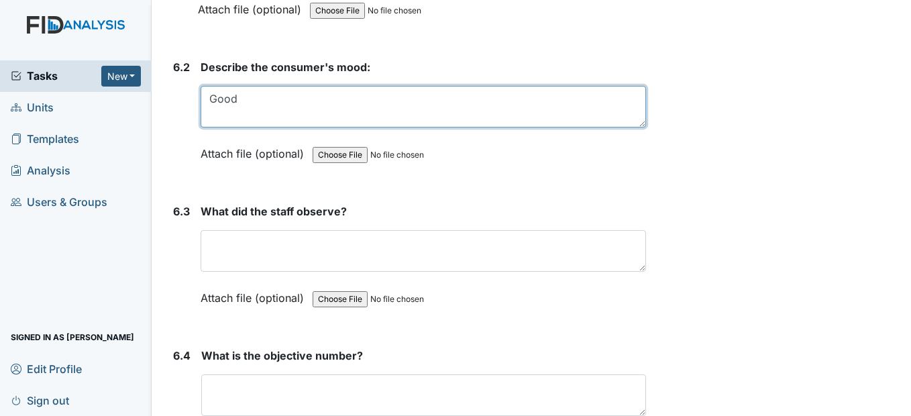
scroll to position [8116, 0]
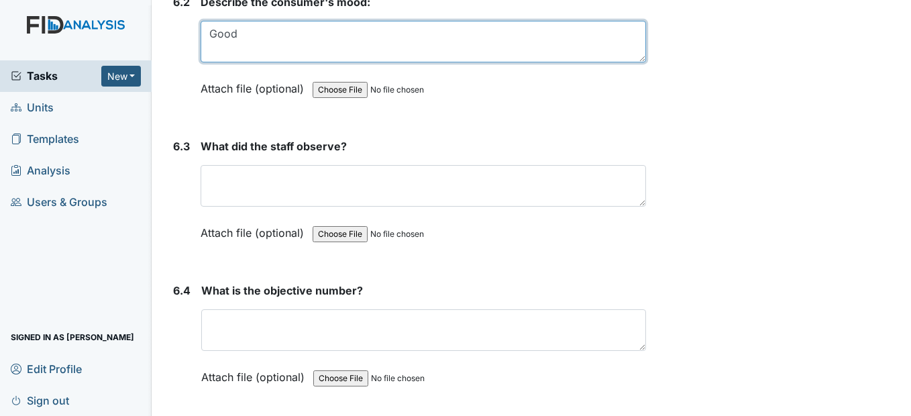
type textarea "Good"
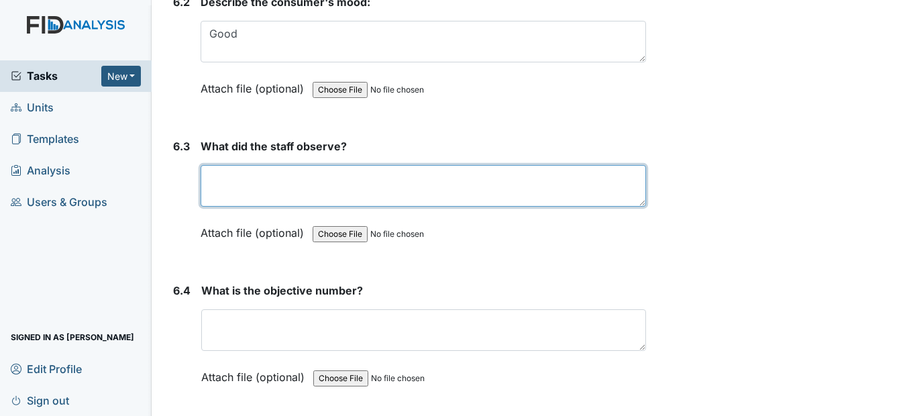
click at [234, 207] on textarea at bounding box center [423, 186] width 445 height 42
click at [239, 207] on textarea at bounding box center [423, 186] width 445 height 42
click at [360, 207] on textarea "The consumer dancing" at bounding box center [423, 186] width 445 height 42
type textarea "The consumer dancing"
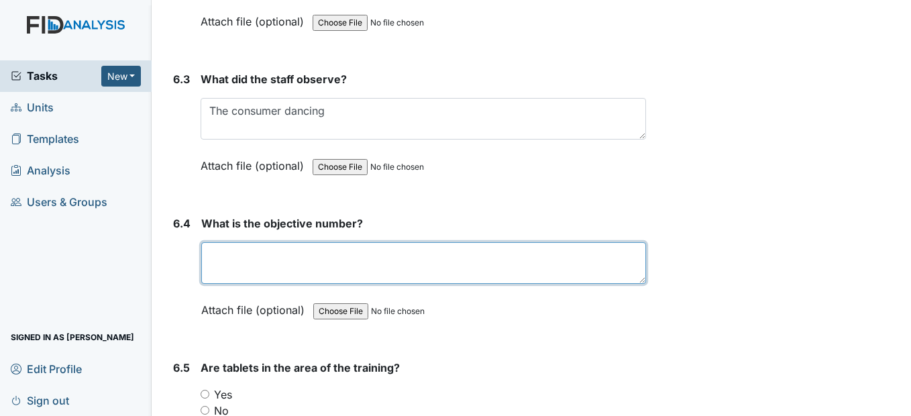
drag, startPoint x: 241, startPoint y: 287, endPoint x: 250, endPoint y: 269, distance: 20.4
click at [248, 274] on textarea at bounding box center [423, 263] width 444 height 42
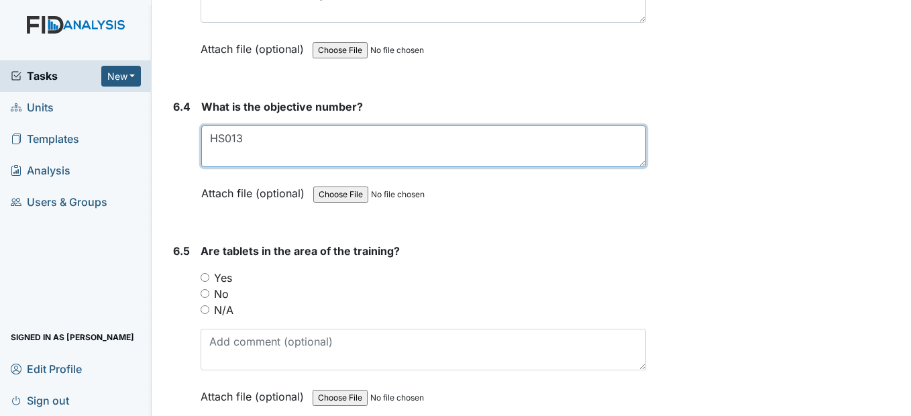
scroll to position [8317, 0]
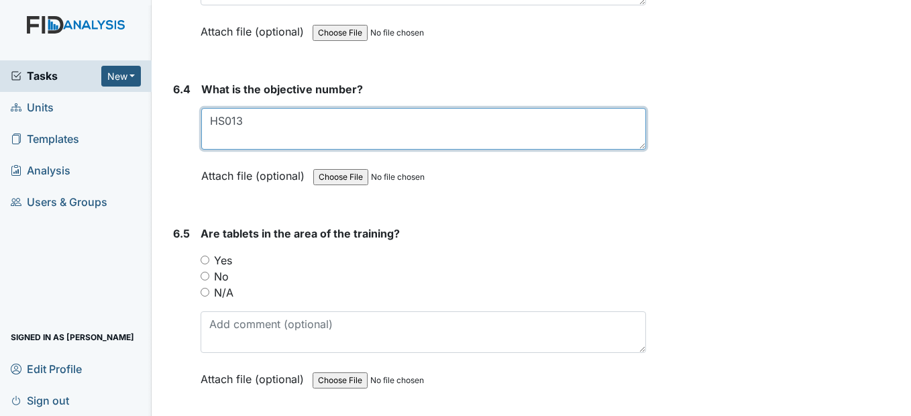
type textarea "HS013"
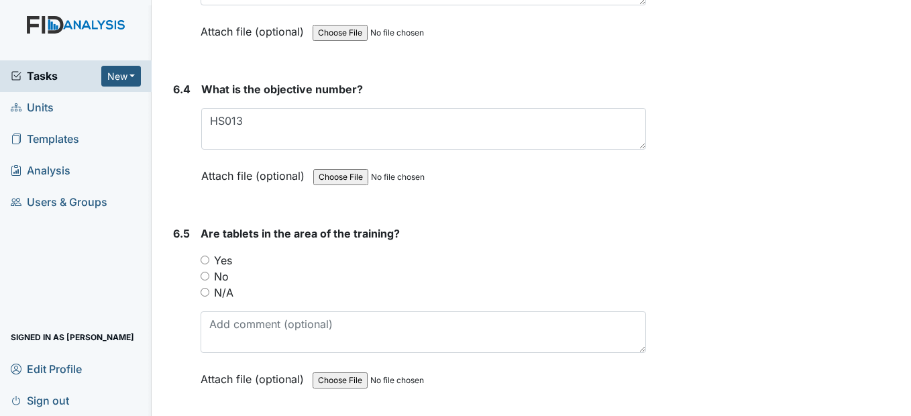
click at [203, 264] on input "Yes" at bounding box center [205, 260] width 9 height 9
radio input "true"
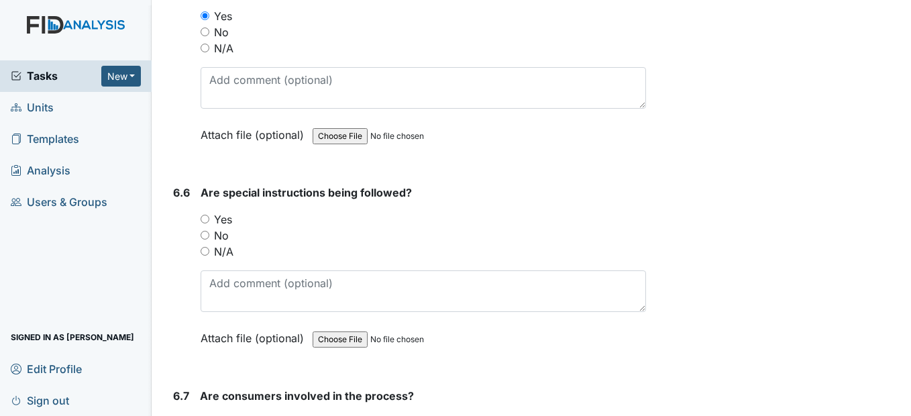
scroll to position [8586, 0]
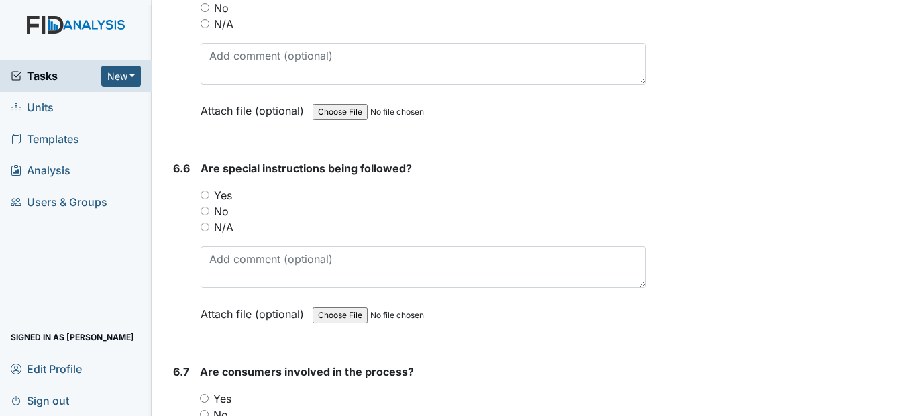
click at [203, 199] on input "Yes" at bounding box center [205, 194] width 9 height 9
radio input "true"
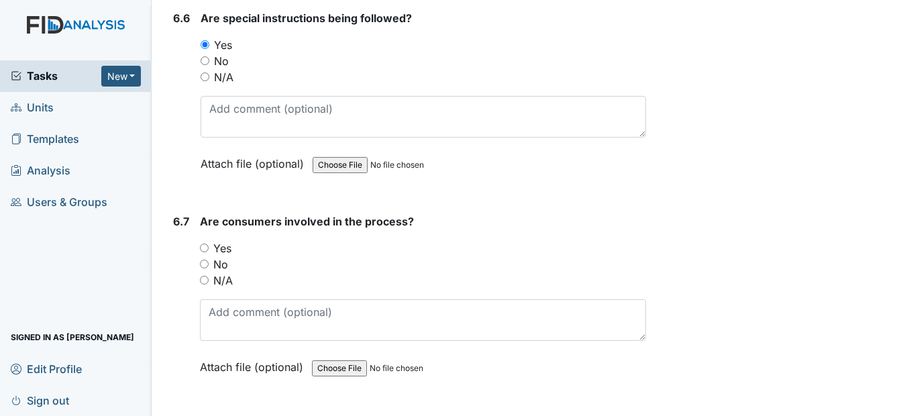
scroll to position [8787, 0]
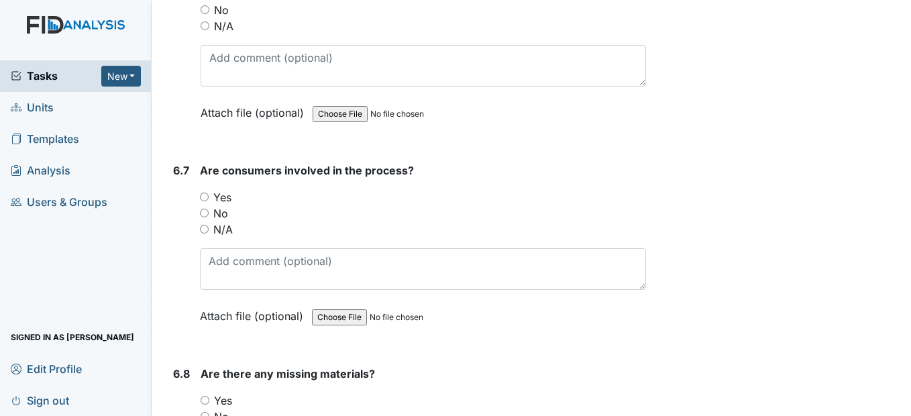
click at [208, 201] on input "Yes" at bounding box center [204, 197] width 9 height 9
radio input "true"
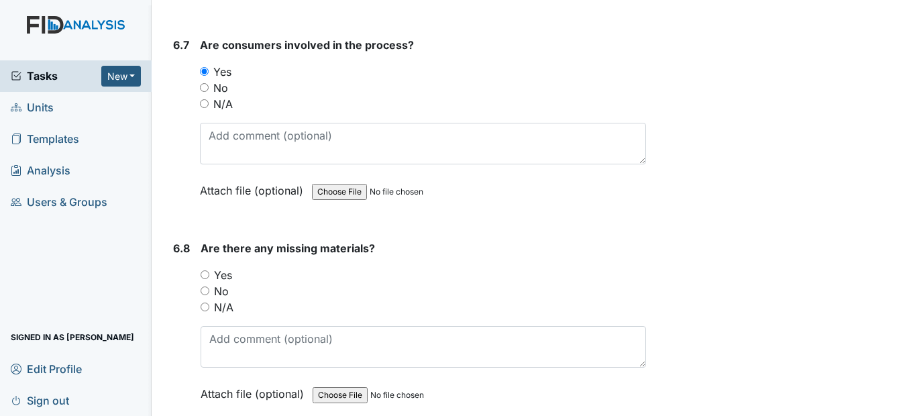
scroll to position [8988, 0]
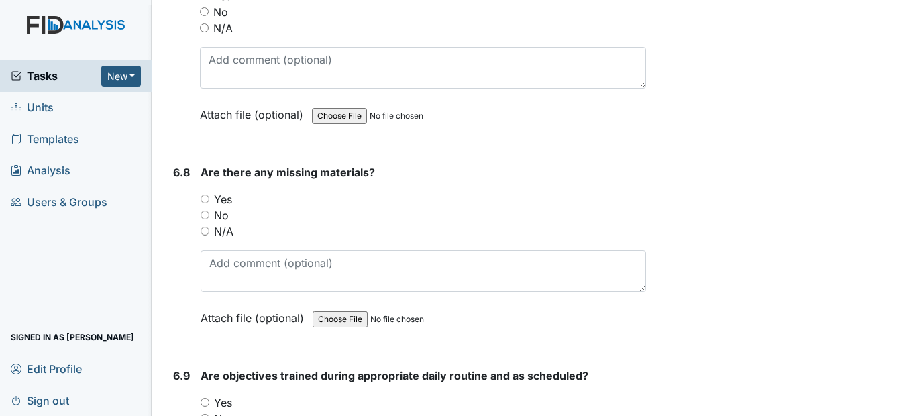
click at [205, 219] on input "No" at bounding box center [205, 215] width 9 height 9
radio input "true"
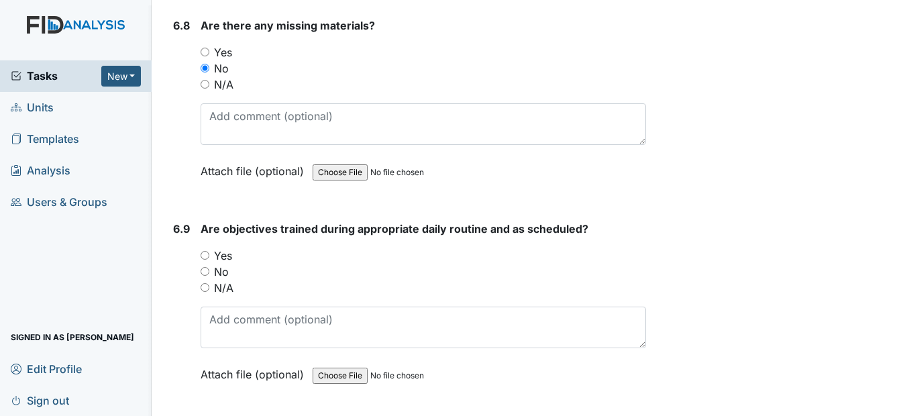
scroll to position [9189, 0]
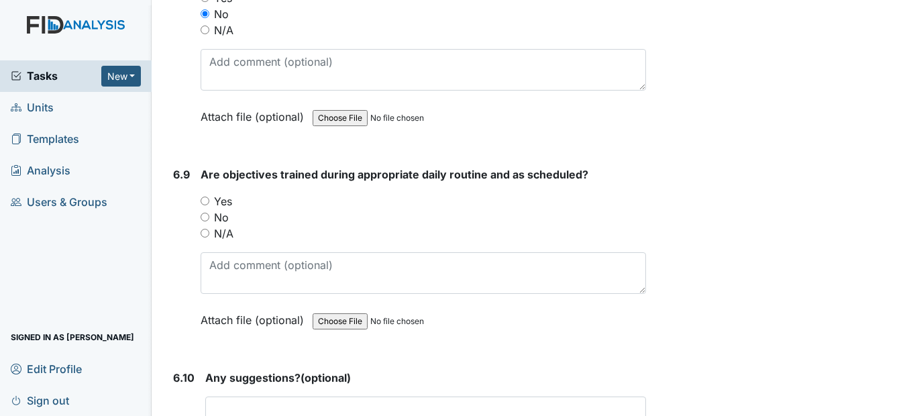
click at [210, 209] on div "Yes" at bounding box center [423, 201] width 445 height 16
click at [203, 205] on input "Yes" at bounding box center [205, 201] width 9 height 9
radio input "true"
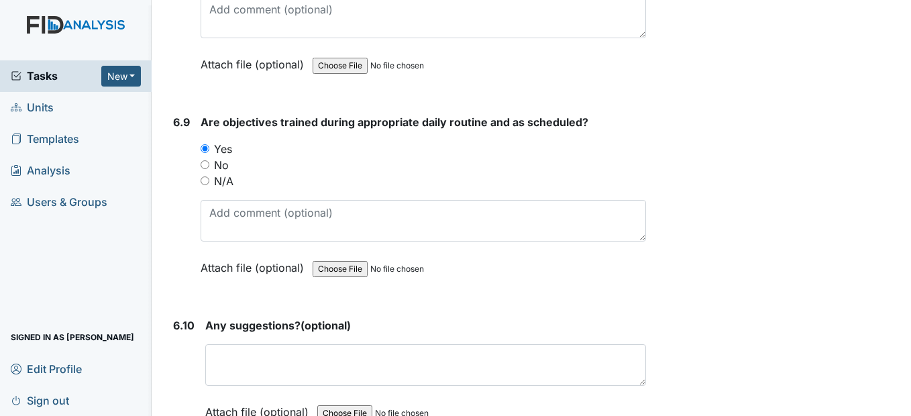
scroll to position [9324, 0]
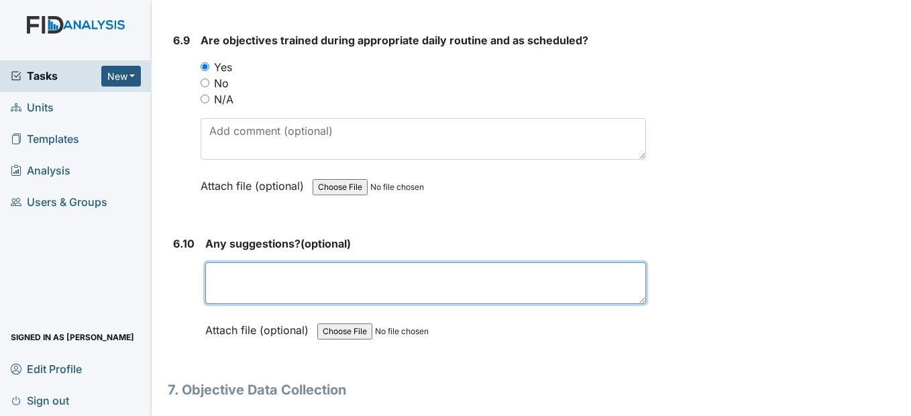
click at [244, 300] on textarea at bounding box center [425, 283] width 440 height 42
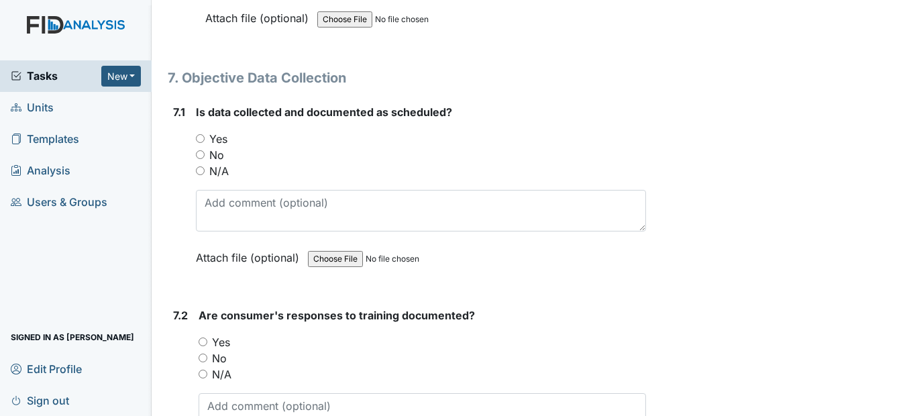
scroll to position [9659, 0]
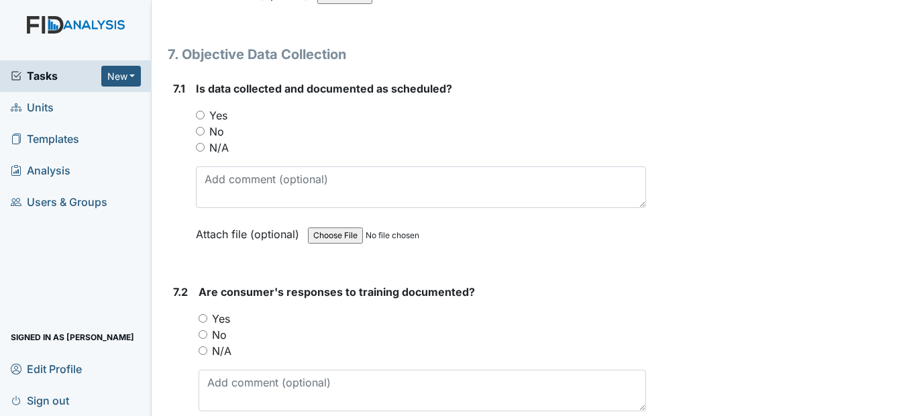
type textarea "none"
click at [201, 119] on input "Yes" at bounding box center [200, 115] width 9 height 9
radio input "true"
click at [203, 323] on input "Yes" at bounding box center [203, 318] width 9 height 9
radio input "true"
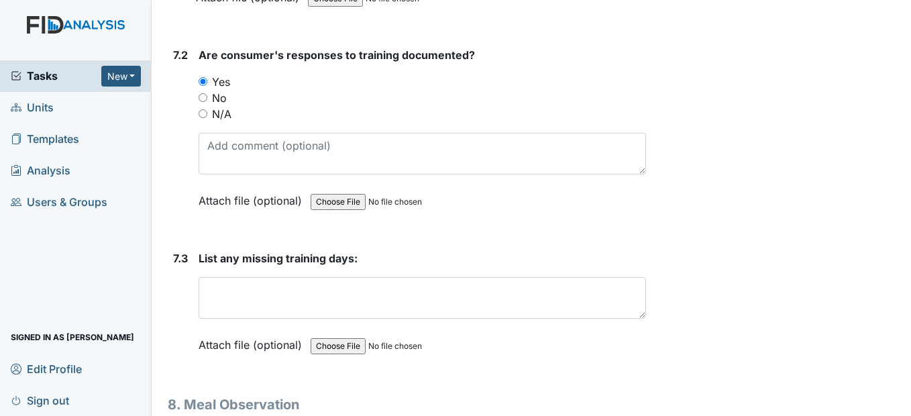
scroll to position [9927, 0]
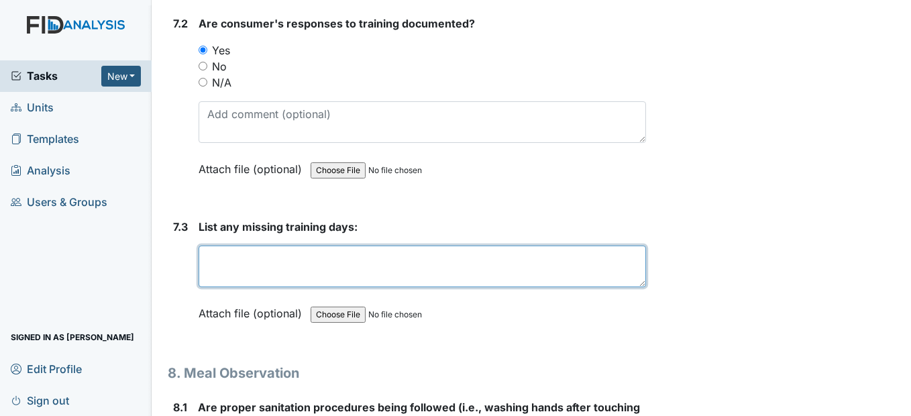
click at [253, 287] on textarea at bounding box center [422, 266] width 447 height 42
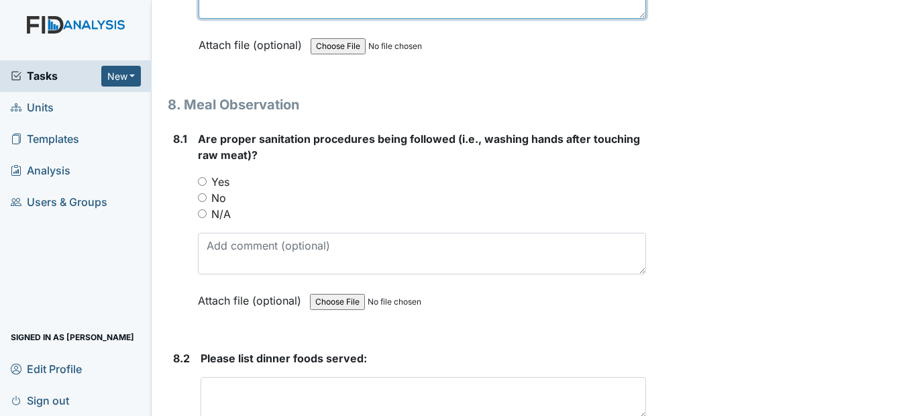
scroll to position [10263, 0]
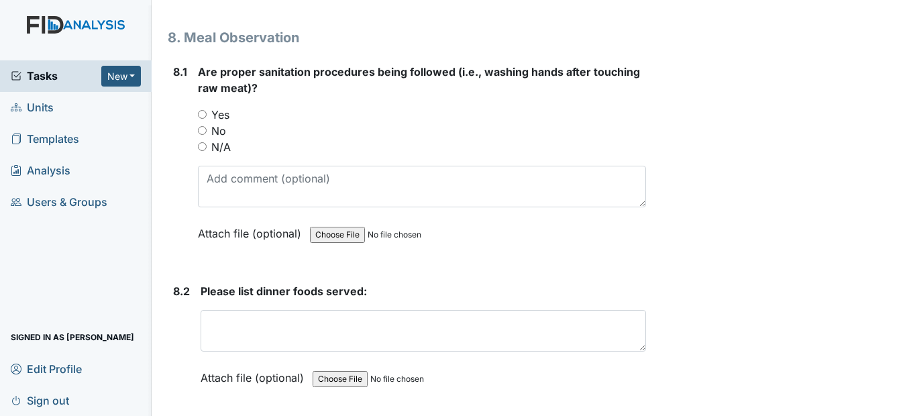
type textarea "none"
click at [202, 119] on input "Yes" at bounding box center [202, 114] width 9 height 9
radio input "true"
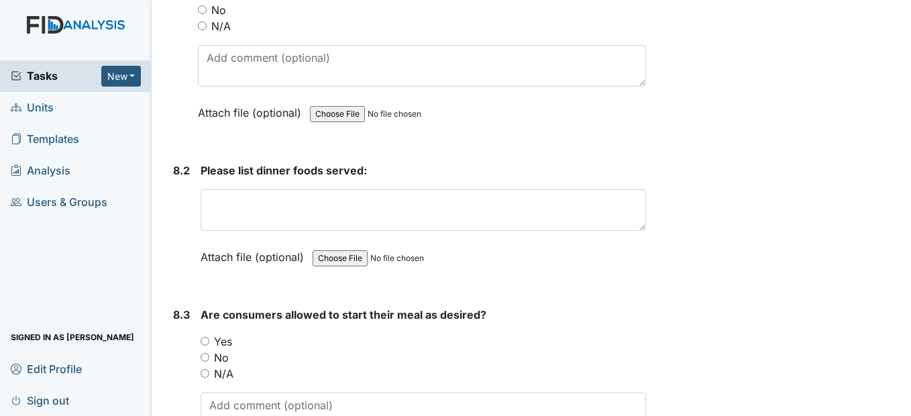
scroll to position [10397, 0]
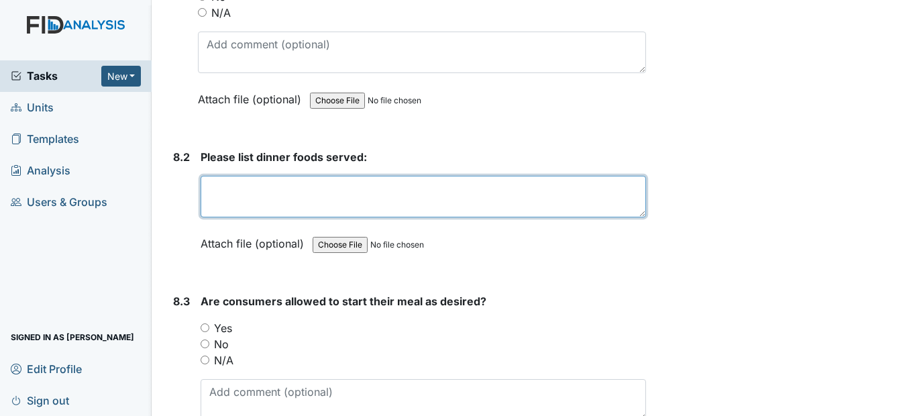
click at [220, 217] on textarea at bounding box center [423, 197] width 445 height 42
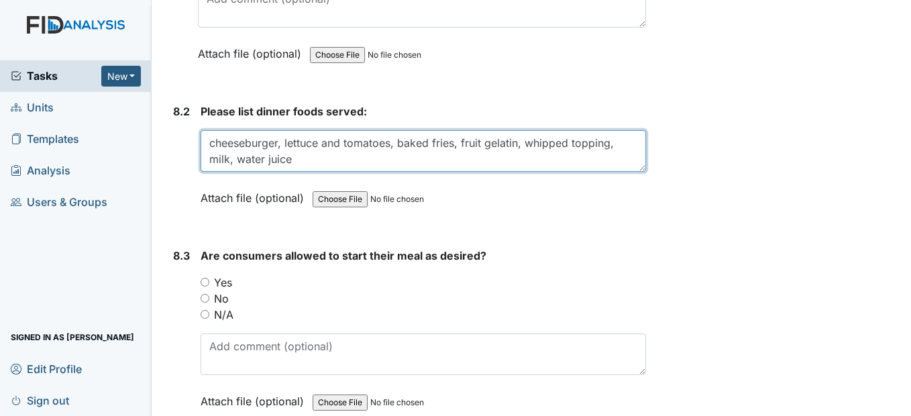
scroll to position [10531, 0]
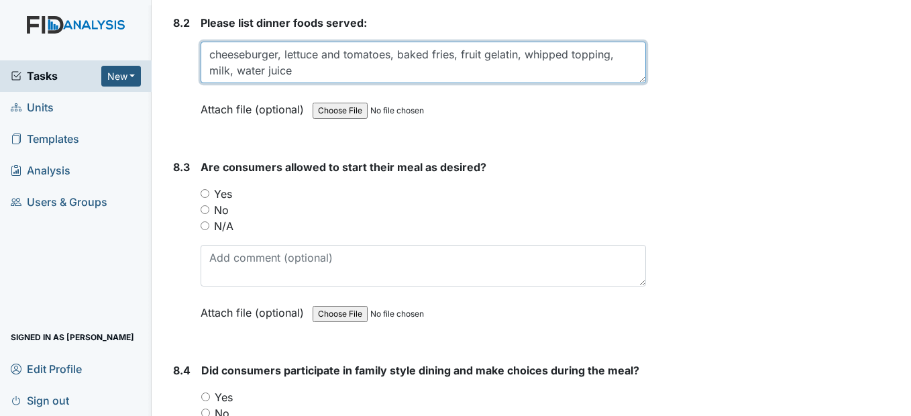
type textarea "cheeseburger, lettuce and tomatoes, baked fries, fruit gelatin, whipped topping…"
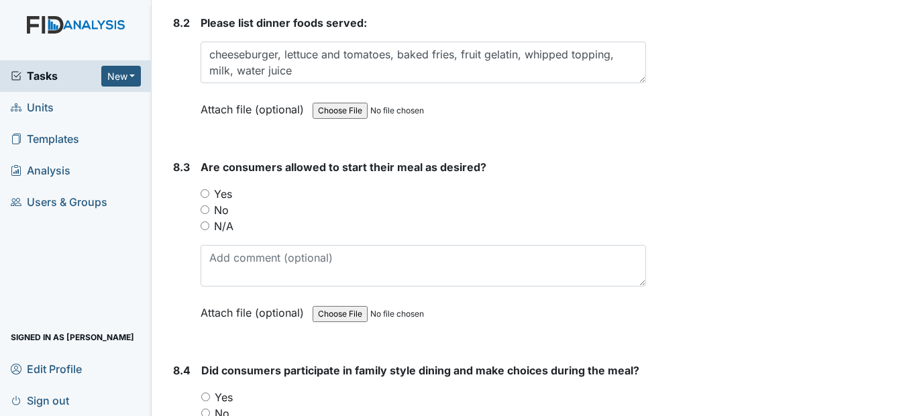
click at [206, 198] on input "Yes" at bounding box center [205, 193] width 9 height 9
radio input "true"
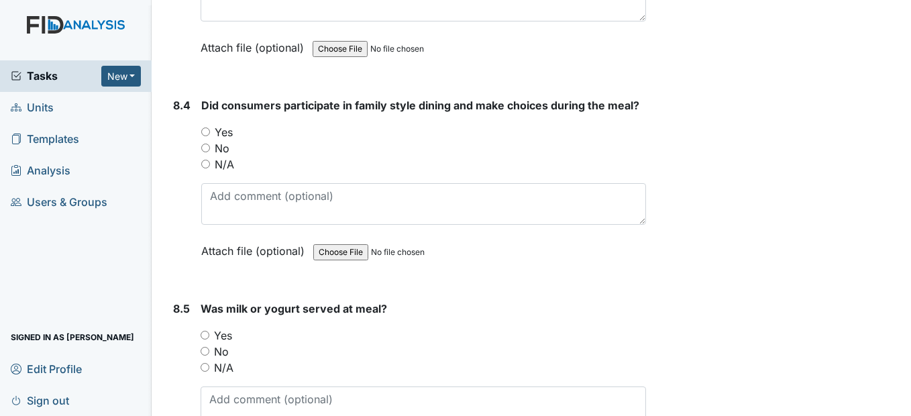
scroll to position [10799, 0]
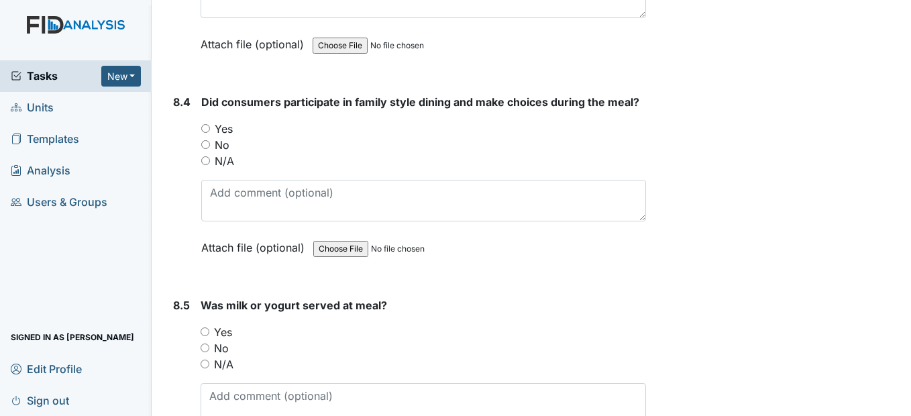
click at [205, 133] on input "Yes" at bounding box center [205, 128] width 9 height 9
radio input "true"
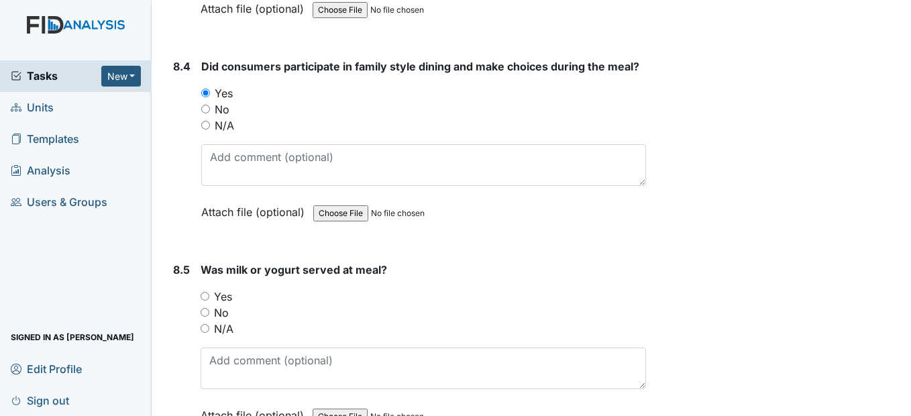
scroll to position [10866, 0]
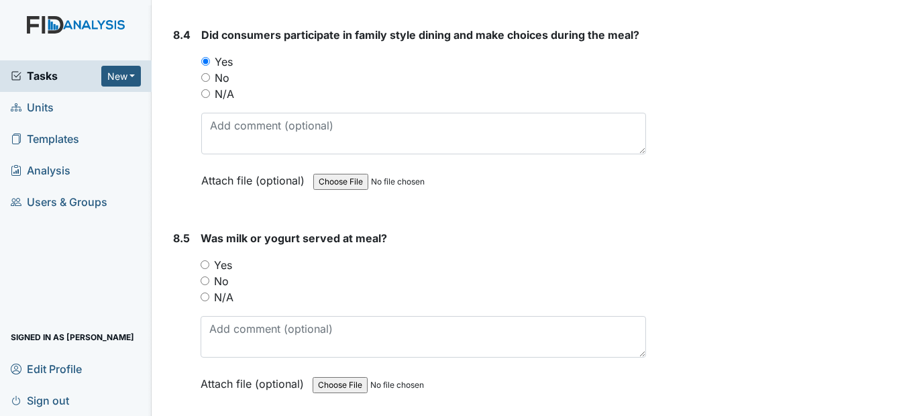
click at [205, 269] on input "Yes" at bounding box center [205, 264] width 9 height 9
radio input "true"
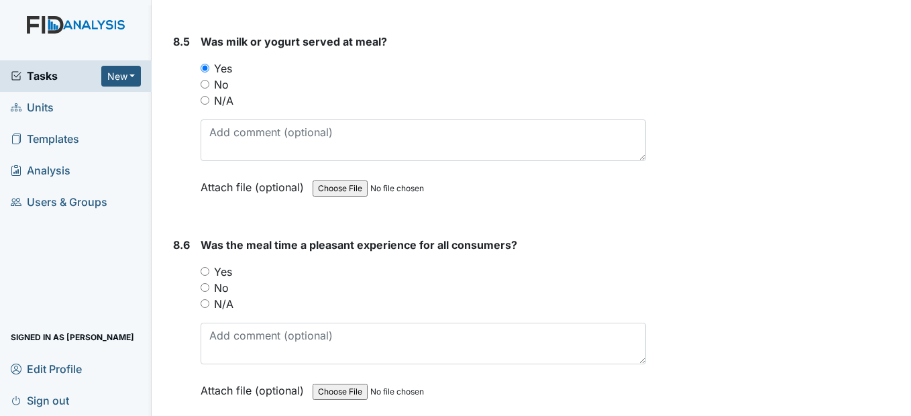
scroll to position [11068, 0]
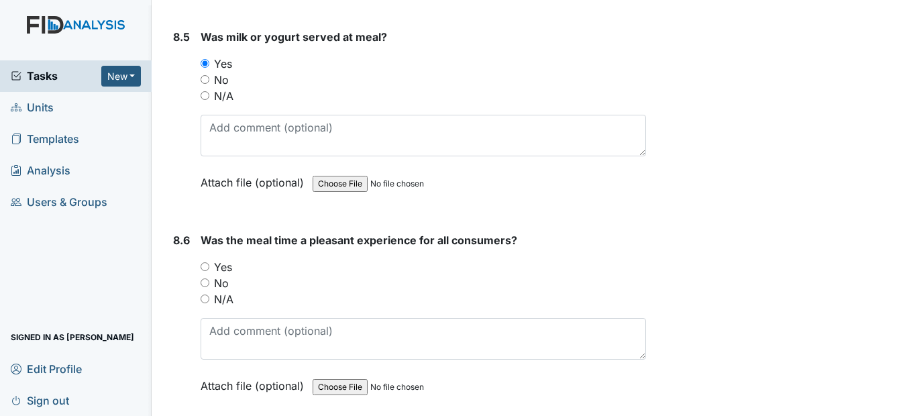
click at [206, 271] on input "Yes" at bounding box center [205, 266] width 9 height 9
radio input "true"
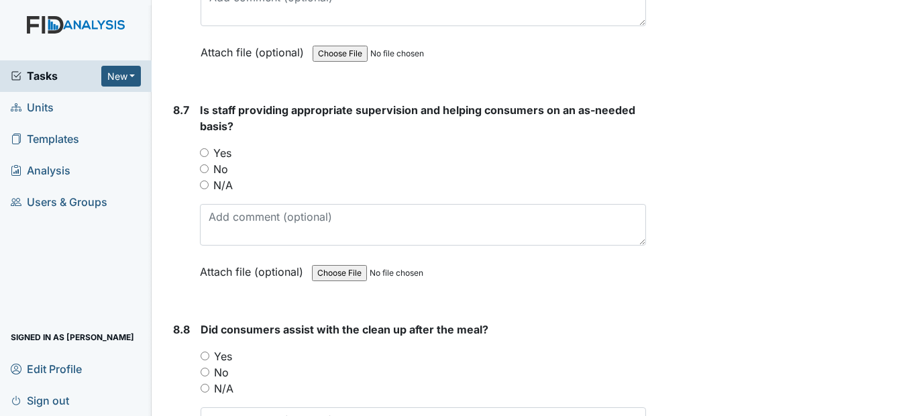
scroll to position [11403, 0]
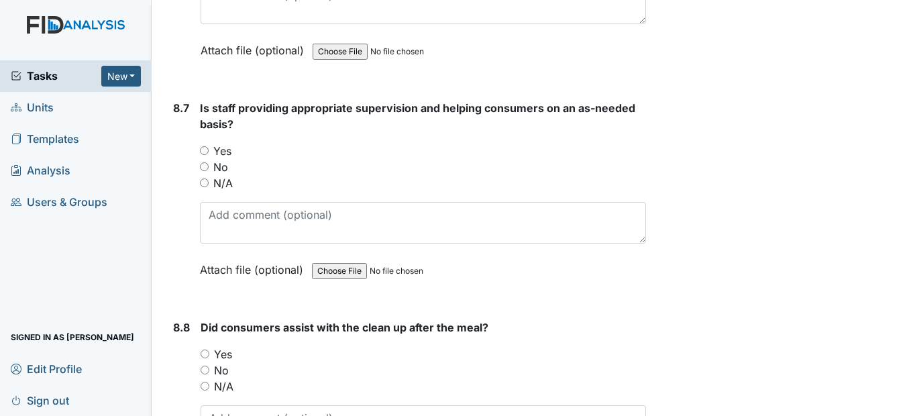
click at [205, 155] on input "Yes" at bounding box center [204, 150] width 9 height 9
radio input "true"
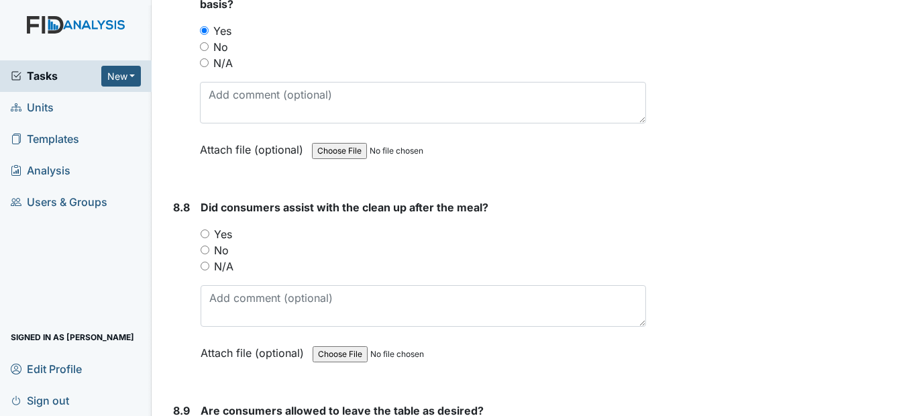
scroll to position [11537, 0]
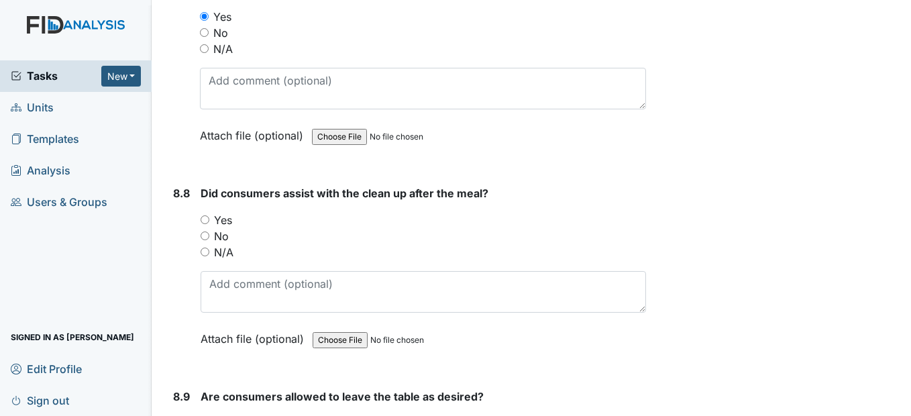
click at [203, 224] on input "Yes" at bounding box center [205, 219] width 9 height 9
radio input "true"
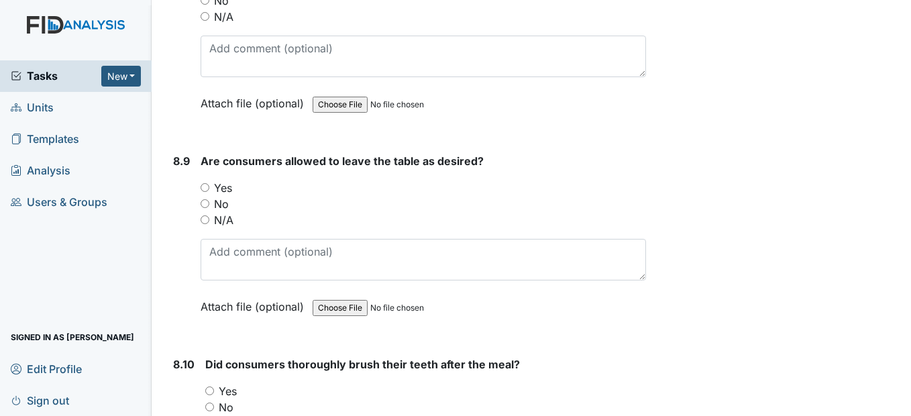
scroll to position [11805, 0]
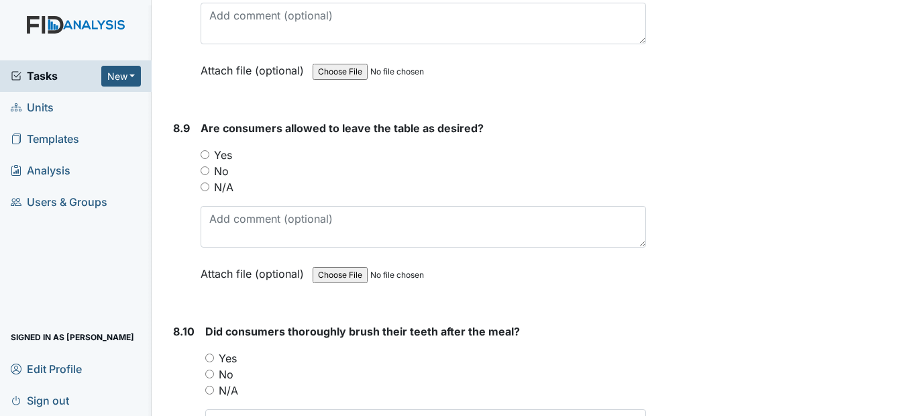
click at [205, 159] on input "Yes" at bounding box center [205, 154] width 9 height 9
radio input "true"
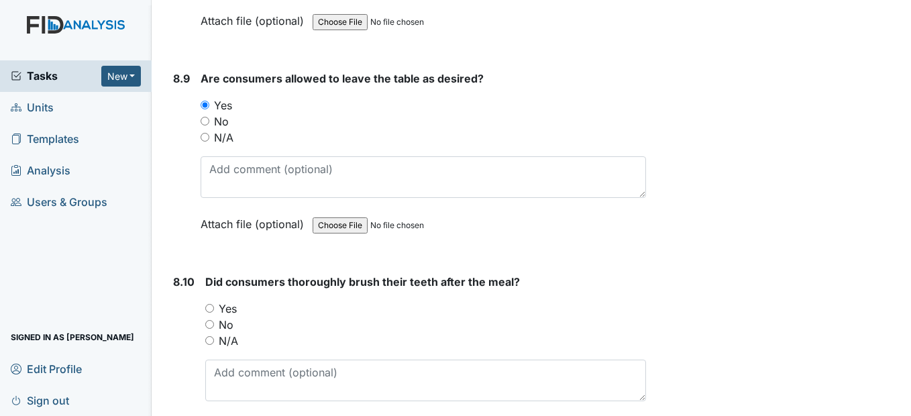
scroll to position [12007, 0]
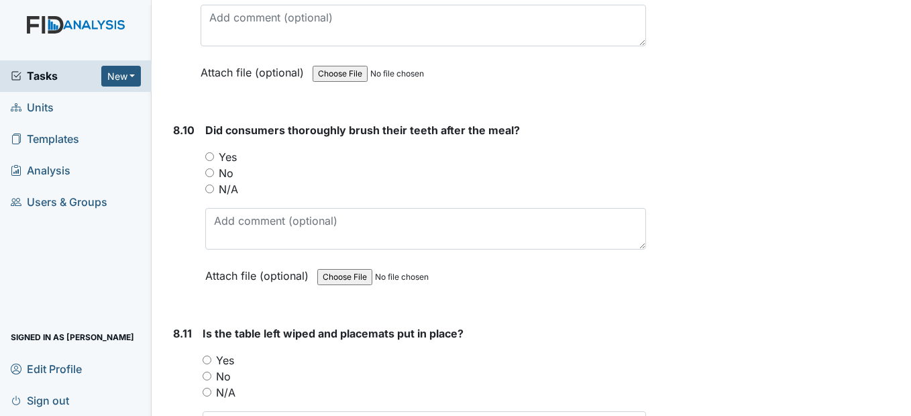
click at [209, 161] on input "Yes" at bounding box center [209, 156] width 9 height 9
radio input "true"
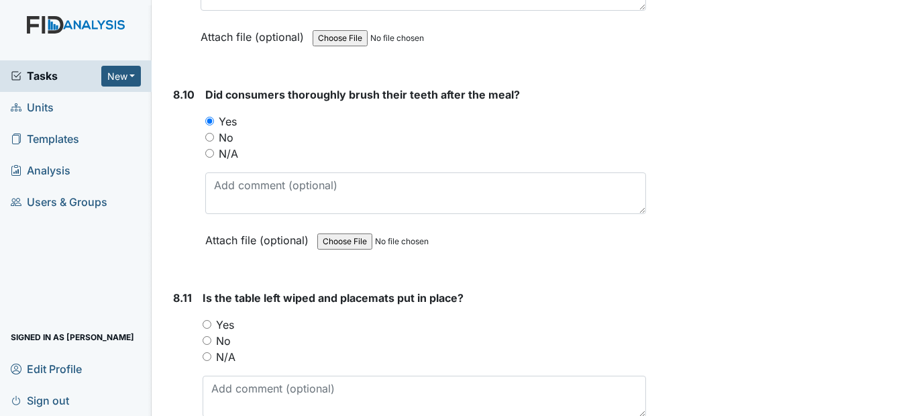
scroll to position [12141, 0]
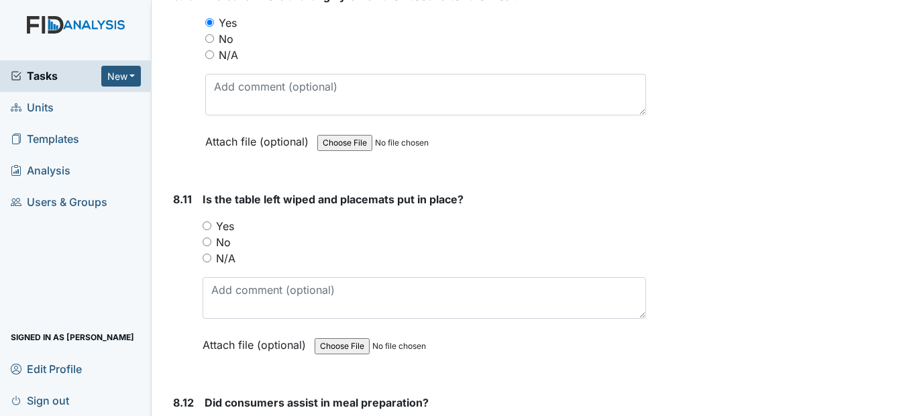
click at [205, 234] on div "Yes" at bounding box center [424, 226] width 443 height 16
click at [209, 230] on input "Yes" at bounding box center [207, 225] width 9 height 9
radio input "true"
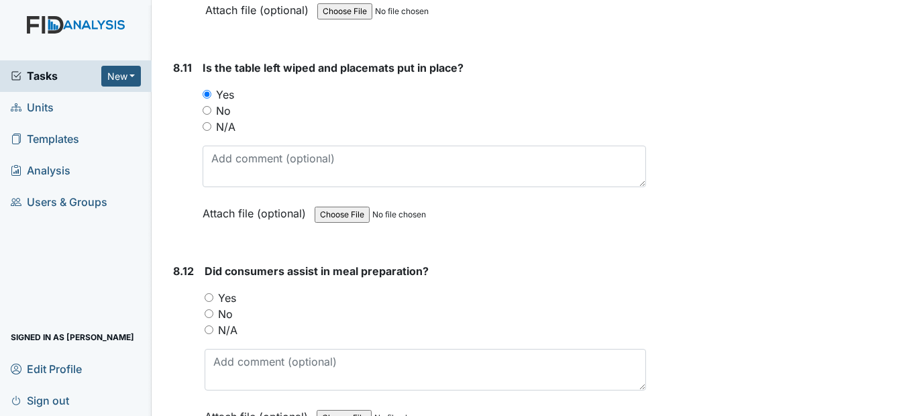
scroll to position [12342, 0]
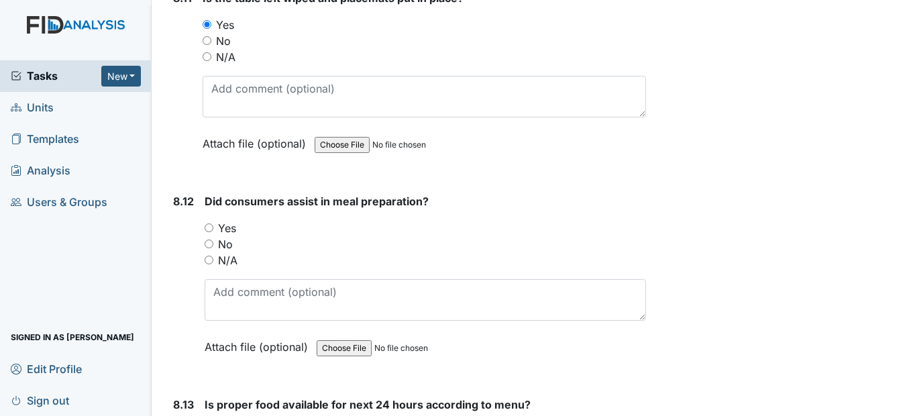
click at [211, 232] on input "Yes" at bounding box center [209, 227] width 9 height 9
radio input "true"
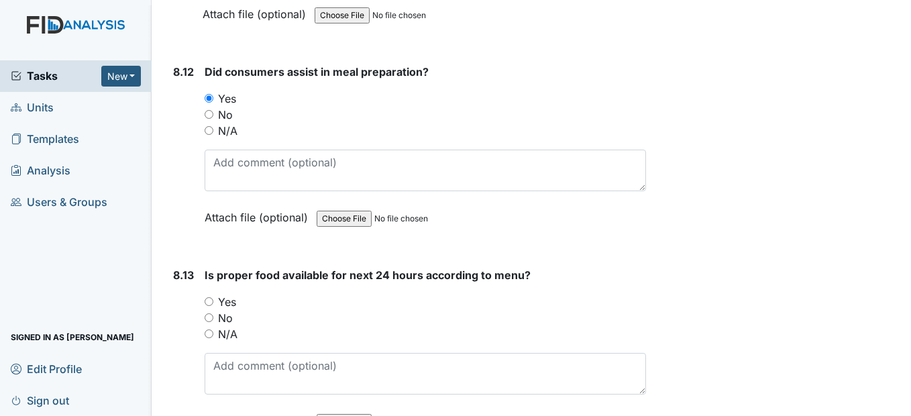
scroll to position [12476, 0]
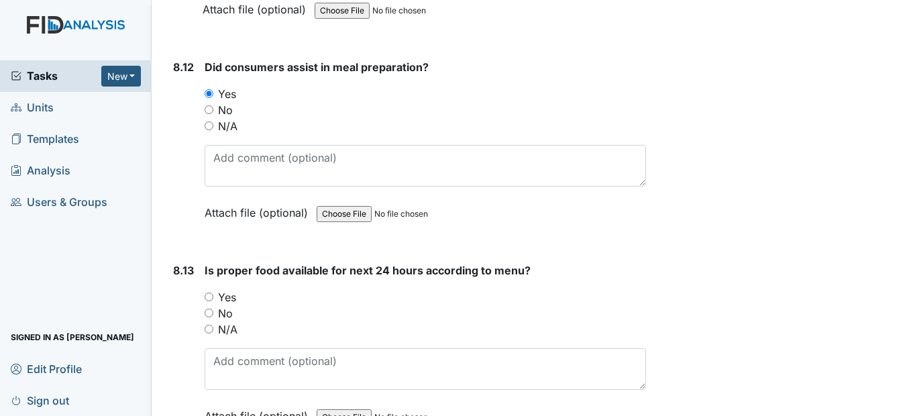
click at [212, 301] on input "Yes" at bounding box center [209, 296] width 9 height 9
radio input "true"
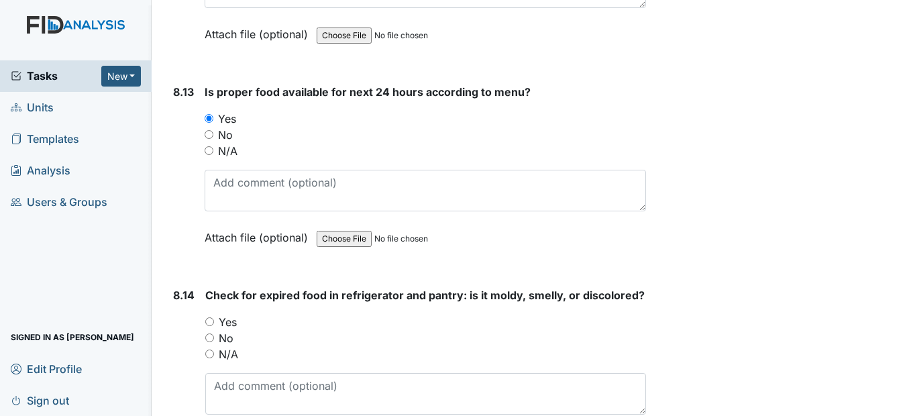
scroll to position [12677, 0]
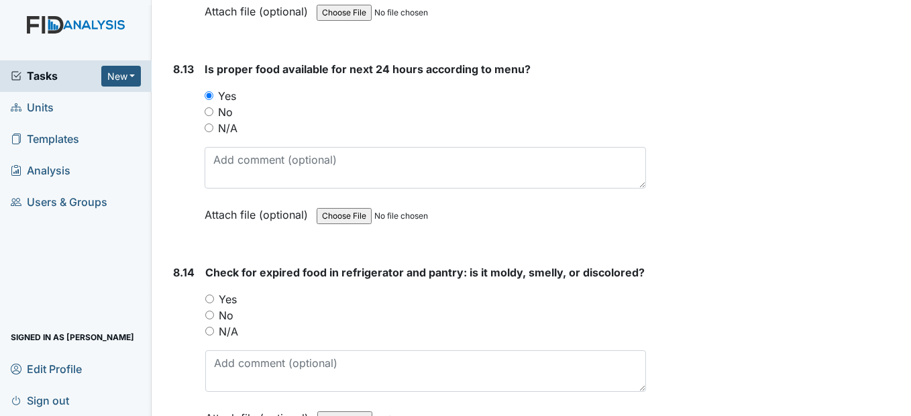
click at [211, 303] on input "Yes" at bounding box center [209, 298] width 9 height 9
radio input "true"
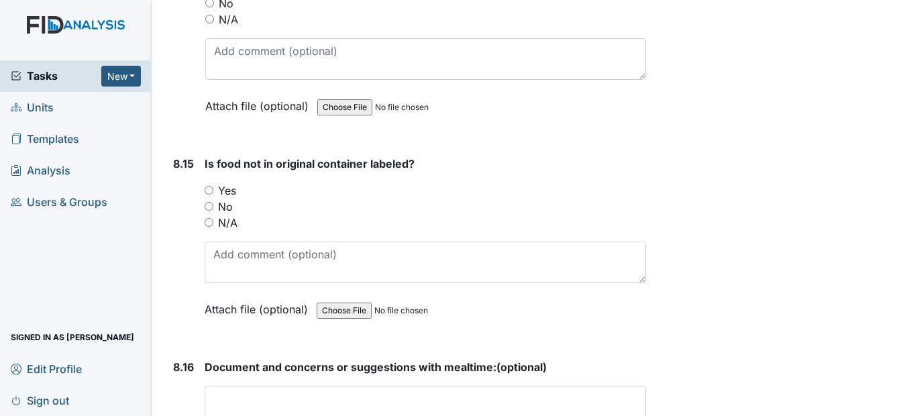
scroll to position [13013, 0]
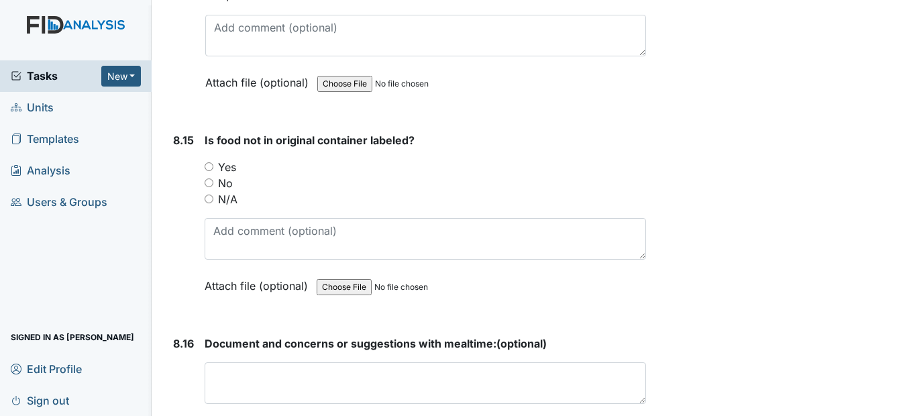
click at [213, 171] on input "Yes" at bounding box center [209, 166] width 9 height 9
radio input "true"
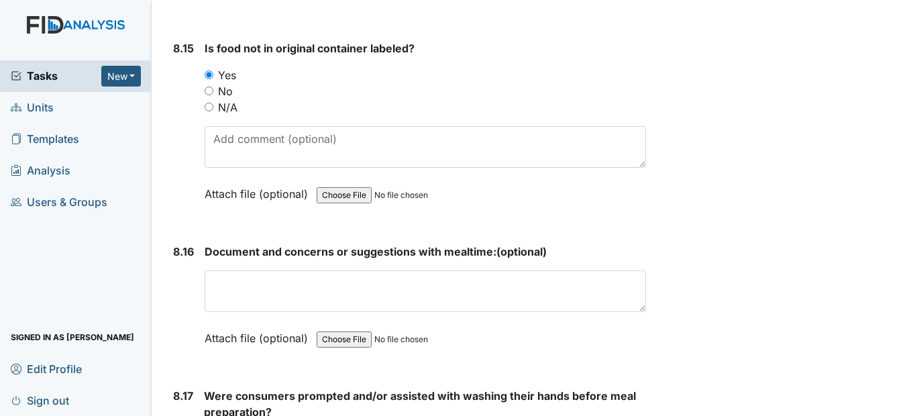
scroll to position [13147, 0]
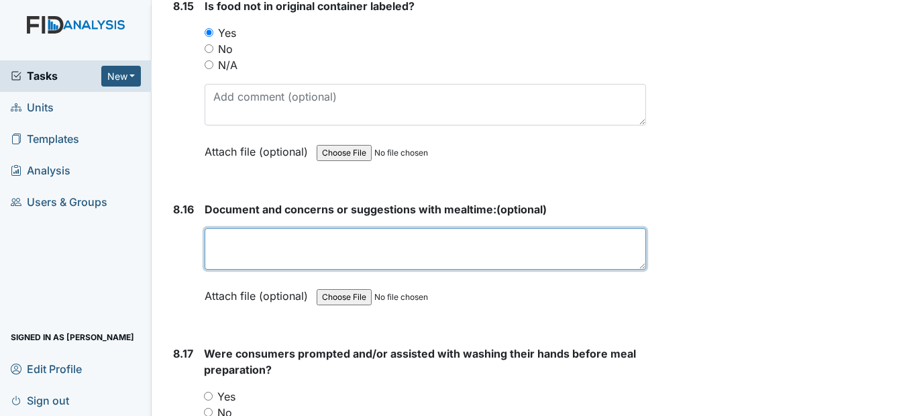
click at [246, 270] on textarea at bounding box center [425, 249] width 441 height 42
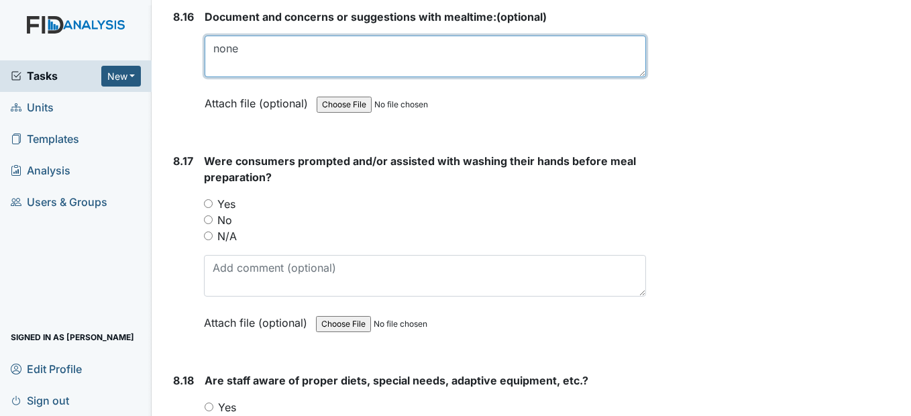
scroll to position [13348, 0]
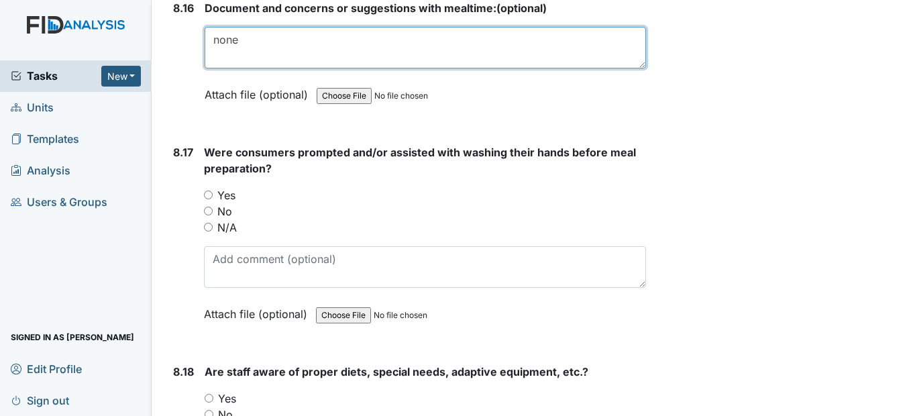
type textarea "none"
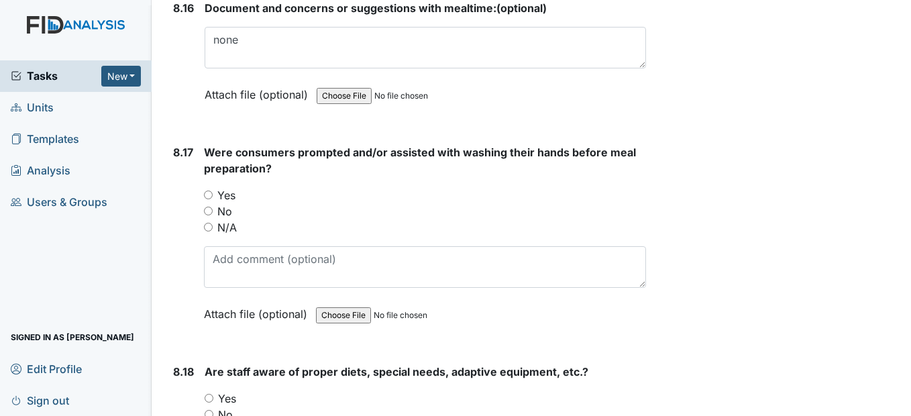
click at [207, 199] on input "Yes" at bounding box center [208, 194] width 9 height 9
radio input "true"
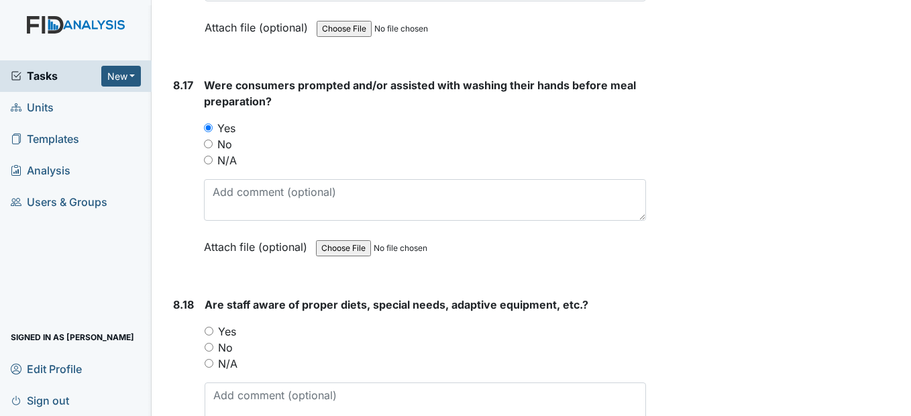
scroll to position [13482, 0]
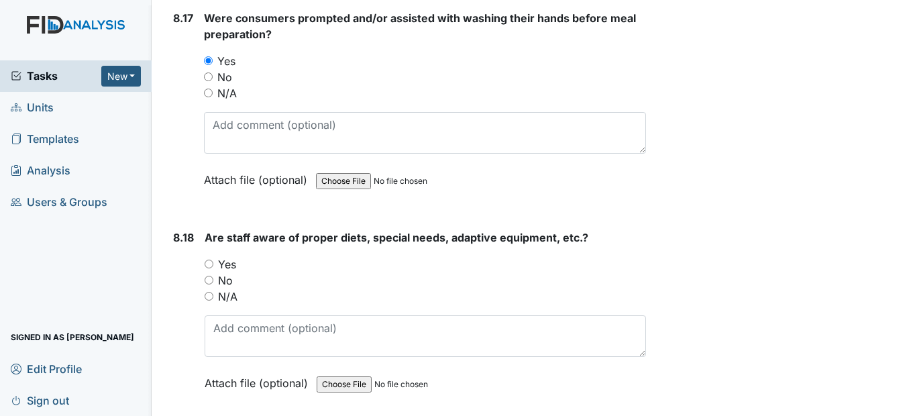
click at [209, 272] on div "Yes" at bounding box center [425, 264] width 441 height 16
click at [213, 268] on input "Yes" at bounding box center [209, 264] width 9 height 9
radio input "true"
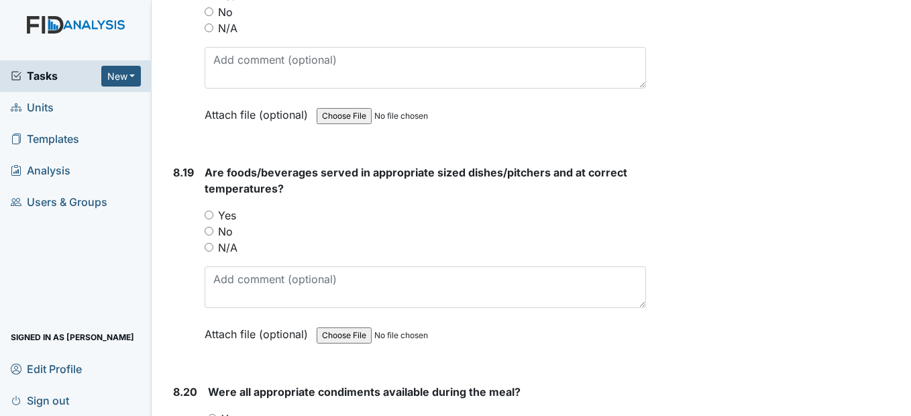
scroll to position [13818, 0]
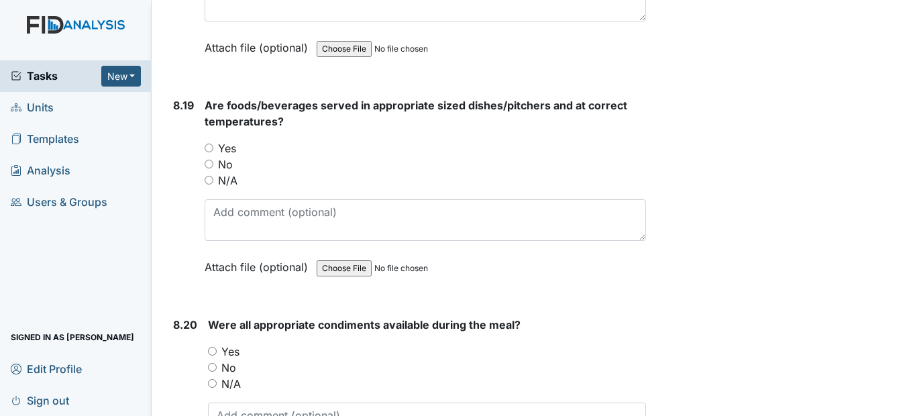
click at [213, 152] on input "Yes" at bounding box center [209, 148] width 9 height 9
radio input "true"
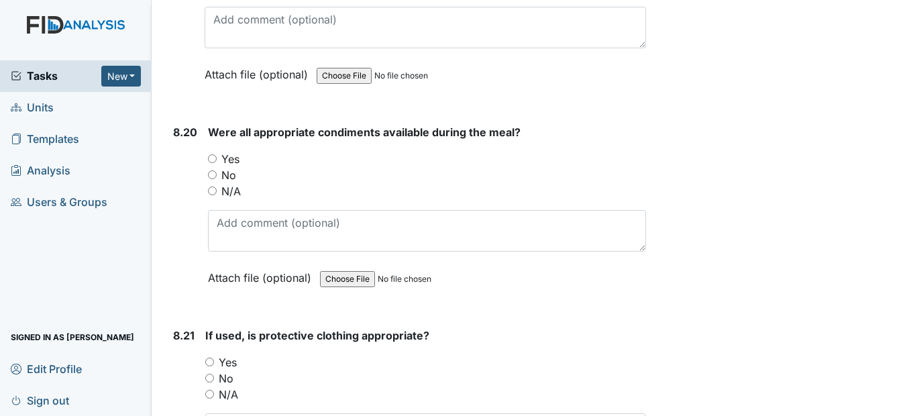
scroll to position [14019, 0]
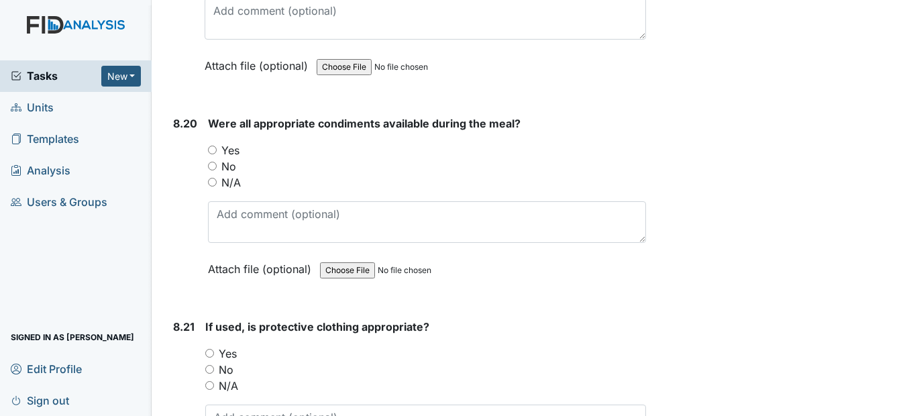
click at [214, 154] on input "Yes" at bounding box center [212, 150] width 9 height 9
radio input "true"
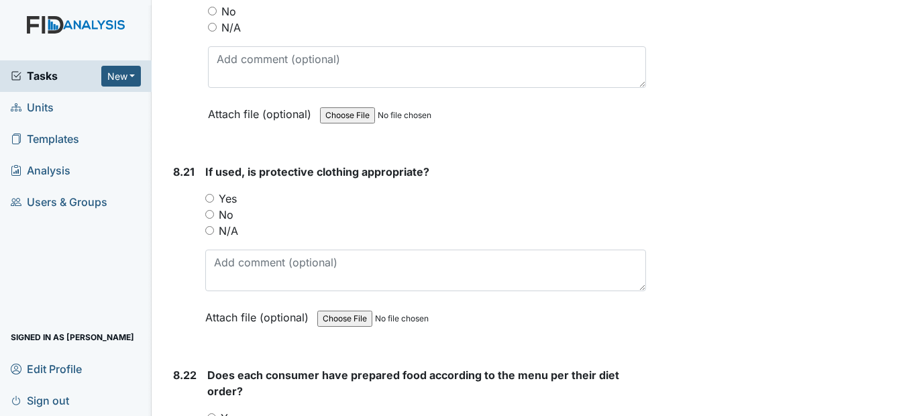
scroll to position [14220, 0]
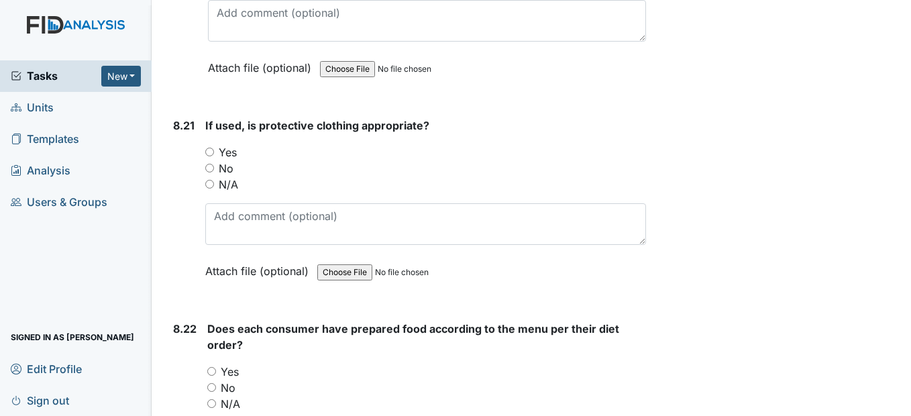
click at [213, 156] on input "Yes" at bounding box center [209, 152] width 9 height 9
radio input "true"
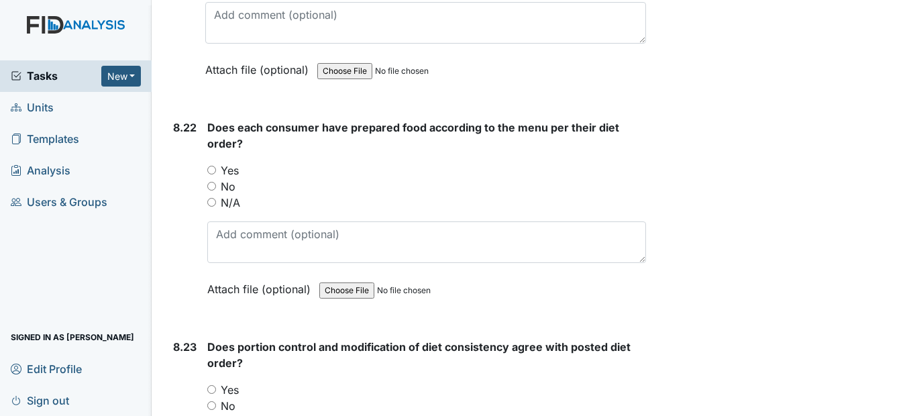
scroll to position [14489, 0]
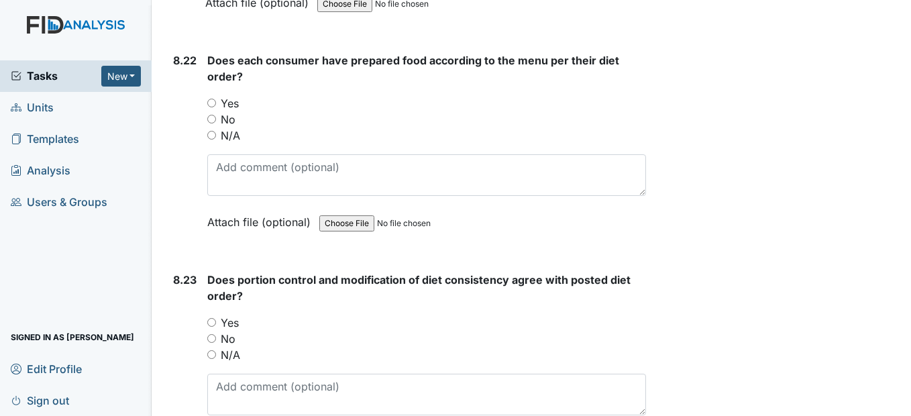
click at [213, 107] on input "Yes" at bounding box center [211, 103] width 9 height 9
radio input "true"
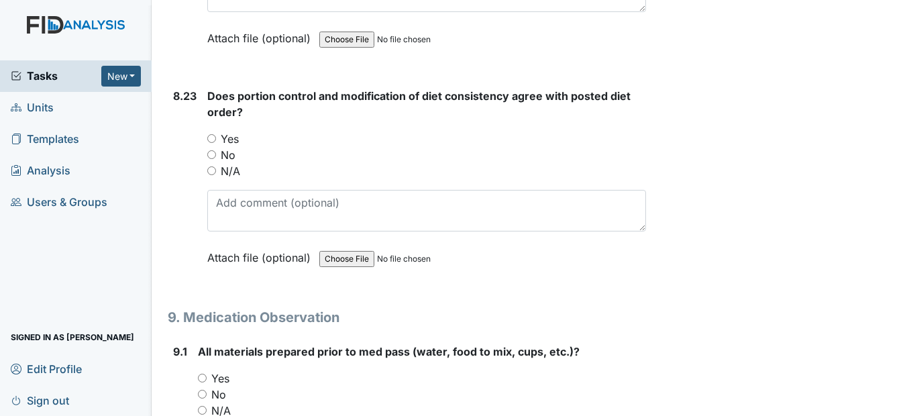
scroll to position [14690, 0]
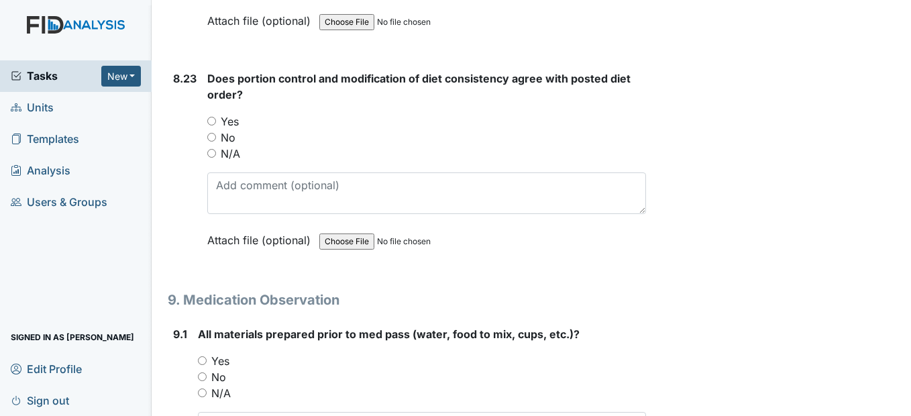
click at [215, 125] on input "Yes" at bounding box center [211, 121] width 9 height 9
radio input "true"
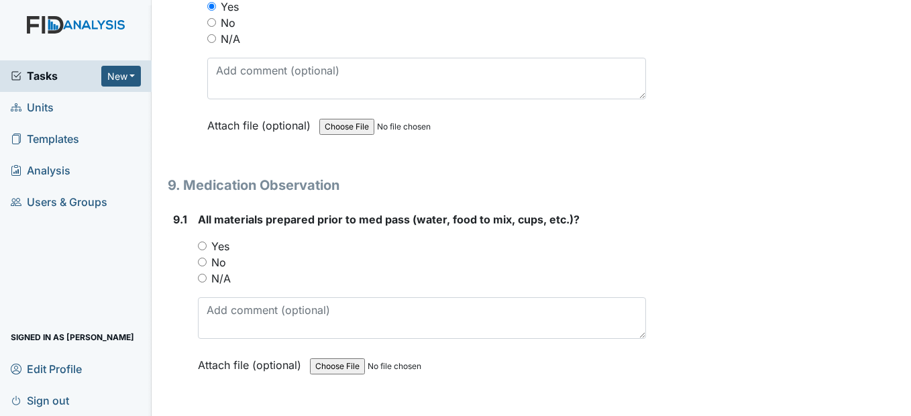
scroll to position [14891, 0]
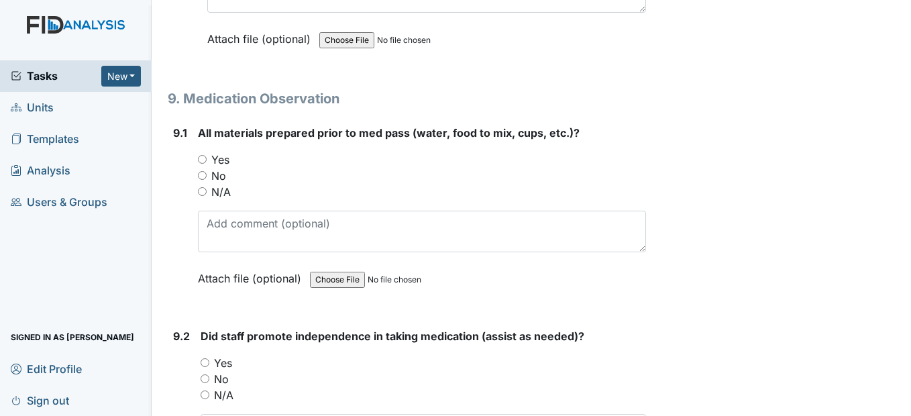
click at [203, 164] on input "Yes" at bounding box center [202, 159] width 9 height 9
radio input "true"
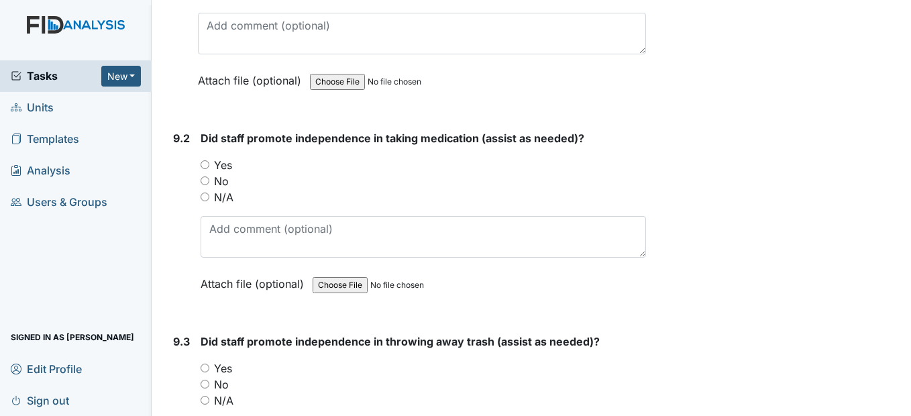
scroll to position [15092, 0]
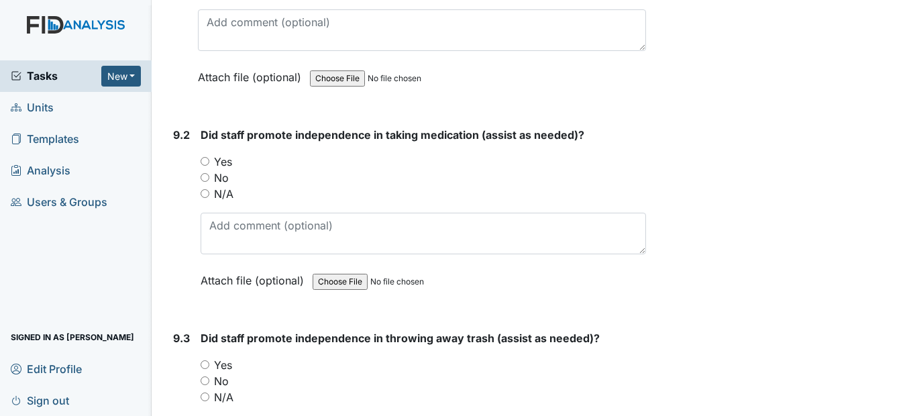
drag, startPoint x: 206, startPoint y: 207, endPoint x: 205, endPoint y: 217, distance: 9.4
click at [205, 166] on input "Yes" at bounding box center [205, 161] width 9 height 9
radio input "true"
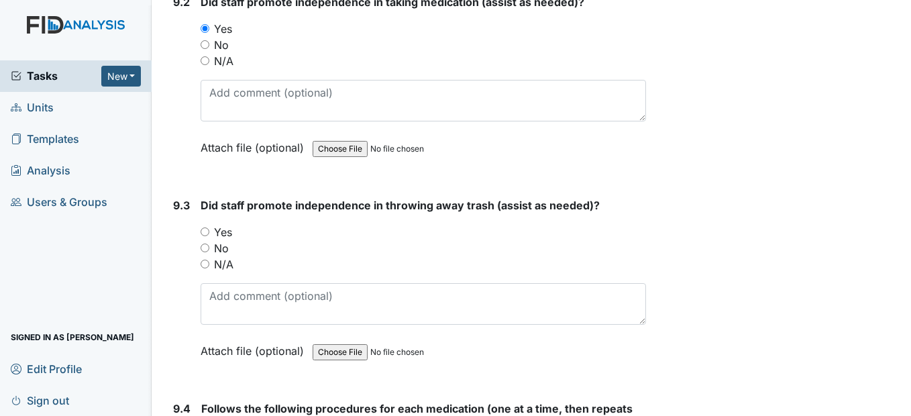
scroll to position [15226, 0]
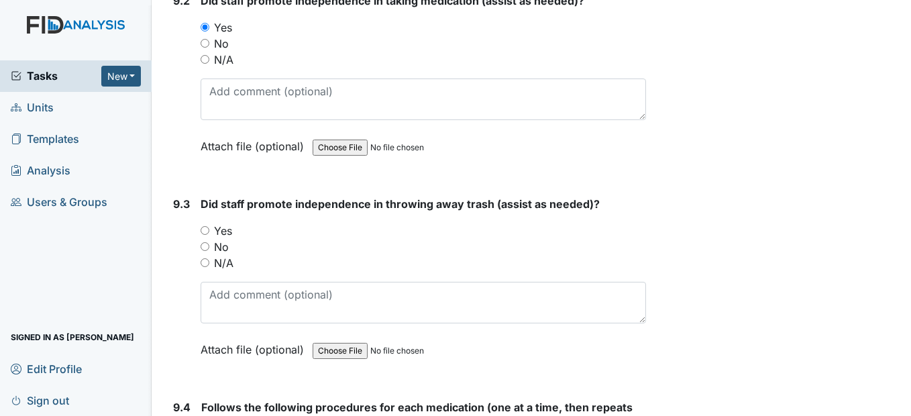
click at [207, 235] on input "Yes" at bounding box center [205, 230] width 9 height 9
radio input "true"
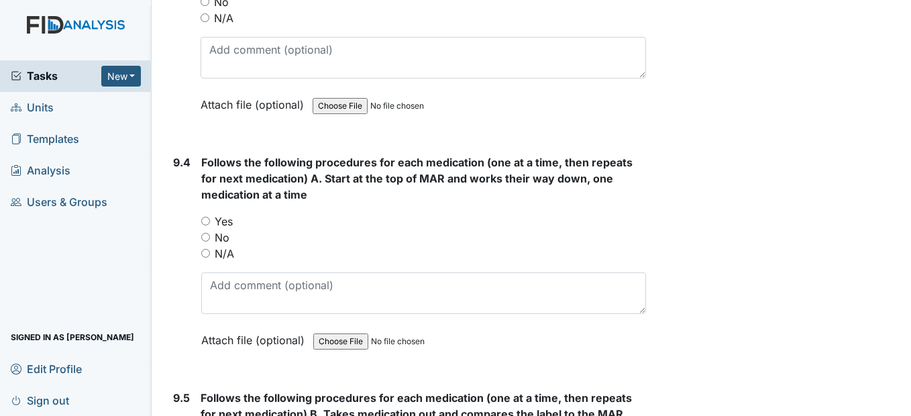
scroll to position [15495, 0]
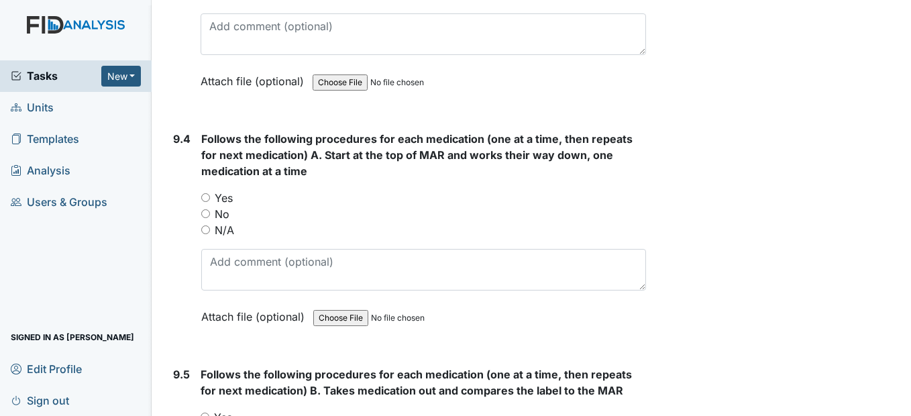
click at [209, 202] on input "Yes" at bounding box center [205, 197] width 9 height 9
radio input "true"
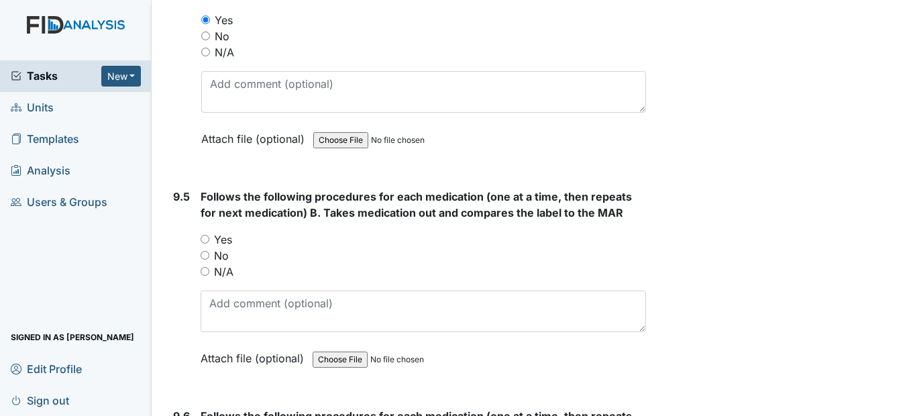
scroll to position [15696, 0]
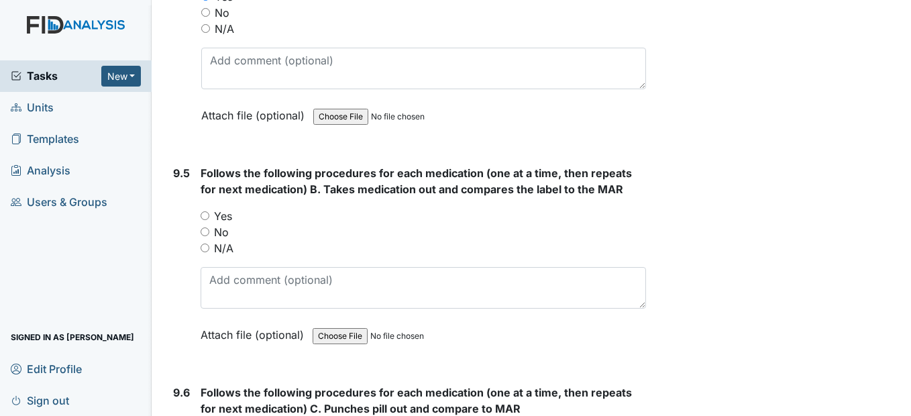
click at [207, 220] on input "Yes" at bounding box center [205, 215] width 9 height 9
radio input "true"
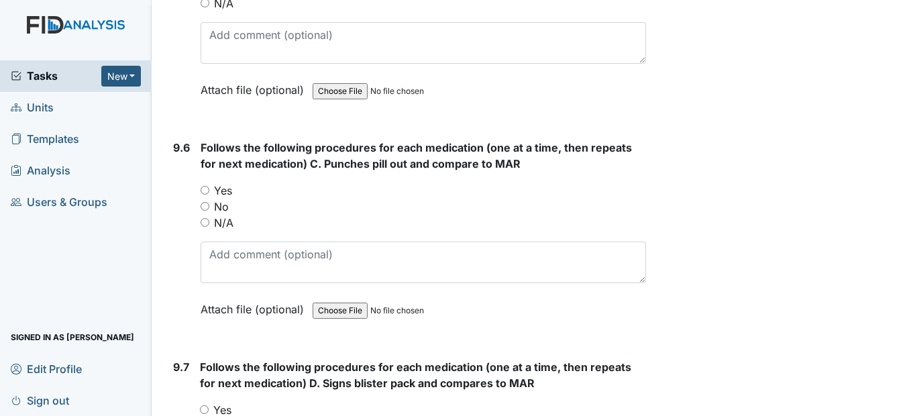
scroll to position [15964, 0]
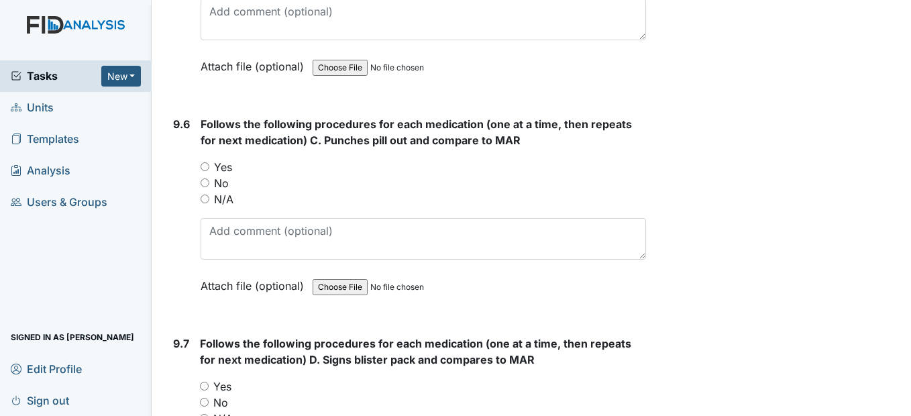
click at [206, 171] on input "Yes" at bounding box center [205, 166] width 9 height 9
radio input "true"
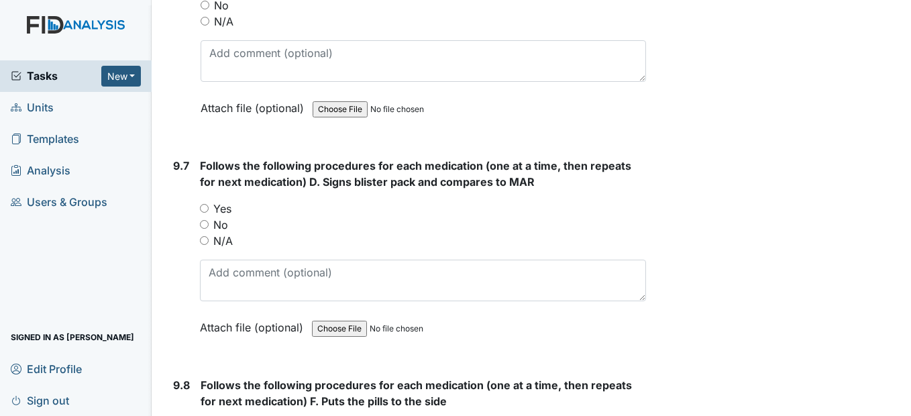
scroll to position [16165, 0]
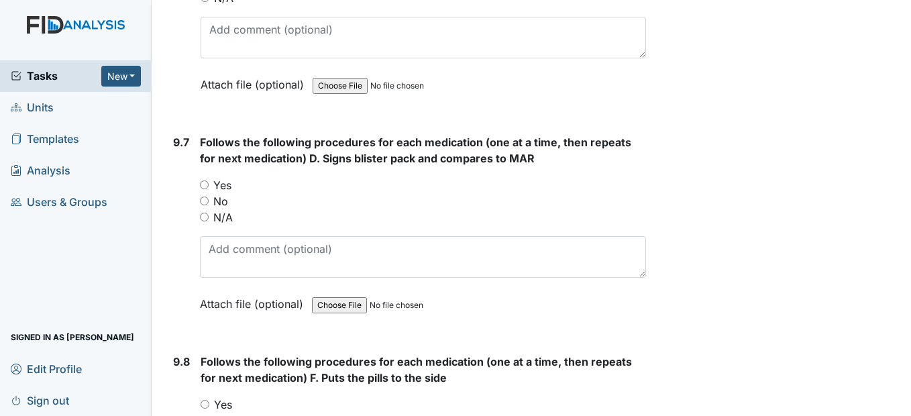
click at [204, 189] on input "Yes" at bounding box center [204, 184] width 9 height 9
radio input "true"
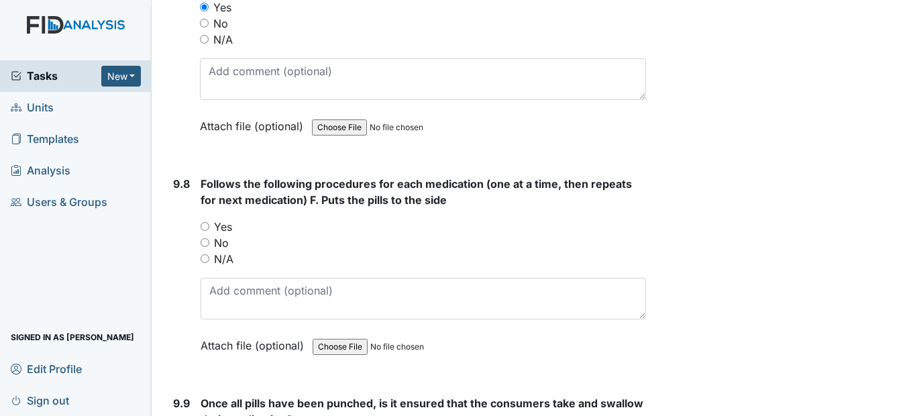
scroll to position [16367, 0]
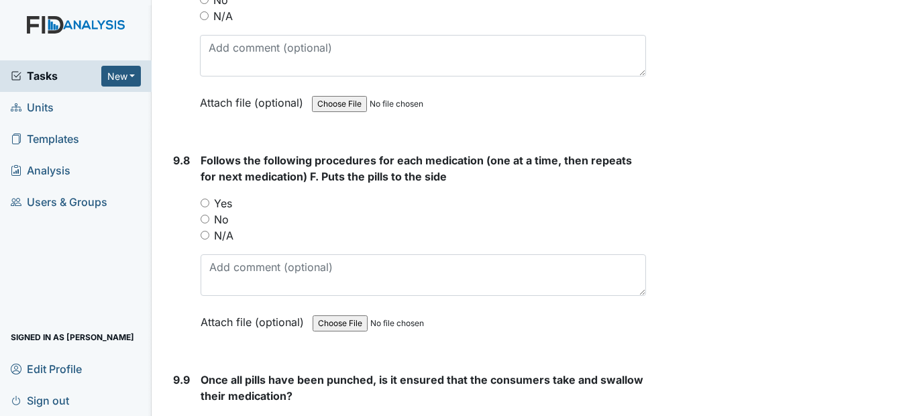
click at [205, 207] on input "Yes" at bounding box center [205, 203] width 9 height 9
radio input "true"
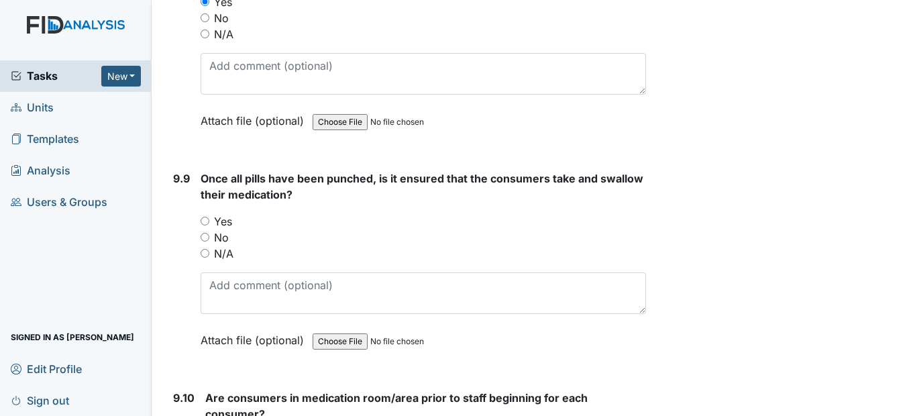
scroll to position [16635, 0]
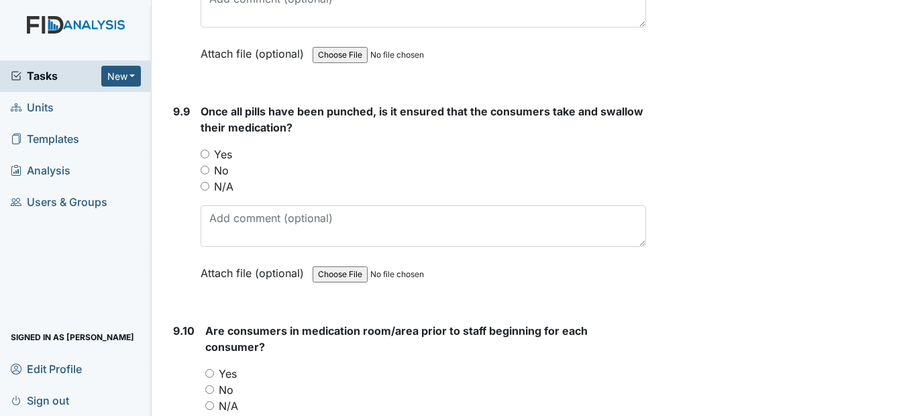
click at [208, 158] on input "Yes" at bounding box center [205, 154] width 9 height 9
radio input "true"
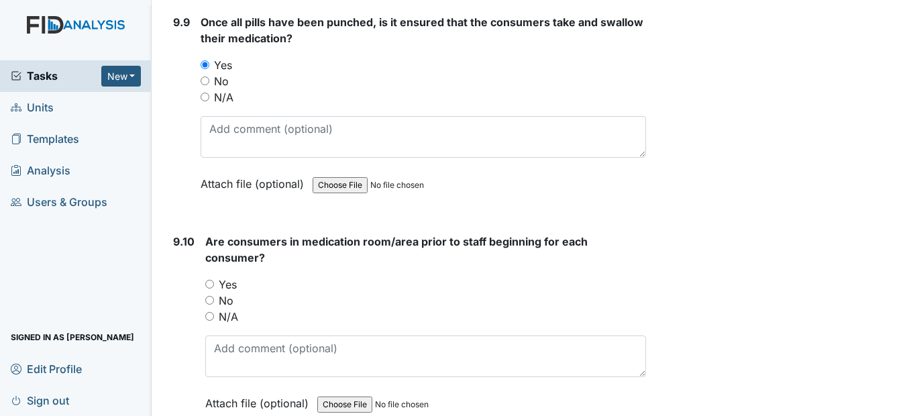
scroll to position [16769, 0]
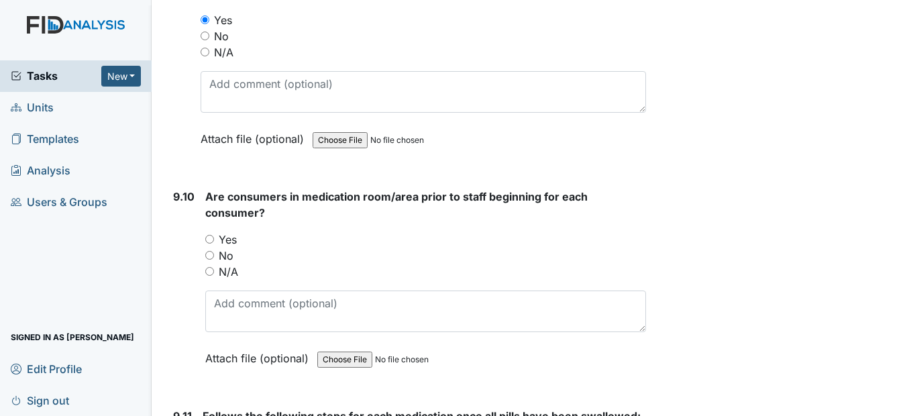
click at [209, 243] on input "Yes" at bounding box center [209, 239] width 9 height 9
radio input "true"
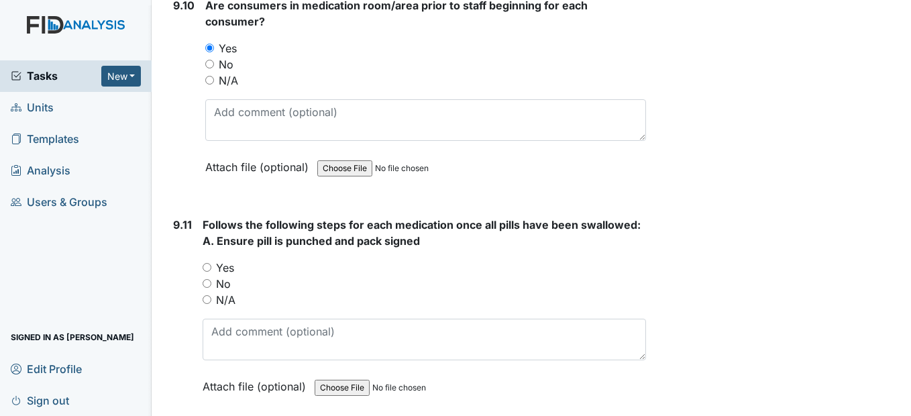
scroll to position [16970, 0]
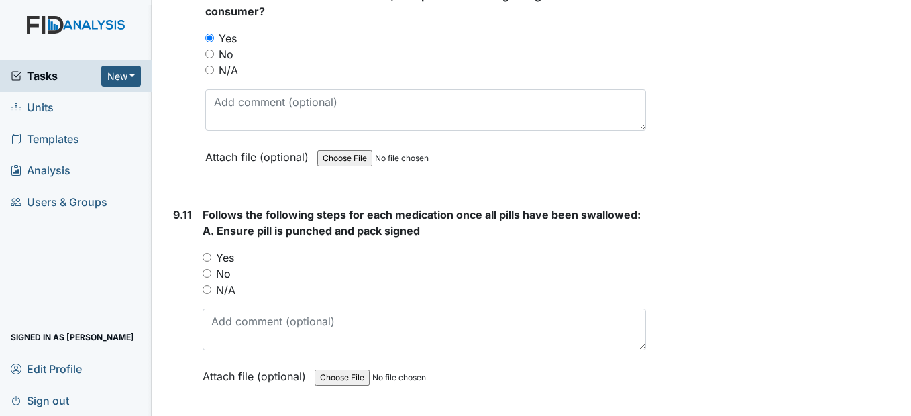
click at [208, 262] on input "Yes" at bounding box center [207, 257] width 9 height 9
radio input "true"
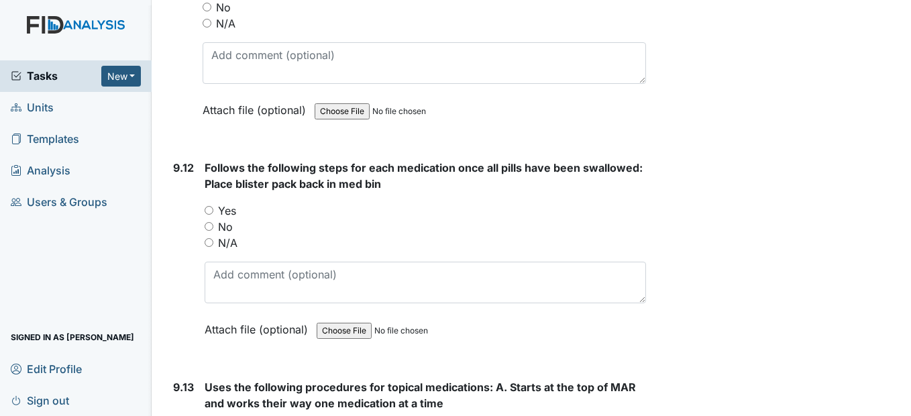
scroll to position [17239, 0]
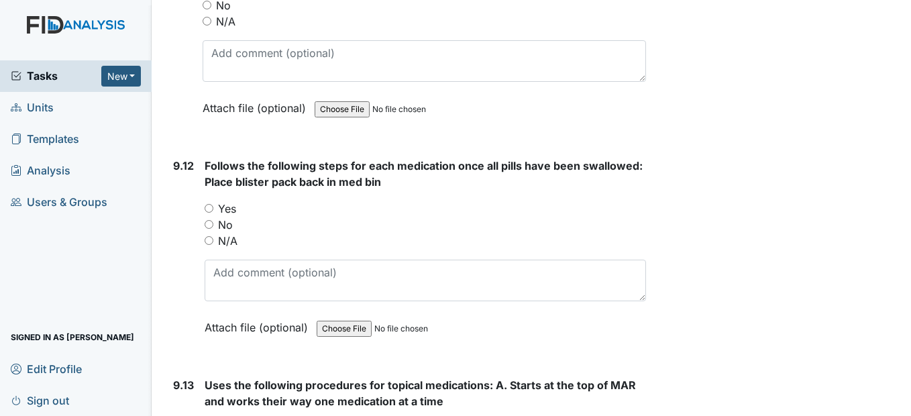
click at [211, 213] on input "Yes" at bounding box center [209, 208] width 9 height 9
radio input "true"
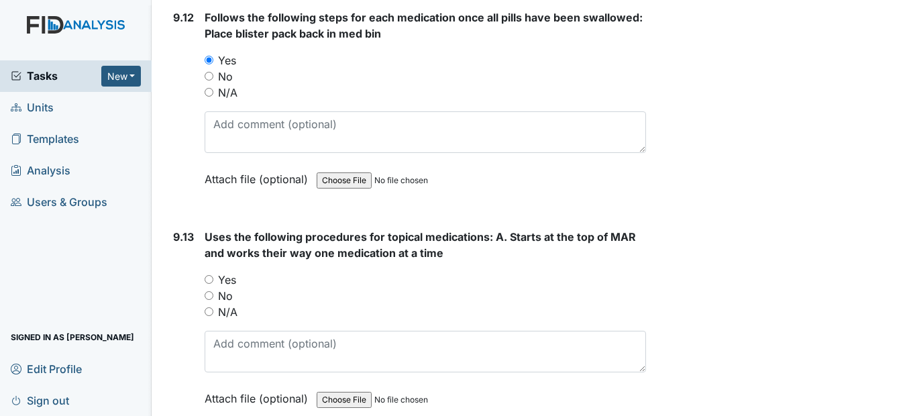
scroll to position [17440, 0]
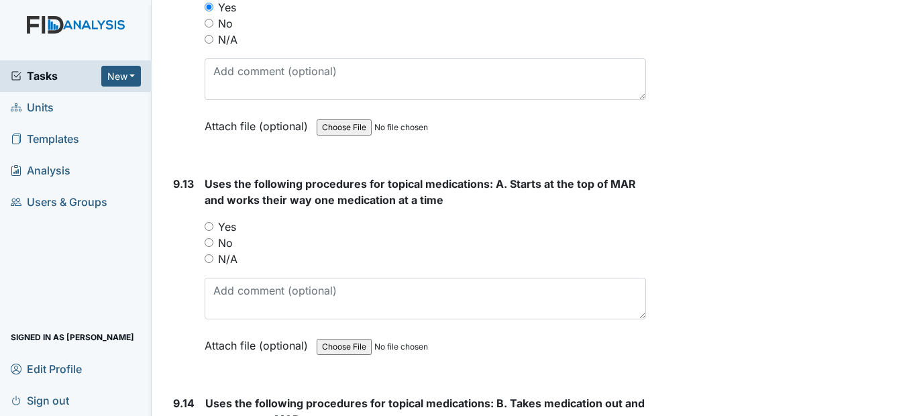
click at [211, 231] on input "Yes" at bounding box center [209, 226] width 9 height 9
radio input "true"
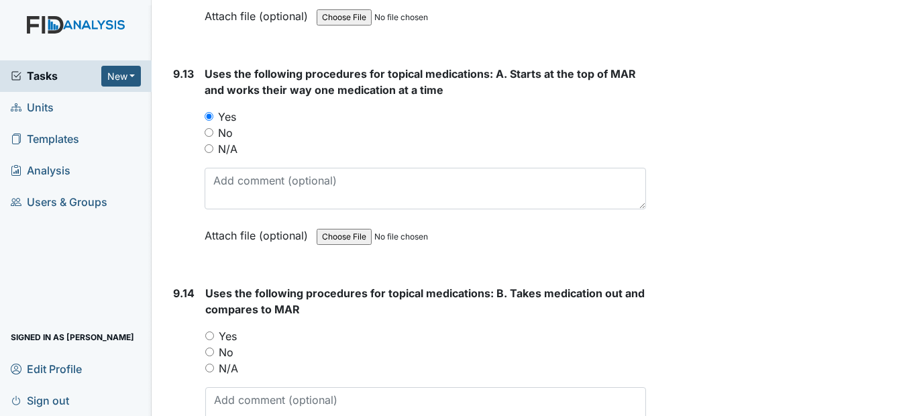
scroll to position [17641, 0]
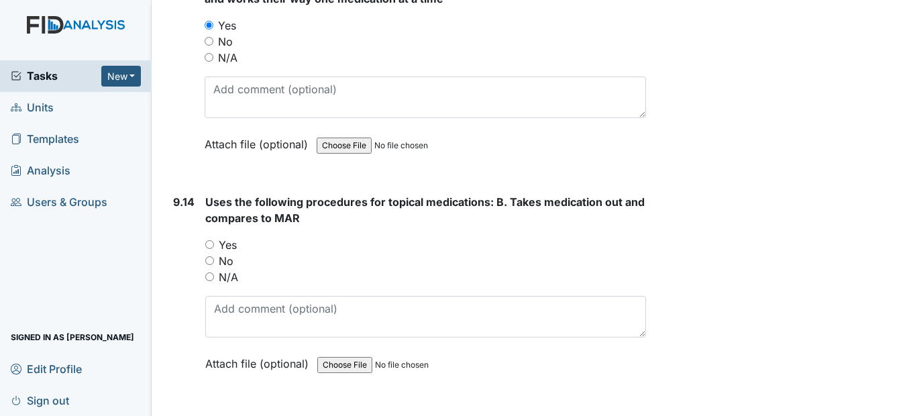
click at [211, 249] on input "Yes" at bounding box center [209, 244] width 9 height 9
radio input "true"
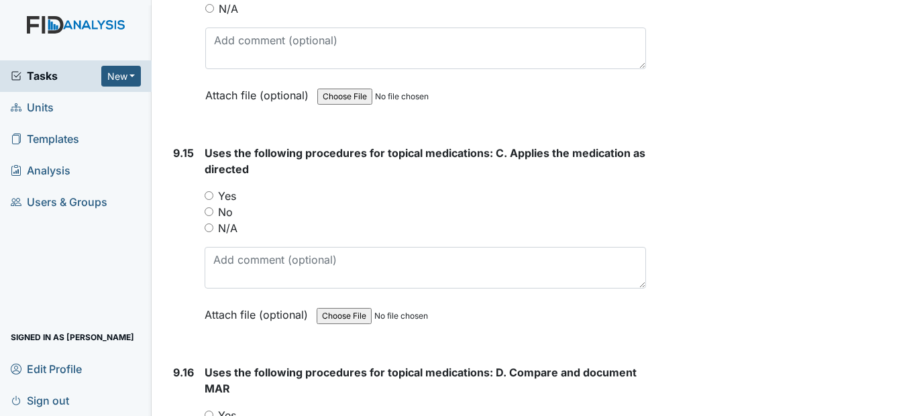
scroll to position [17976, 0]
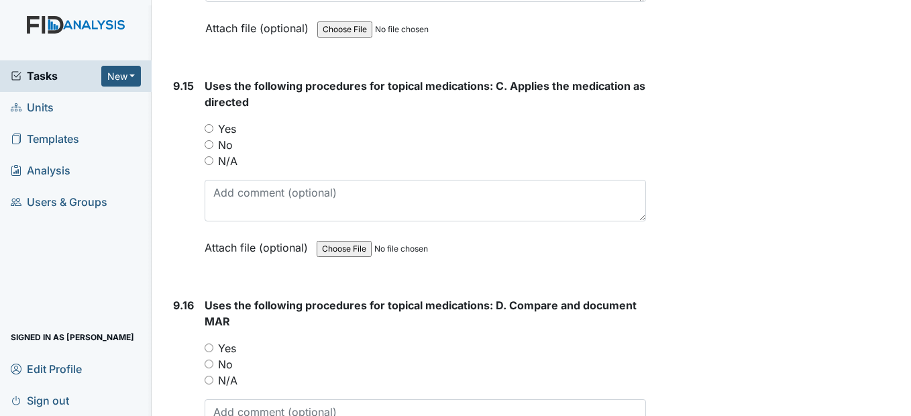
click at [211, 133] on input "Yes" at bounding box center [209, 128] width 9 height 9
radio input "true"
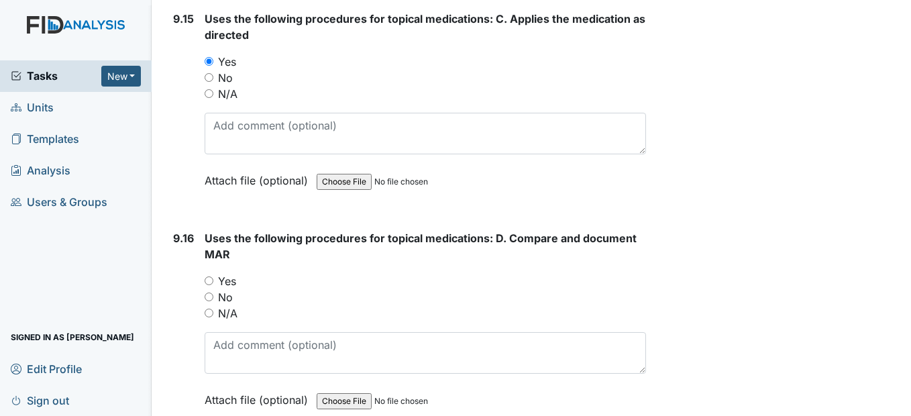
scroll to position [18111, 0]
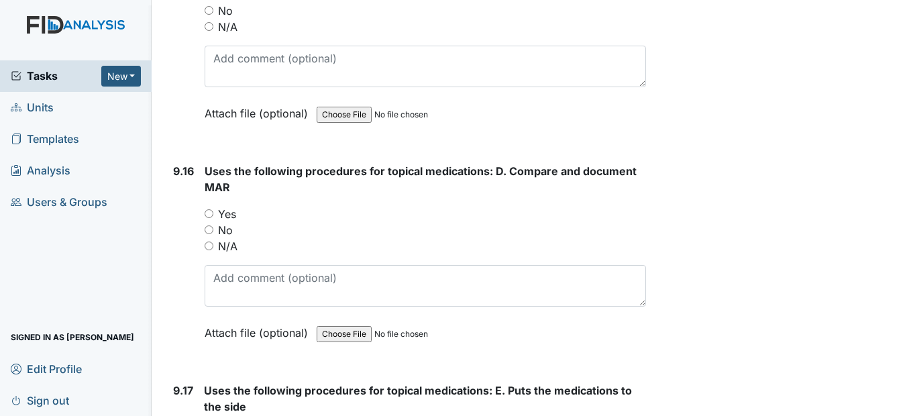
click at [209, 218] on input "Yes" at bounding box center [209, 213] width 9 height 9
radio input "true"
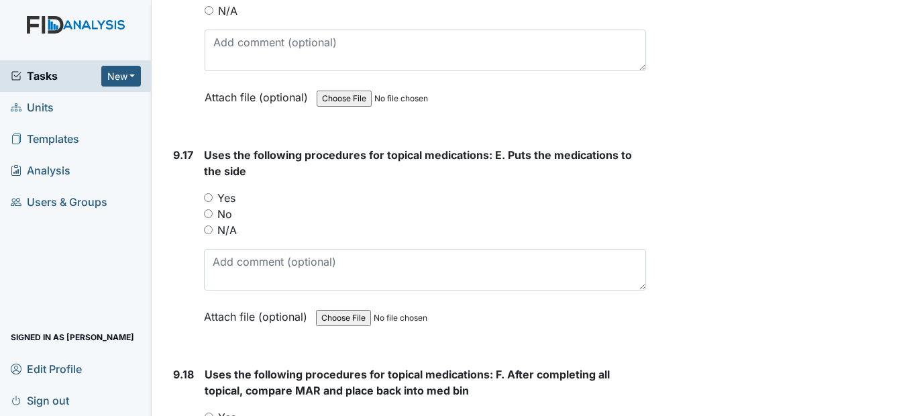
scroll to position [18379, 0]
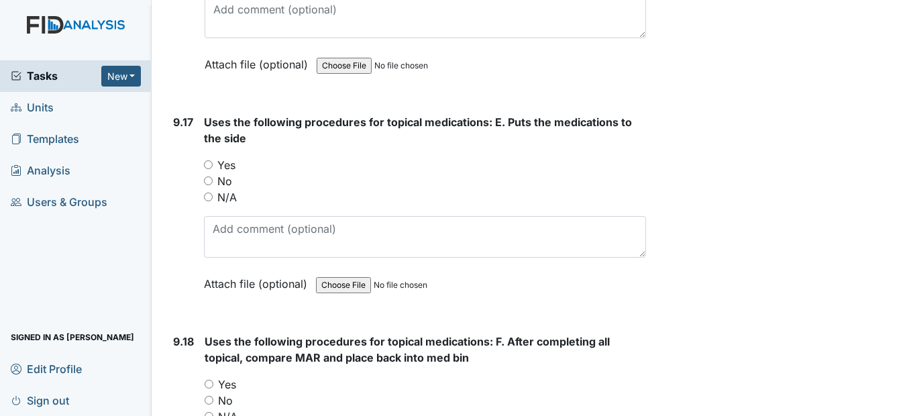
click at [211, 169] on input "Yes" at bounding box center [208, 164] width 9 height 9
radio input "true"
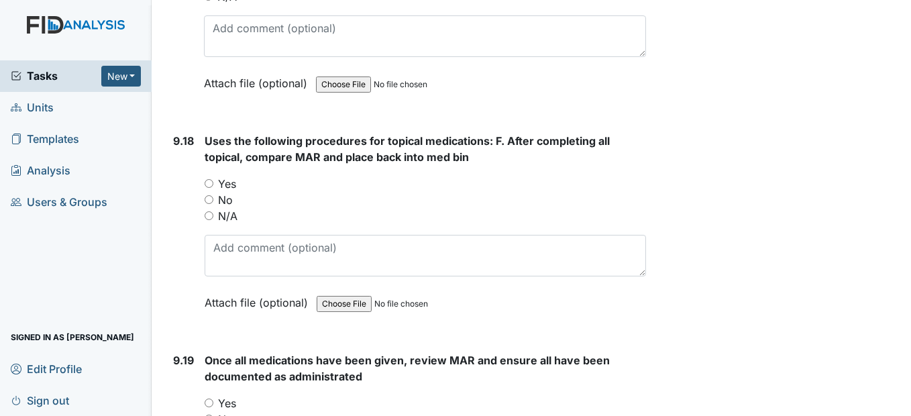
scroll to position [18580, 0]
click at [213, 187] on input "Yes" at bounding box center [209, 182] width 9 height 9
radio input "true"
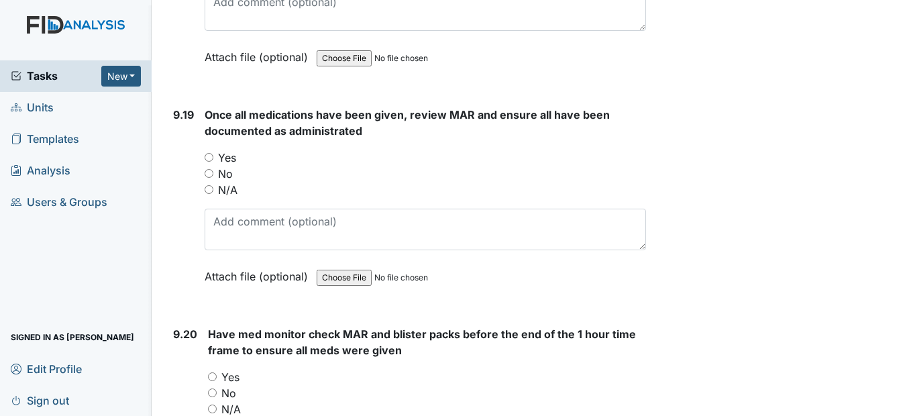
scroll to position [18848, 0]
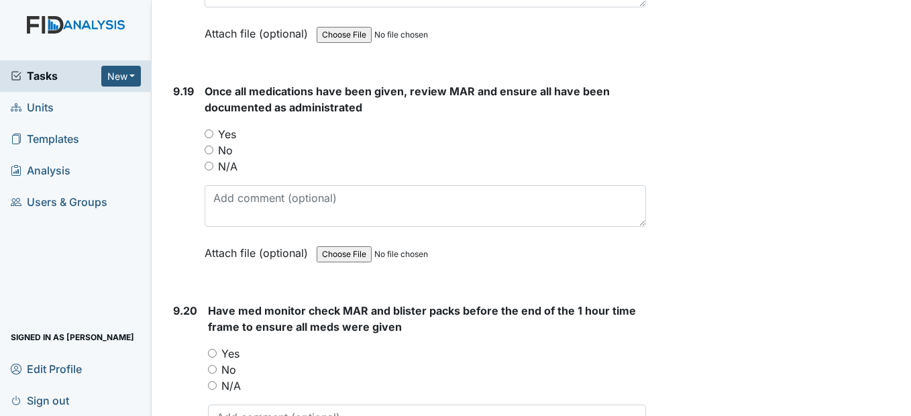
click at [208, 138] on input "Yes" at bounding box center [209, 133] width 9 height 9
radio input "true"
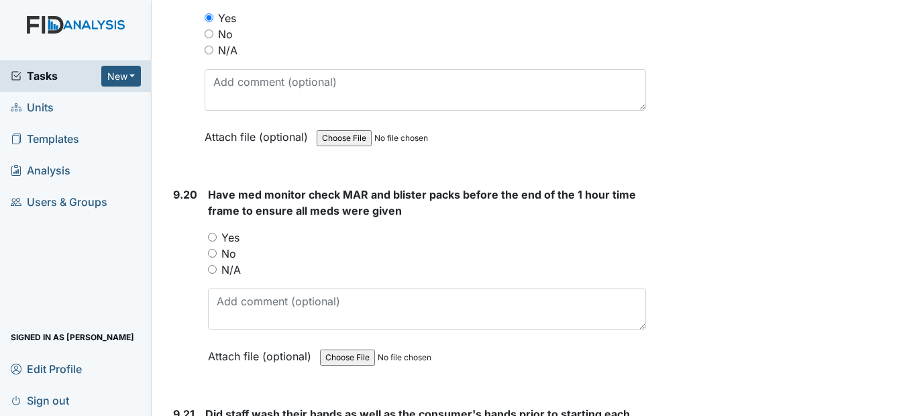
scroll to position [18983, 0]
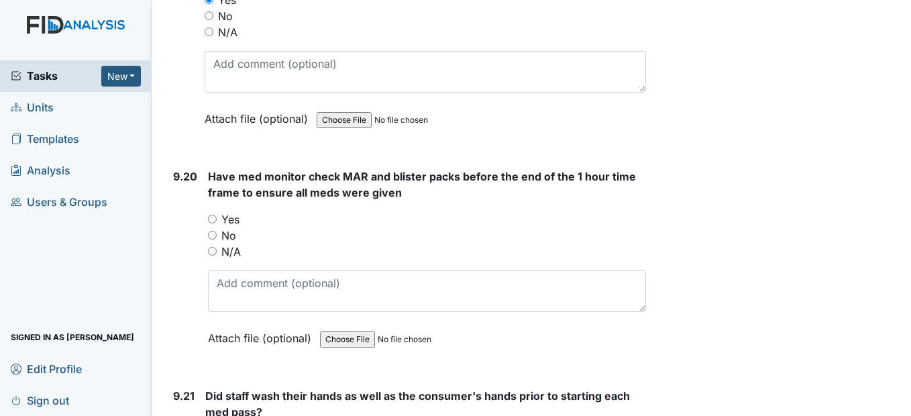
click at [211, 223] on input "Yes" at bounding box center [212, 219] width 9 height 9
radio input "true"
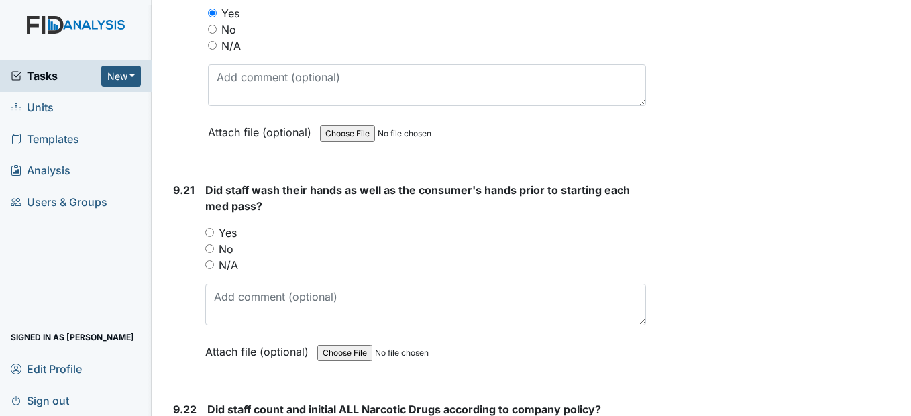
scroll to position [19251, 0]
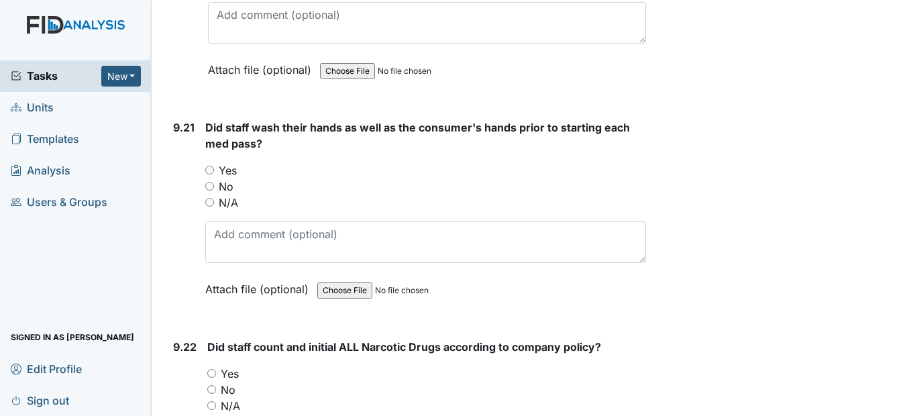
click at [209, 174] on input "Yes" at bounding box center [209, 170] width 9 height 9
radio input "true"
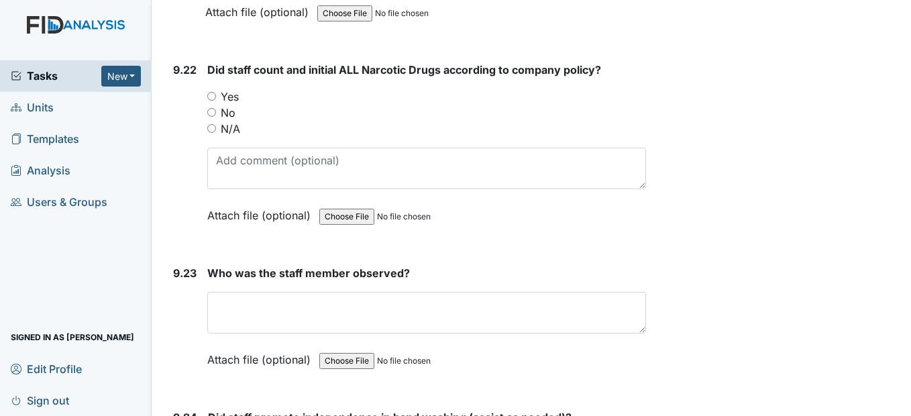
scroll to position [19519, 0]
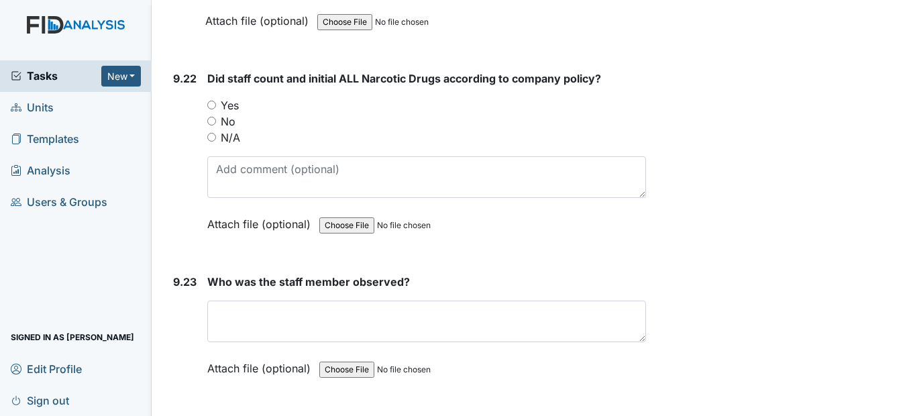
click at [212, 109] on input "Yes" at bounding box center [211, 105] width 9 height 9
radio input "true"
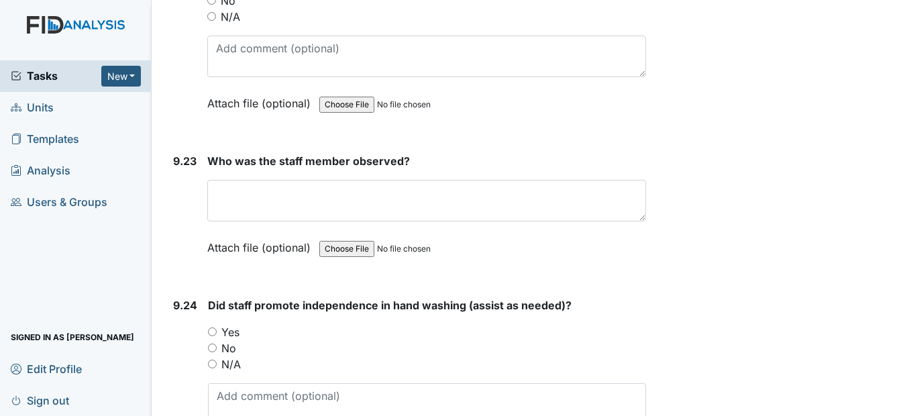
scroll to position [19653, 0]
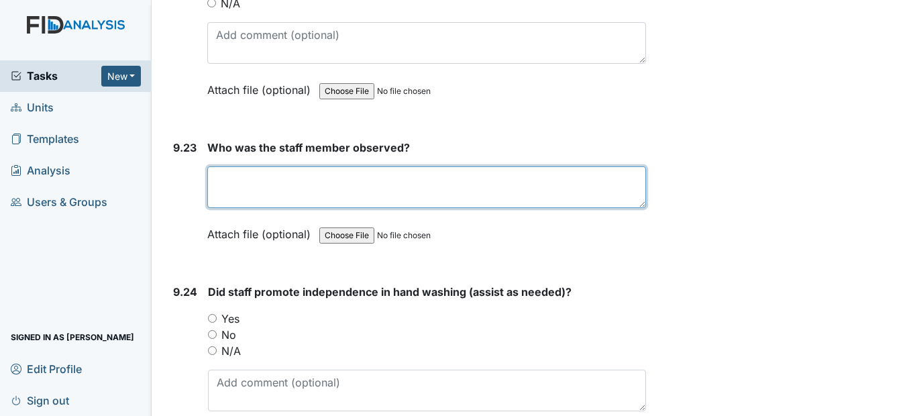
click at [271, 208] on textarea at bounding box center [426, 187] width 438 height 42
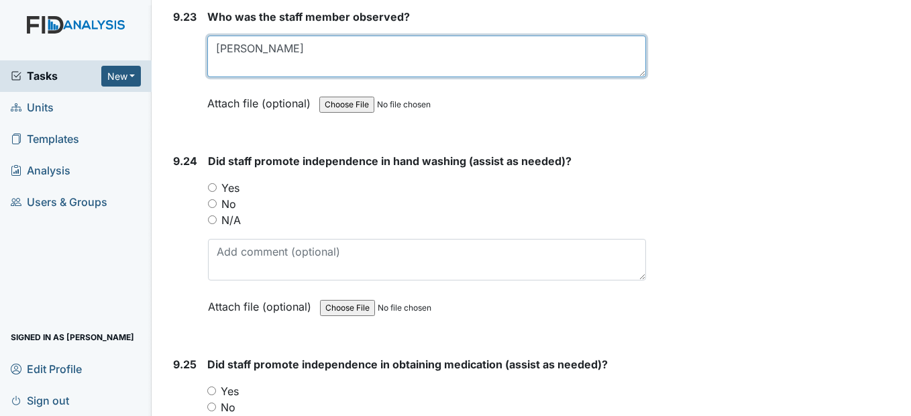
scroll to position [19788, 0]
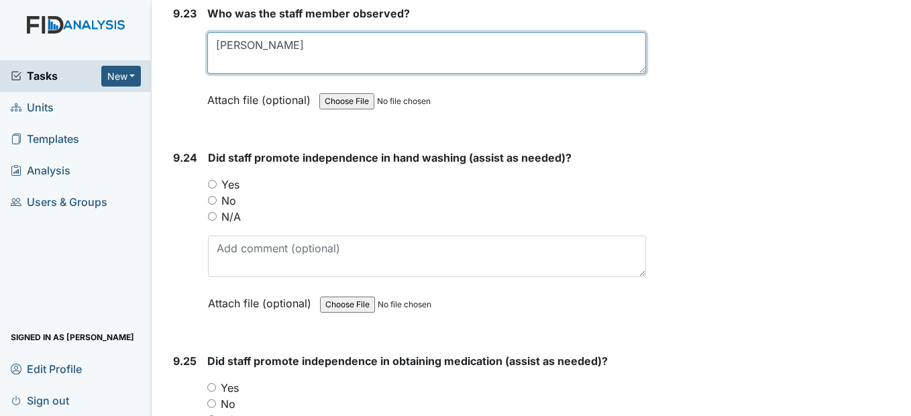
type textarea "Pam Smith"
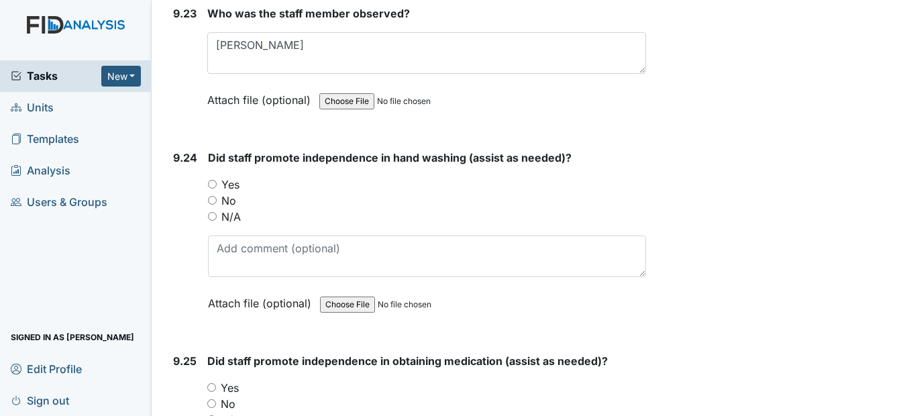
click at [213, 188] on input "Yes" at bounding box center [212, 184] width 9 height 9
radio input "true"
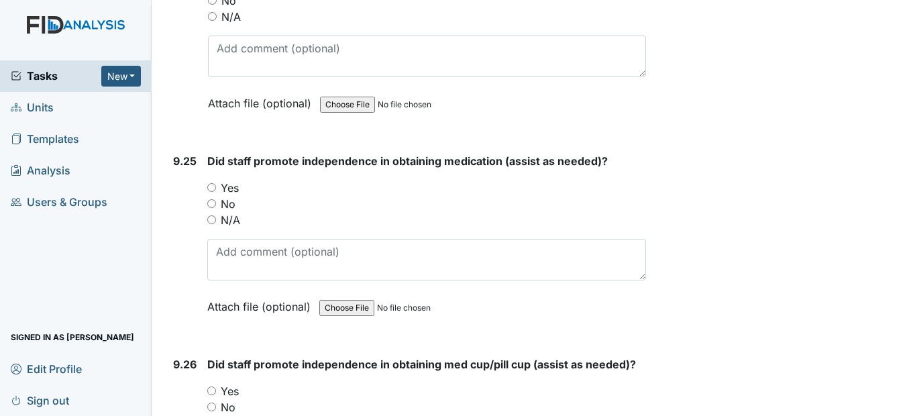
scroll to position [19989, 0]
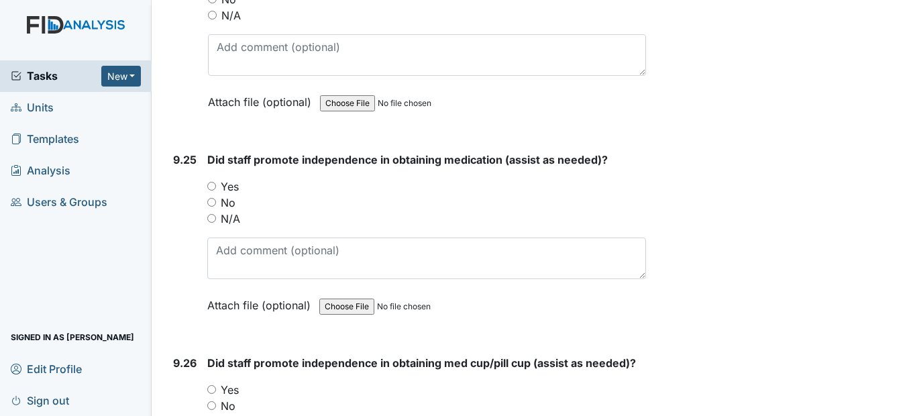
click at [211, 190] on input "Yes" at bounding box center [211, 186] width 9 height 9
radio input "true"
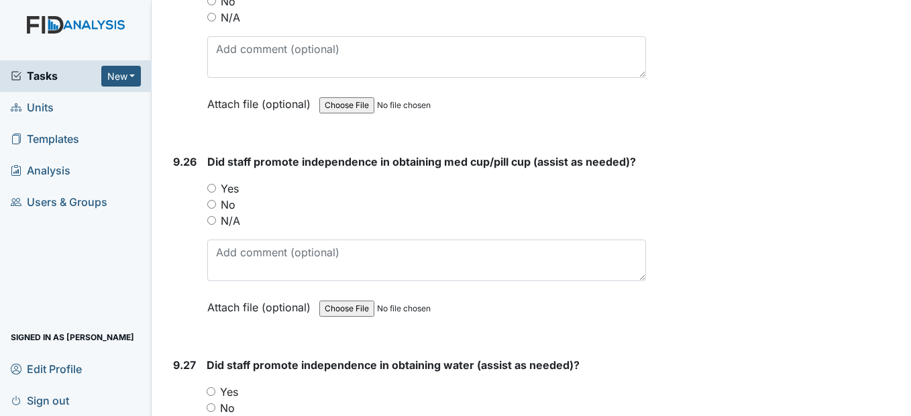
scroll to position [20257, 0]
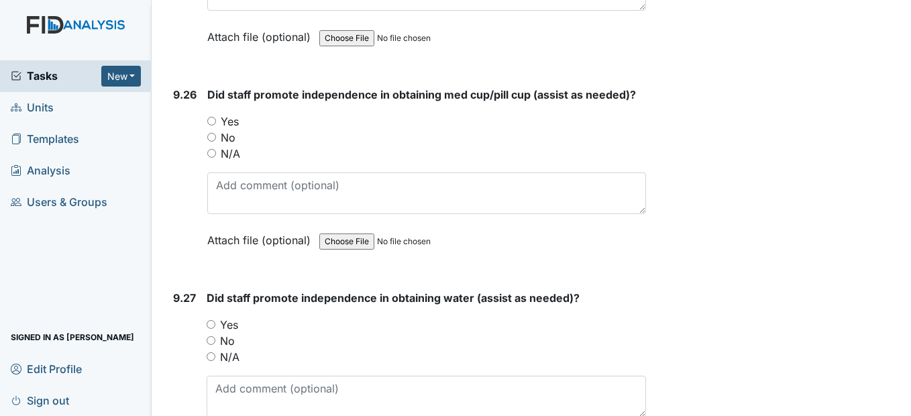
click at [213, 125] on input "Yes" at bounding box center [211, 121] width 9 height 9
radio input "true"
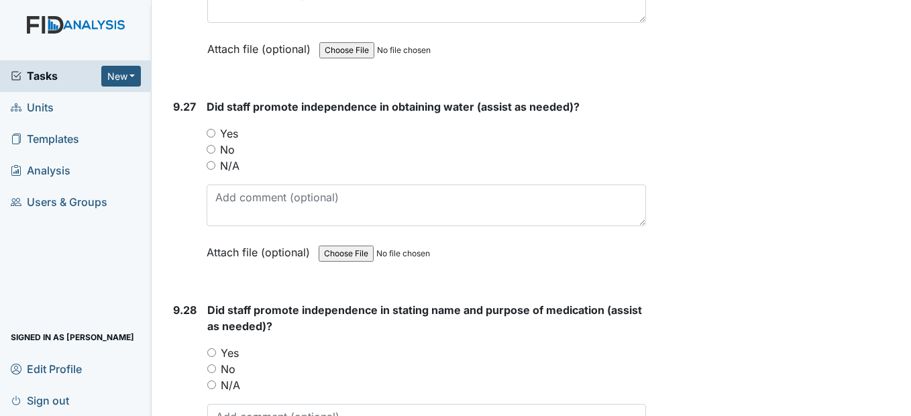
scroll to position [20458, 0]
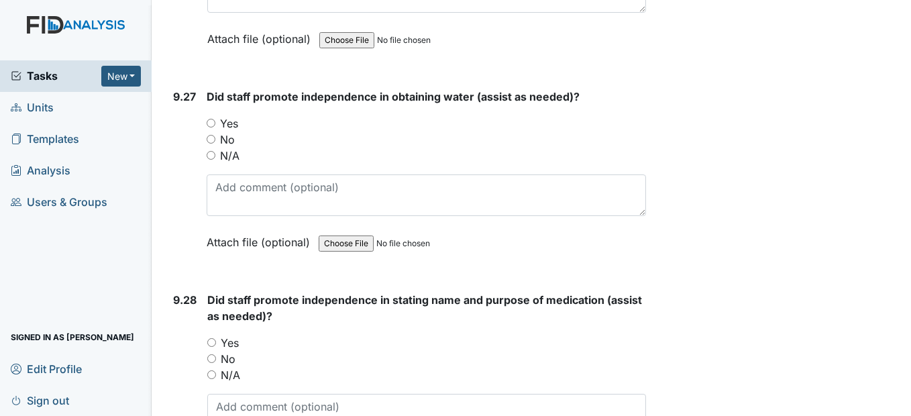
click at [213, 127] on input "Yes" at bounding box center [211, 123] width 9 height 9
radio input "true"
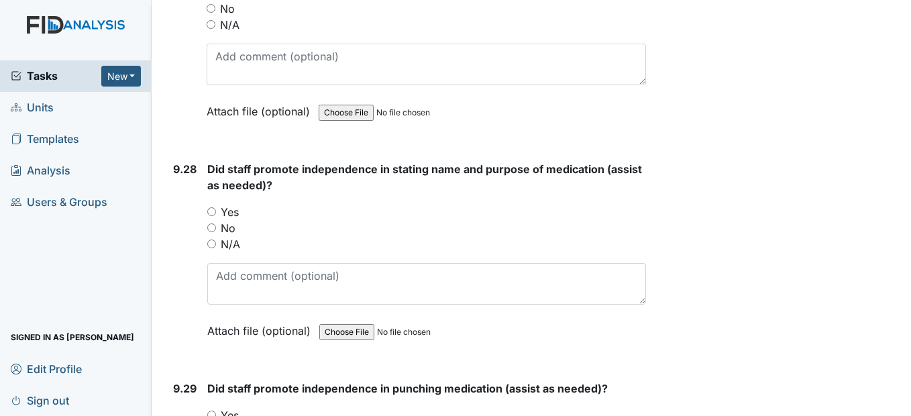
scroll to position [20660, 0]
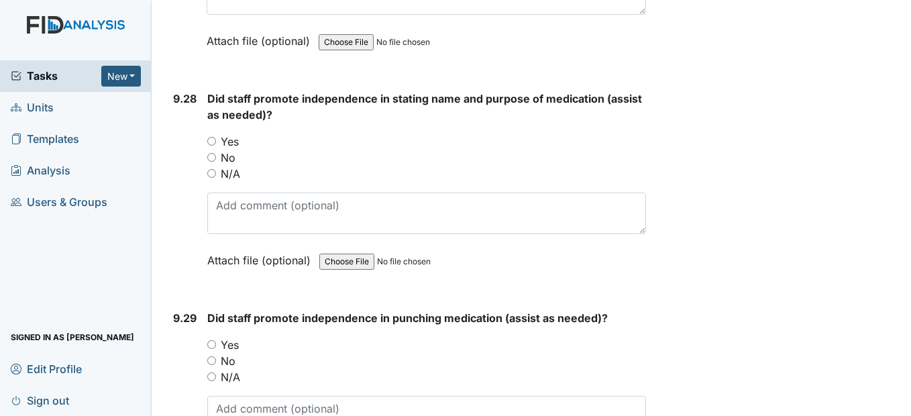
click at [214, 146] on input "Yes" at bounding box center [211, 141] width 9 height 9
radio input "true"
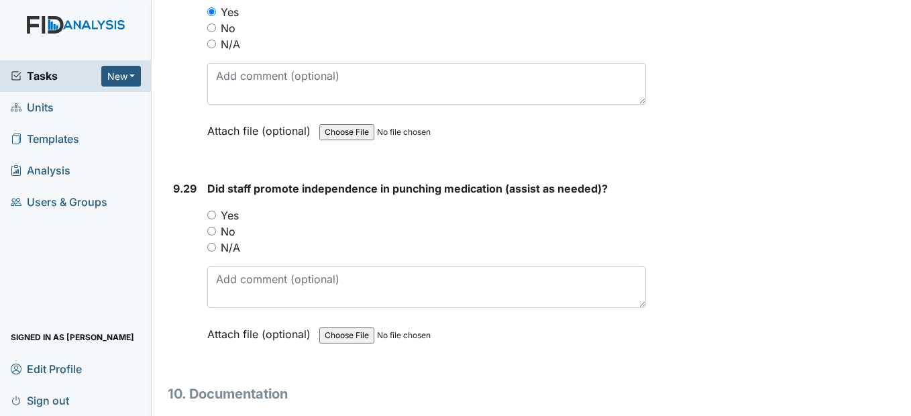
scroll to position [20794, 0]
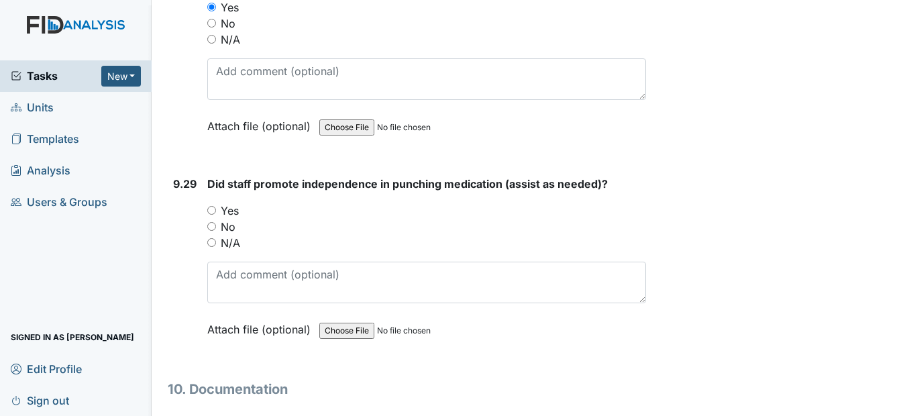
click at [222, 219] on label "Yes" at bounding box center [230, 211] width 18 height 16
drag, startPoint x: 222, startPoint y: 256, endPoint x: 213, endPoint y: 256, distance: 8.7
click at [213, 215] on input "Yes" at bounding box center [211, 210] width 9 height 9
radio input "true"
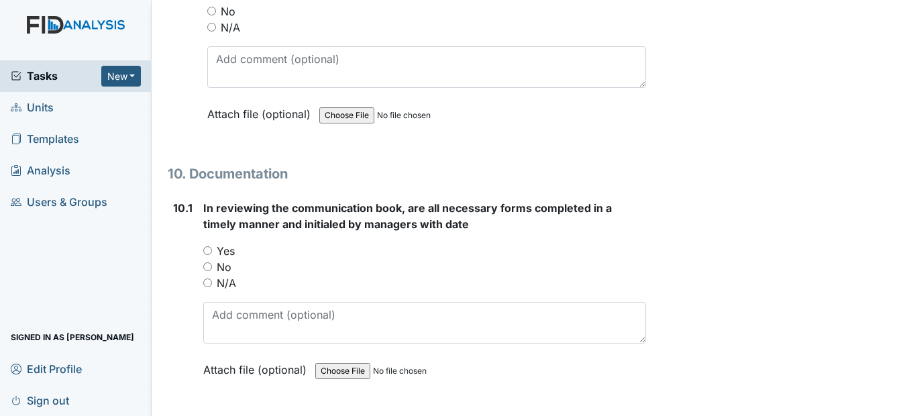
scroll to position [21129, 0]
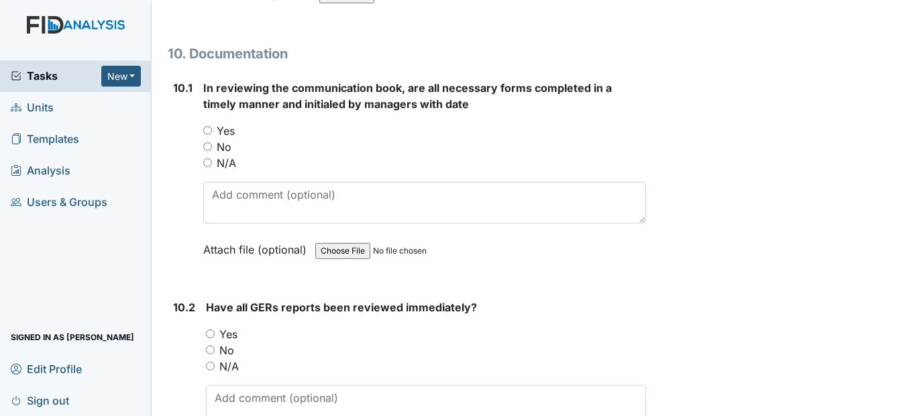
click at [207, 135] on input "Yes" at bounding box center [207, 130] width 9 height 9
radio input "true"
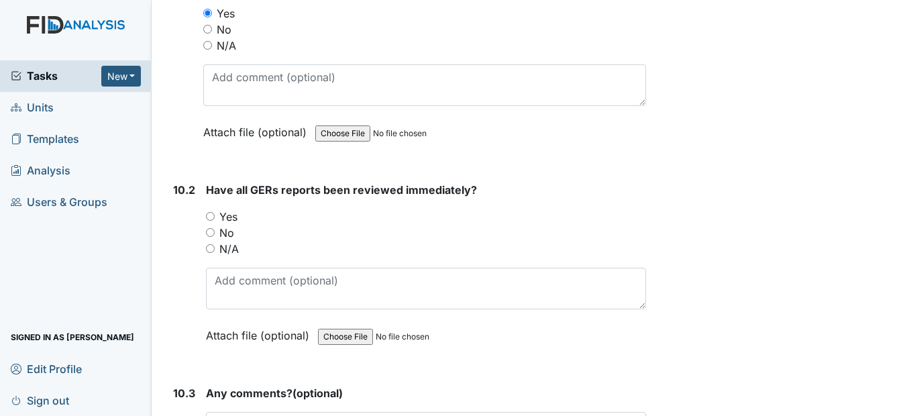
scroll to position [21263, 0]
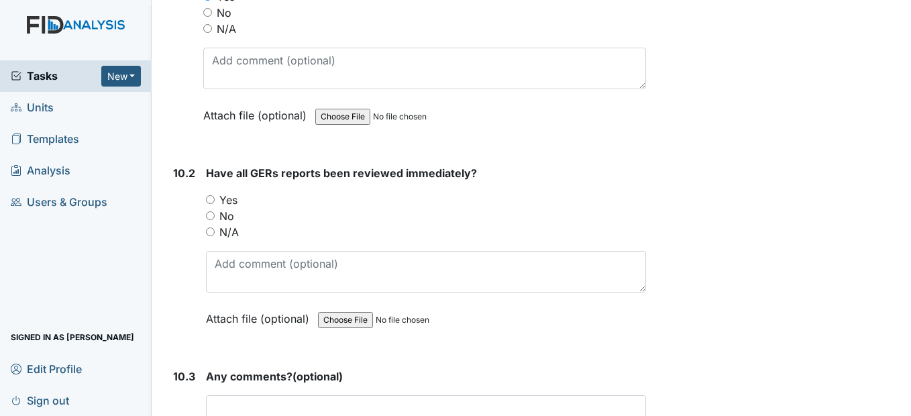
click at [208, 204] on input "Yes" at bounding box center [210, 199] width 9 height 9
radio input "true"
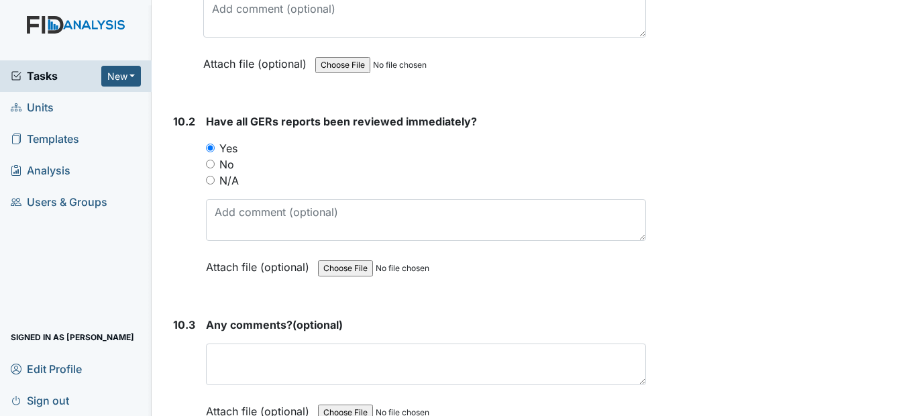
scroll to position [21464, 0]
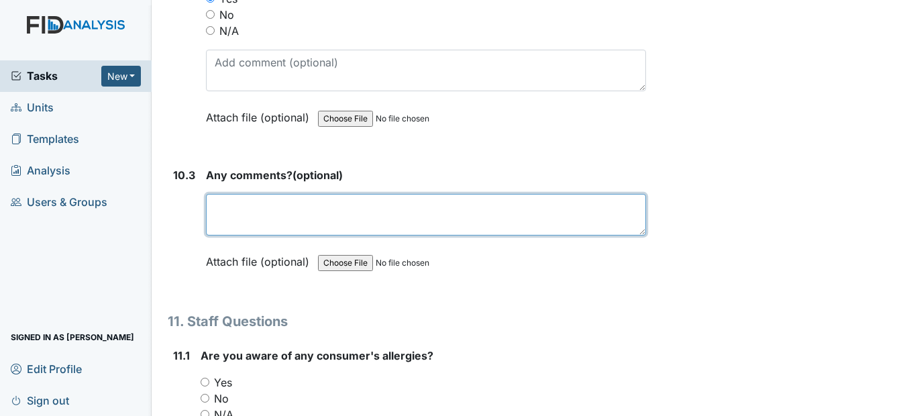
click at [237, 235] on textarea at bounding box center [425, 215] width 439 height 42
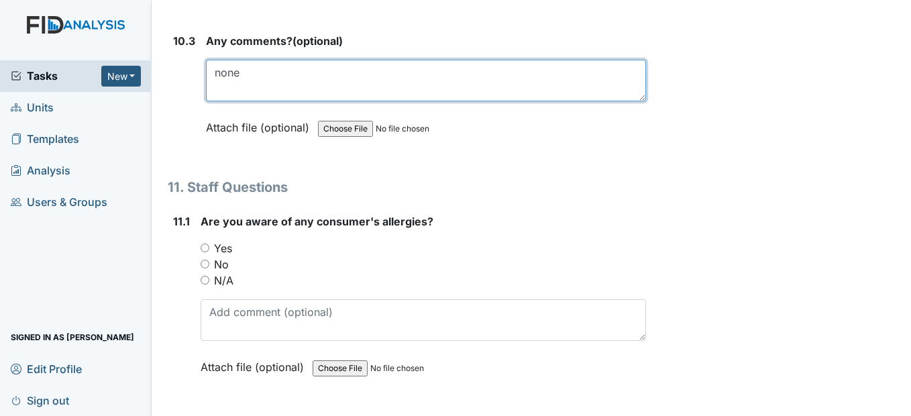
scroll to position [21666, 0]
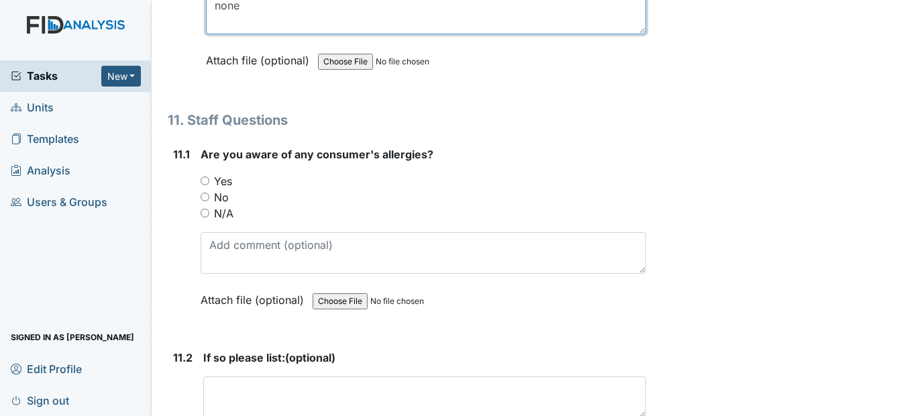
type textarea "none"
click at [203, 201] on input "No" at bounding box center [205, 197] width 9 height 9
radio input "true"
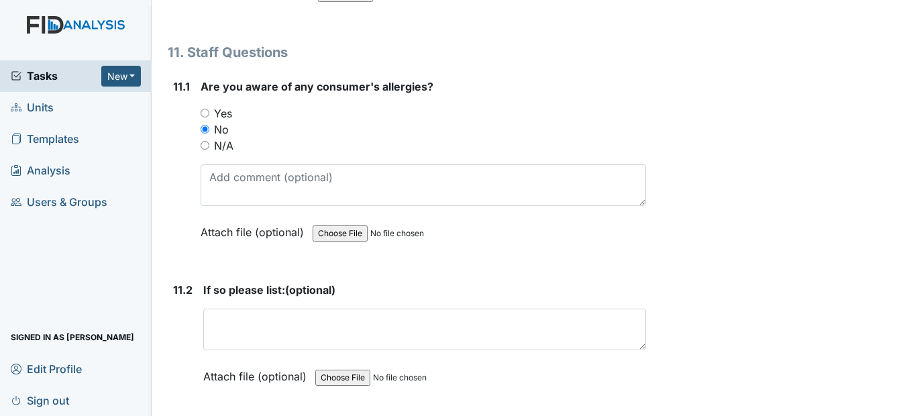
scroll to position [21800, 0]
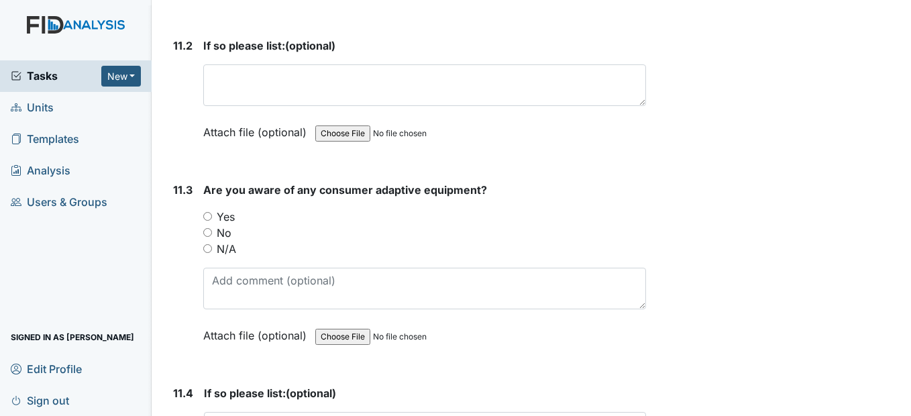
click at [248, 150] on div "Attach file (optional) You can upload .pdf, .txt, .jpg, .jpeg, .png, .csv, .xls…" at bounding box center [424, 133] width 442 height 33
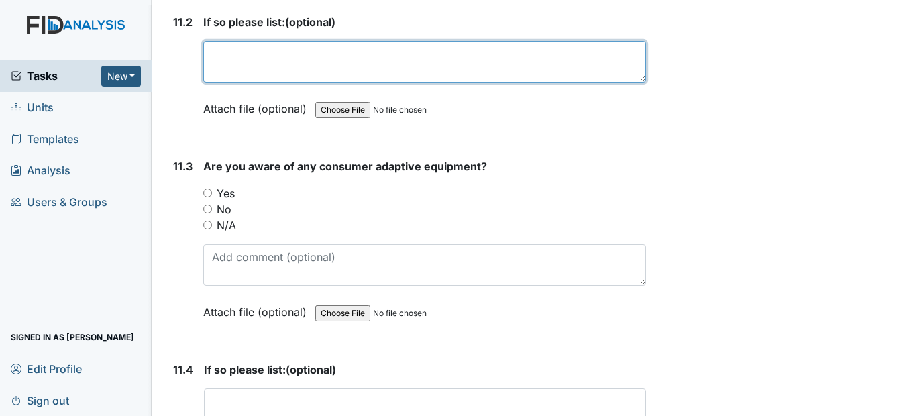
click at [252, 83] on textarea at bounding box center [424, 62] width 442 height 42
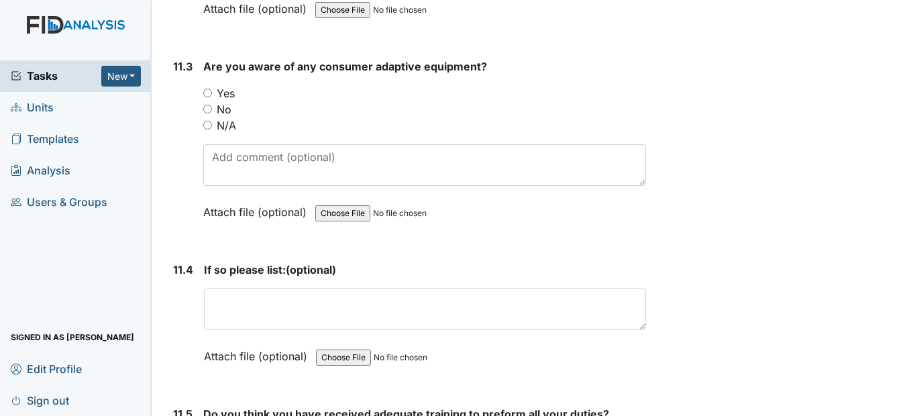
scroll to position [22135, 0]
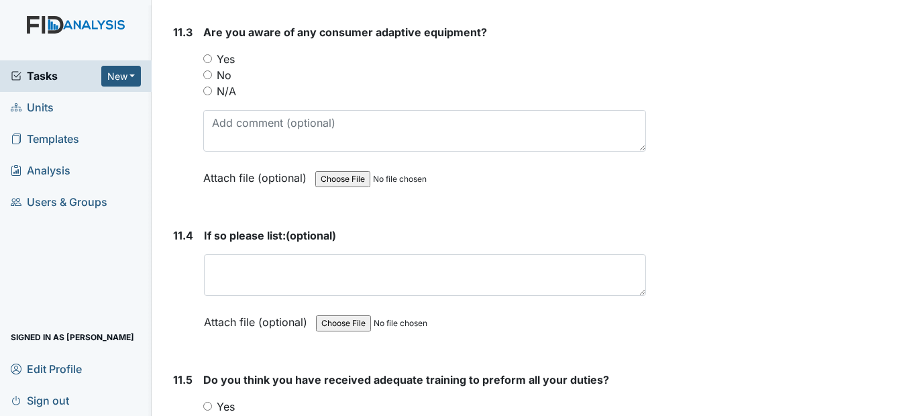
type textarea "none"
click at [205, 63] on input "Yes" at bounding box center [207, 58] width 9 height 9
radio input "true"
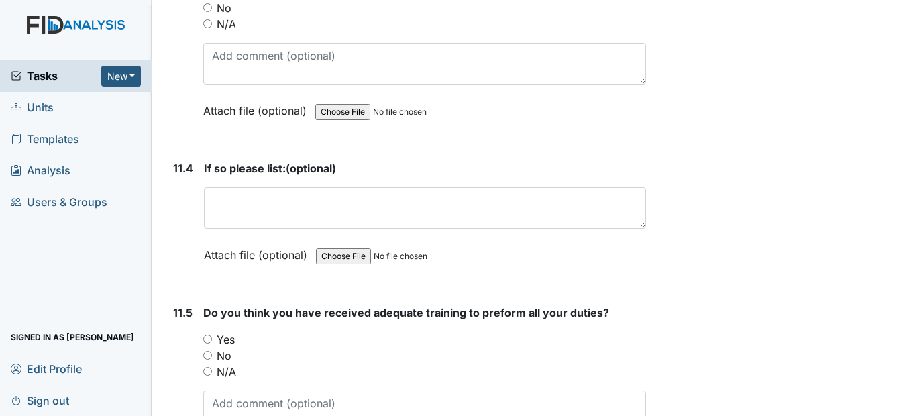
scroll to position [22269, 0]
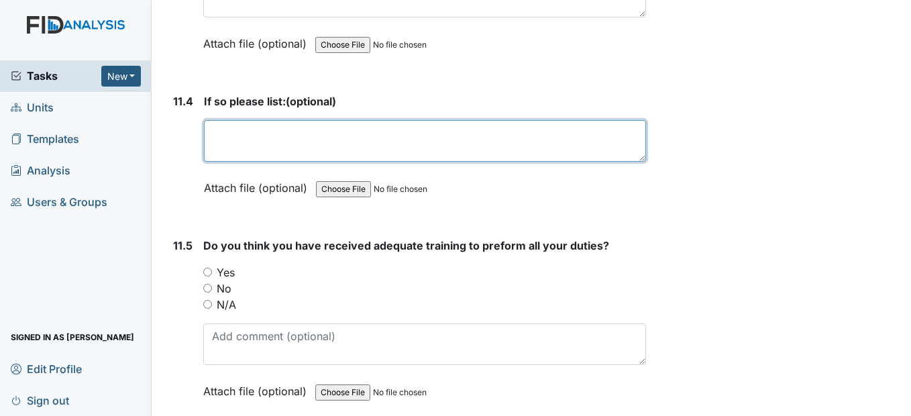
click at [220, 162] on textarea at bounding box center [424, 141] width 441 height 42
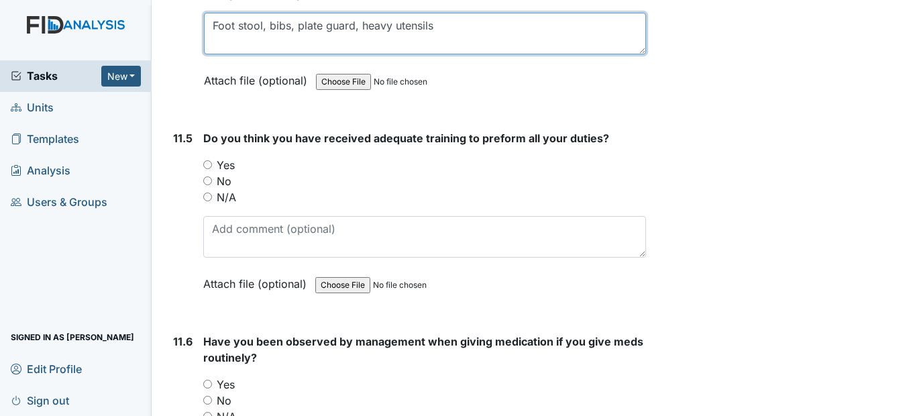
scroll to position [22404, 0]
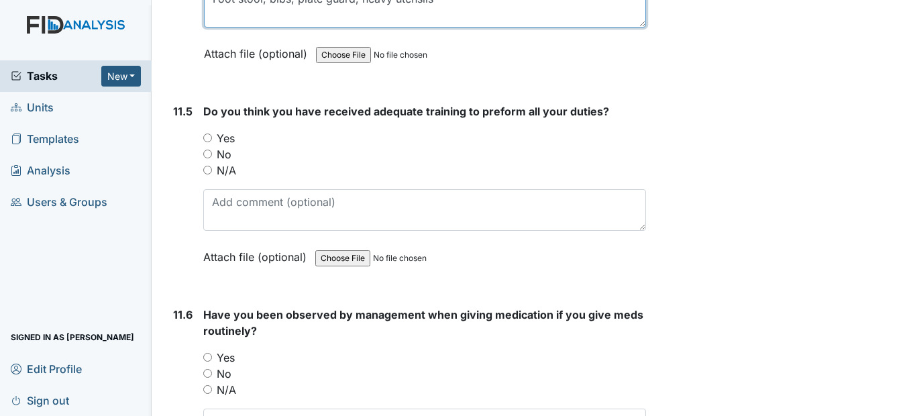
type textarea "Foot stool, bibs, plate guard, heavy utensils"
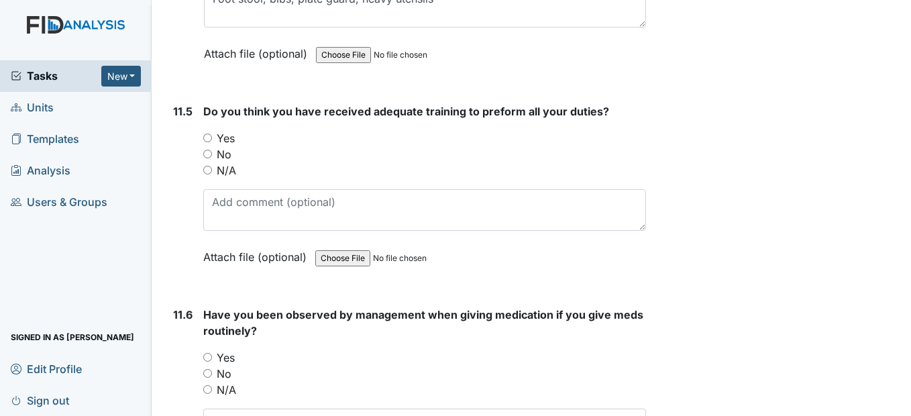
click at [210, 142] on input "Yes" at bounding box center [207, 137] width 9 height 9
radio input "true"
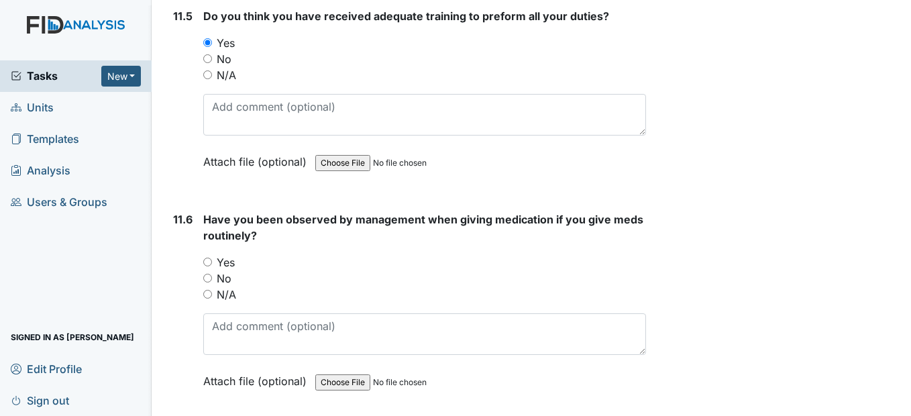
scroll to position [22538, 0]
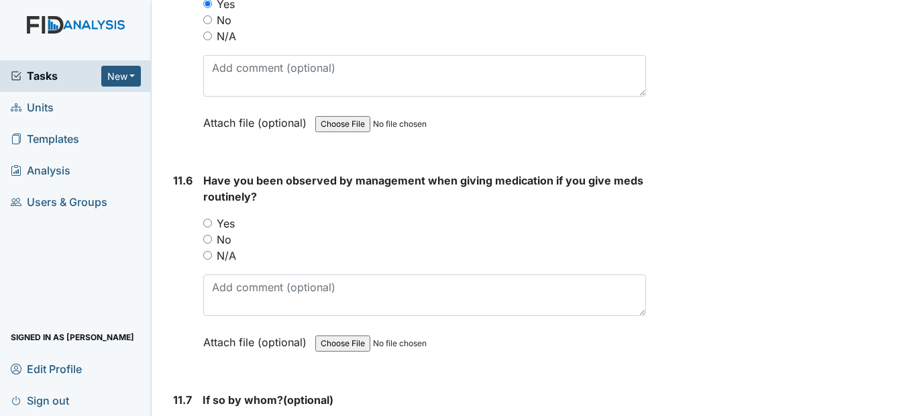
click at [205, 227] on input "Yes" at bounding box center [207, 223] width 9 height 9
radio input "true"
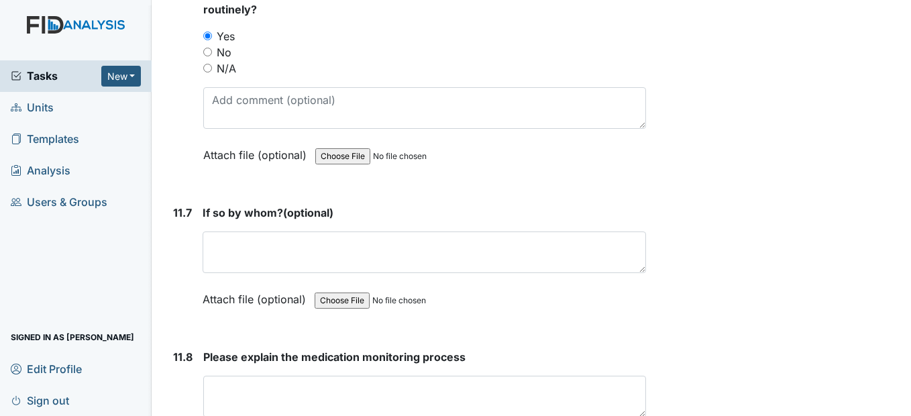
scroll to position [22739, 0]
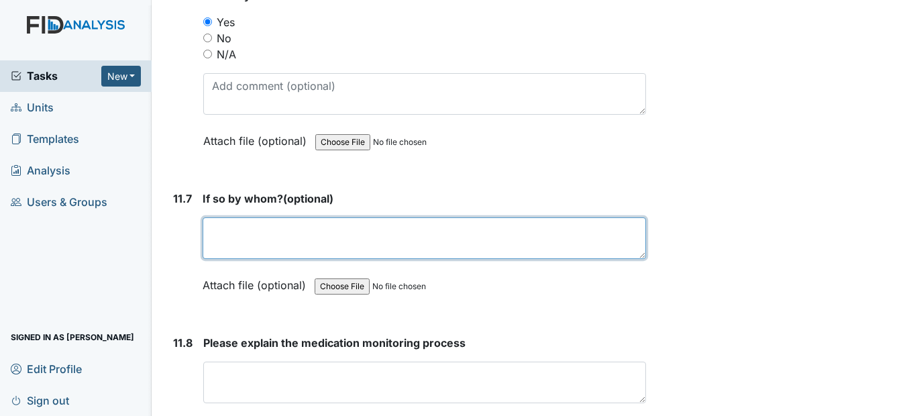
click at [215, 259] on textarea at bounding box center [424, 238] width 443 height 42
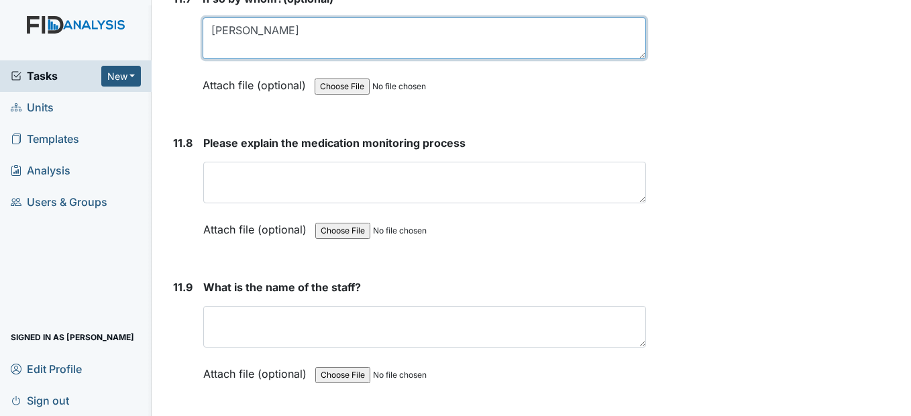
scroll to position [23007, 0]
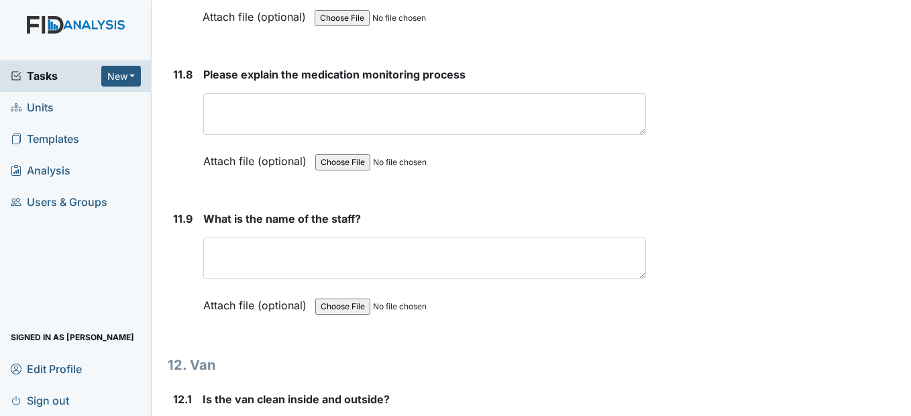
type textarea "Lynette Williams"
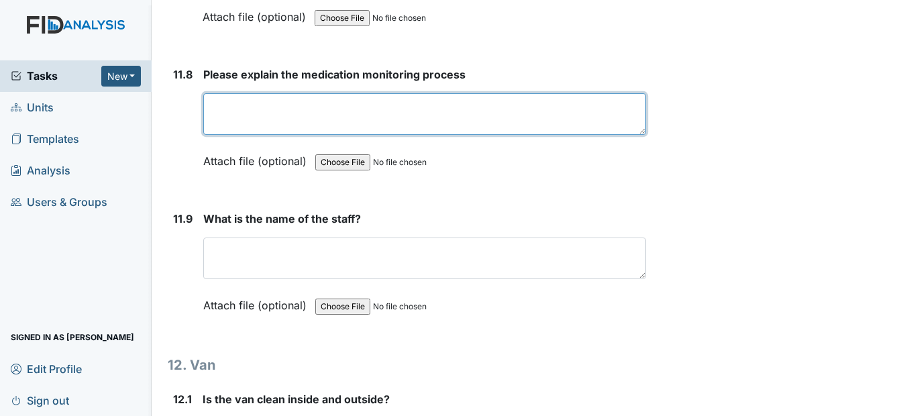
click at [231, 135] on textarea at bounding box center [424, 114] width 442 height 42
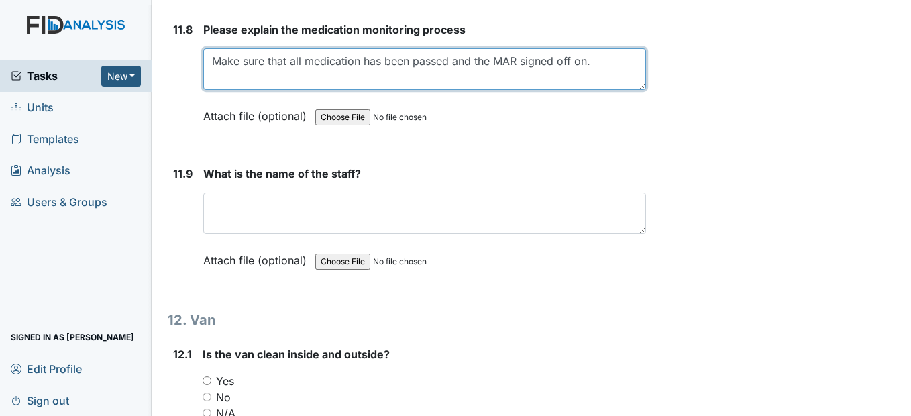
scroll to position [23074, 0]
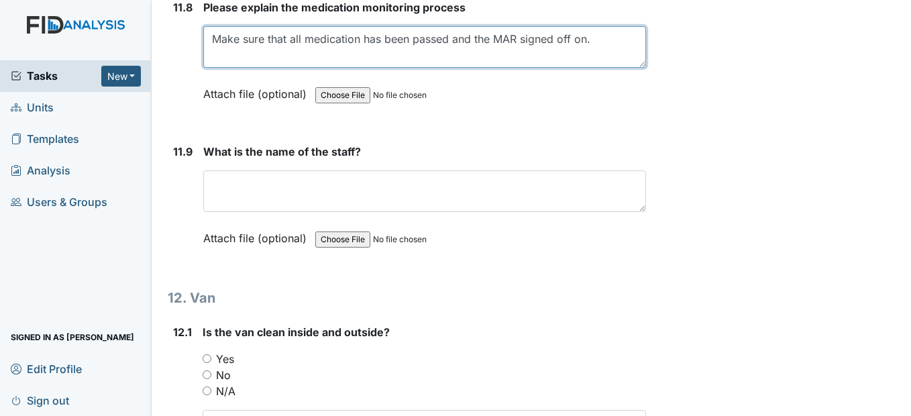
type textarea "Make sure that all medication has been passed and the MAR signed off on."
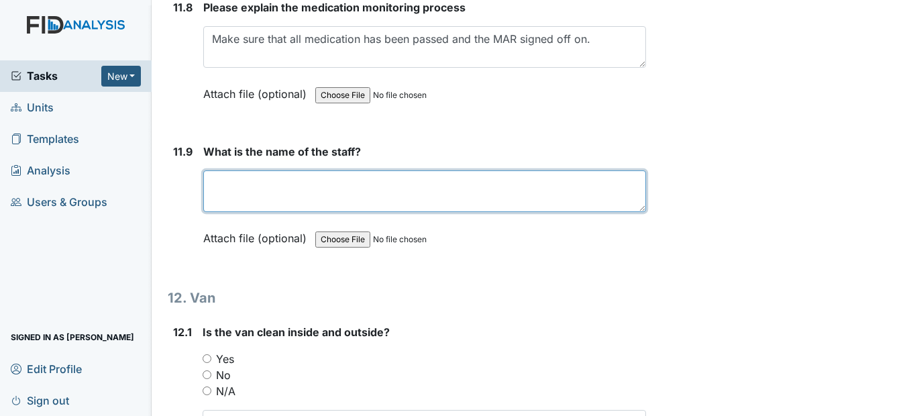
click at [231, 212] on textarea at bounding box center [424, 191] width 442 height 42
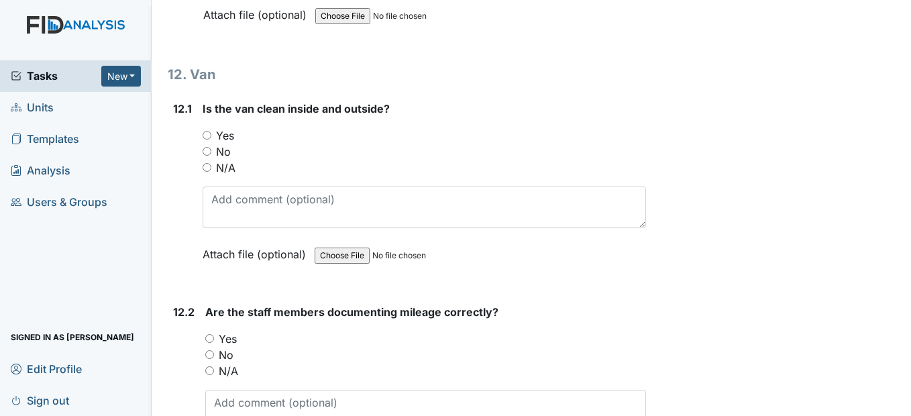
scroll to position [23343, 0]
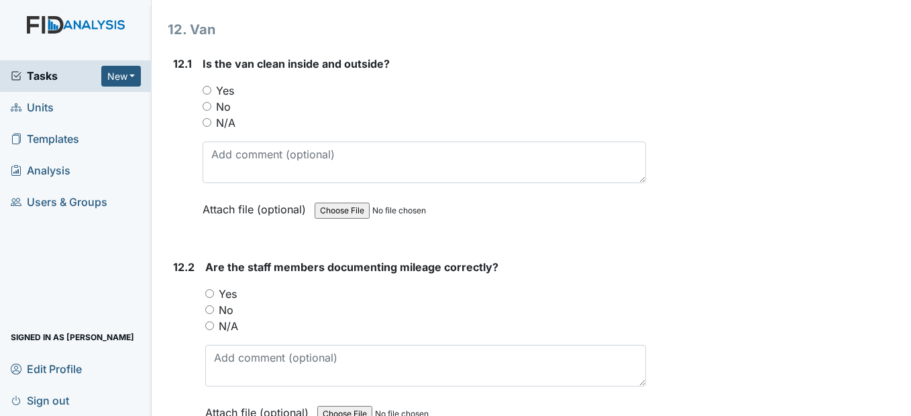
type textarea "Teresa Lawerance"
click at [207, 95] on input "Yes" at bounding box center [207, 90] width 9 height 9
radio input "true"
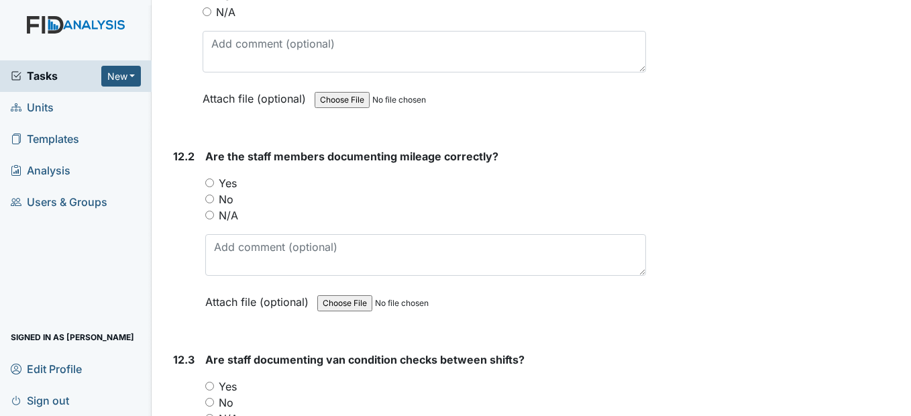
scroll to position [23477, 0]
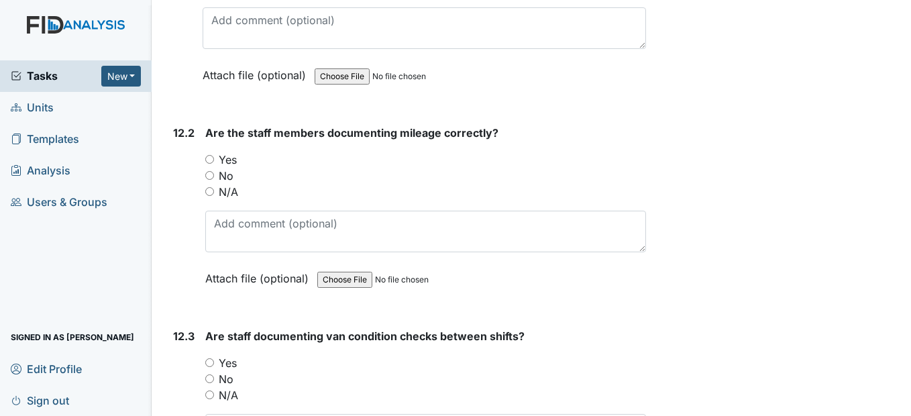
click at [213, 164] on input "Yes" at bounding box center [209, 159] width 9 height 9
radio input "true"
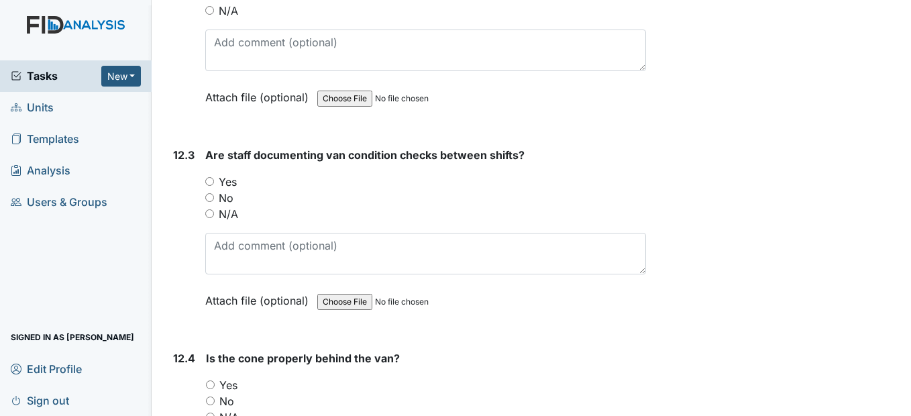
scroll to position [23678, 0]
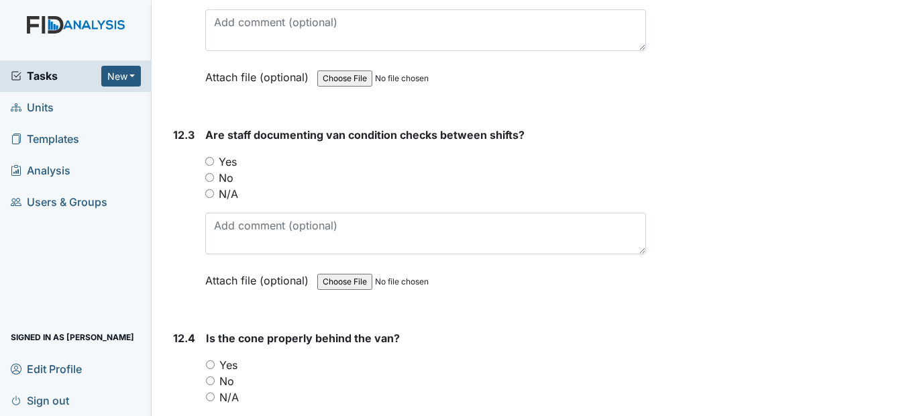
click at [211, 166] on input "Yes" at bounding box center [209, 161] width 9 height 9
radio input "true"
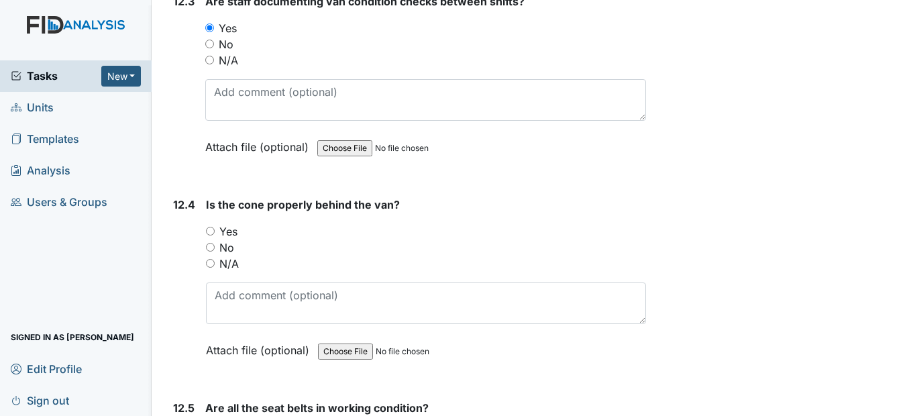
scroll to position [23812, 0]
click at [212, 235] on input "Yes" at bounding box center [210, 230] width 9 height 9
radio input "true"
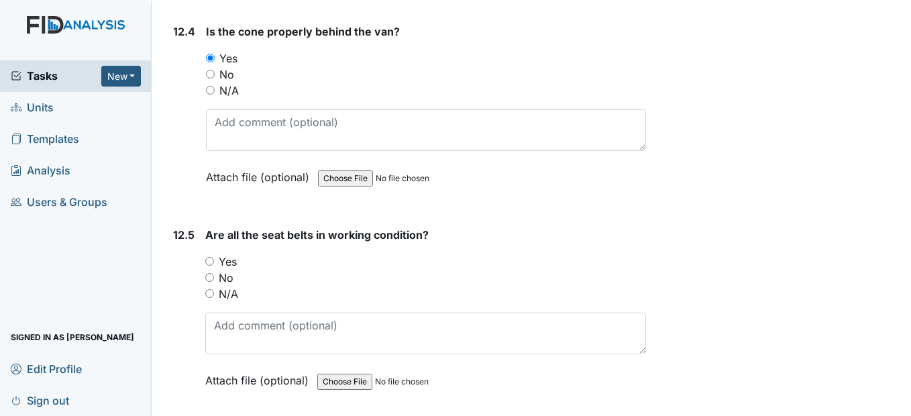
scroll to position [24013, 0]
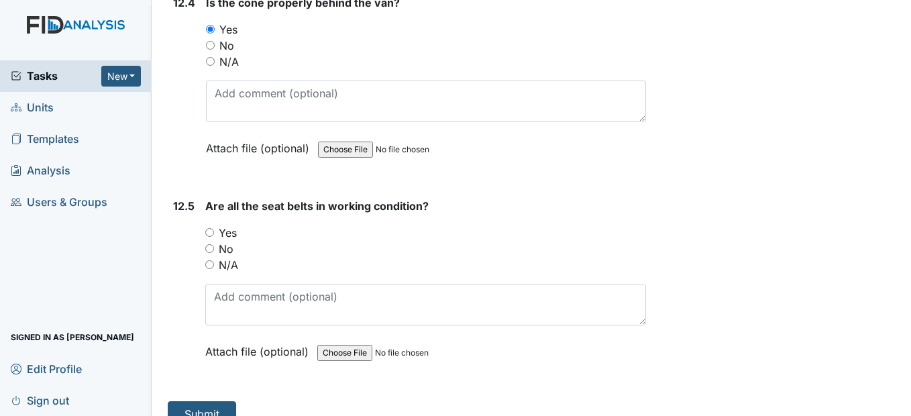
click at [213, 237] on input "Yes" at bounding box center [209, 232] width 9 height 9
radio input "true"
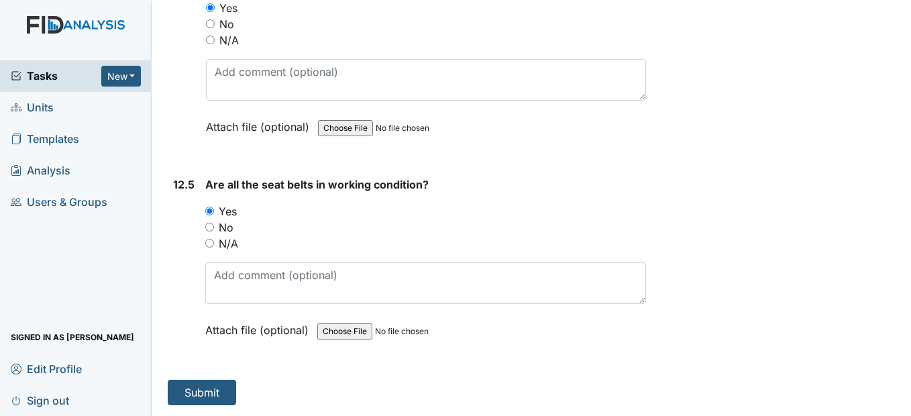
scroll to position [24083, 0]
click at [202, 397] on button "Submit" at bounding box center [202, 392] width 68 height 25
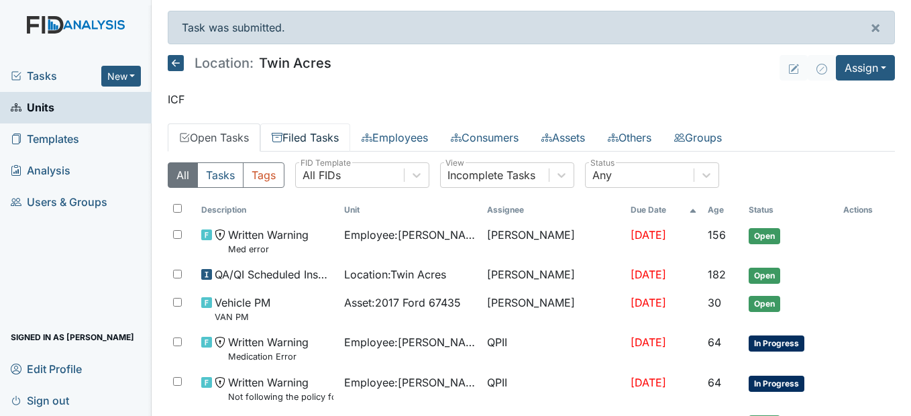
click at [303, 136] on link "Filed Tasks" at bounding box center [305, 137] width 90 height 28
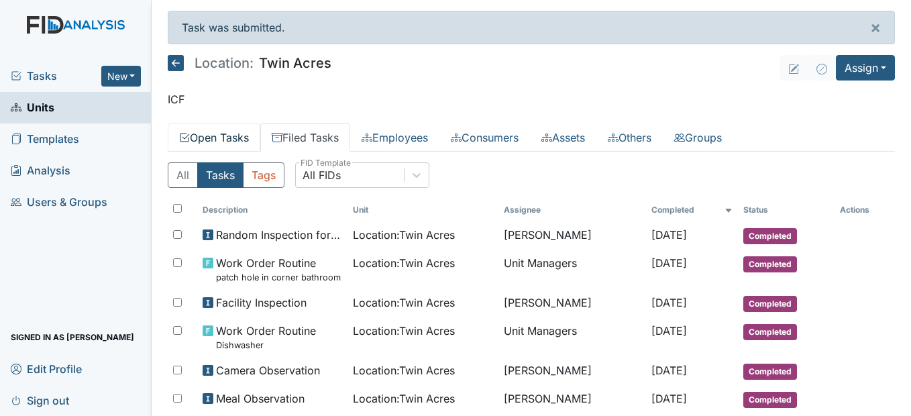
click at [236, 128] on link "Open Tasks" at bounding box center [214, 137] width 93 height 28
